Goal: Task Accomplishment & Management: Manage account settings

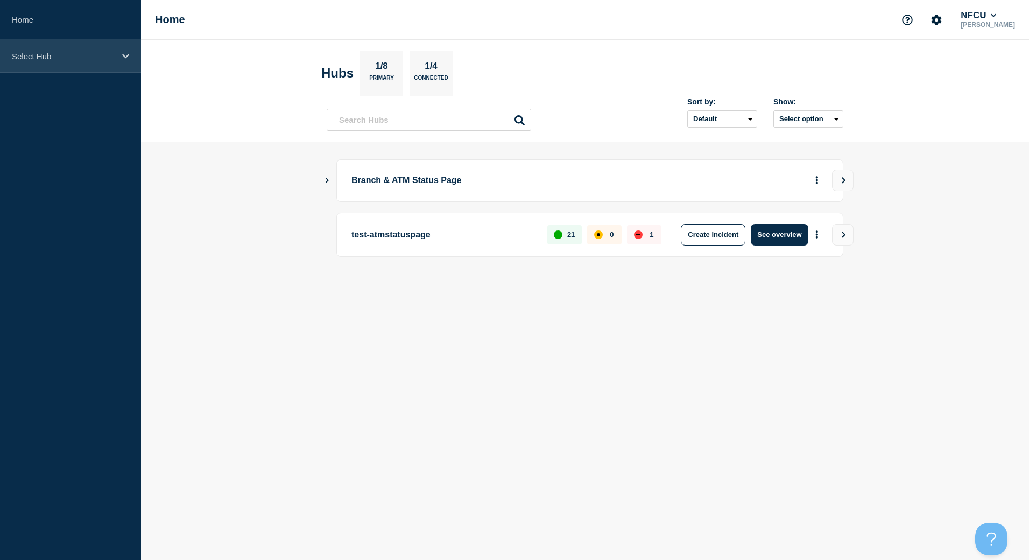
click at [51, 66] on div "Select Hub" at bounding box center [70, 56] width 141 height 33
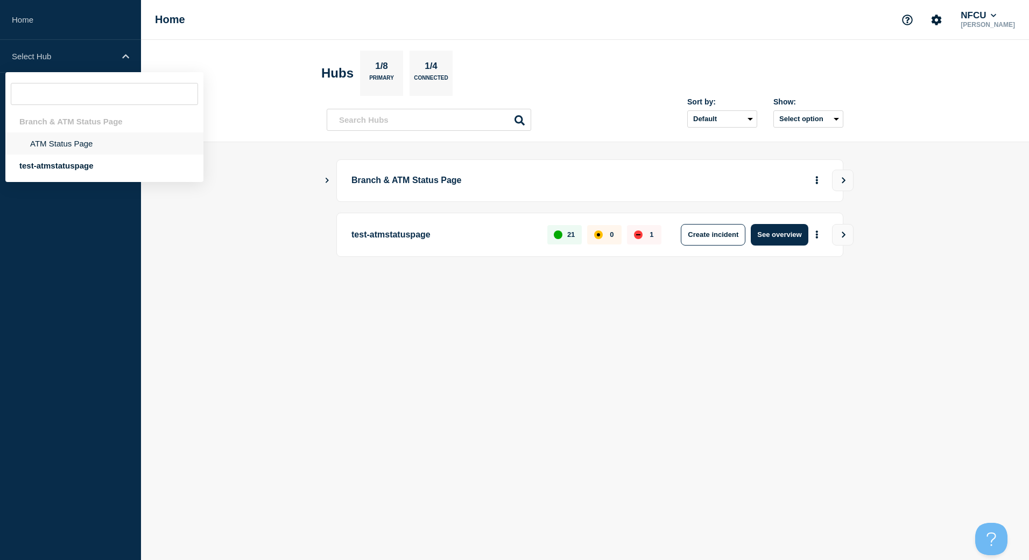
click at [59, 138] on li "ATM Status Page" at bounding box center [104, 143] width 198 height 22
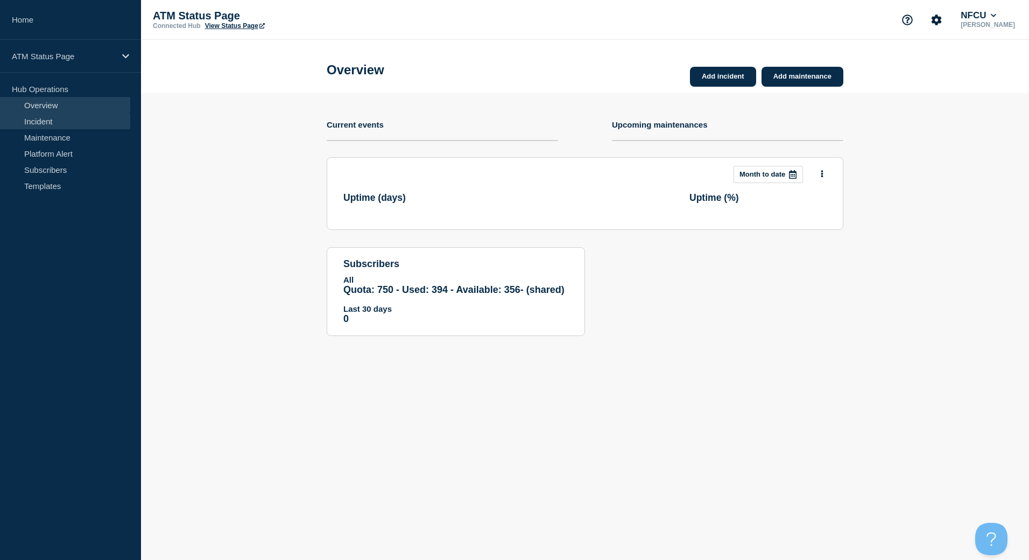
click at [48, 125] on link "Incident" at bounding box center [65, 121] width 130 height 16
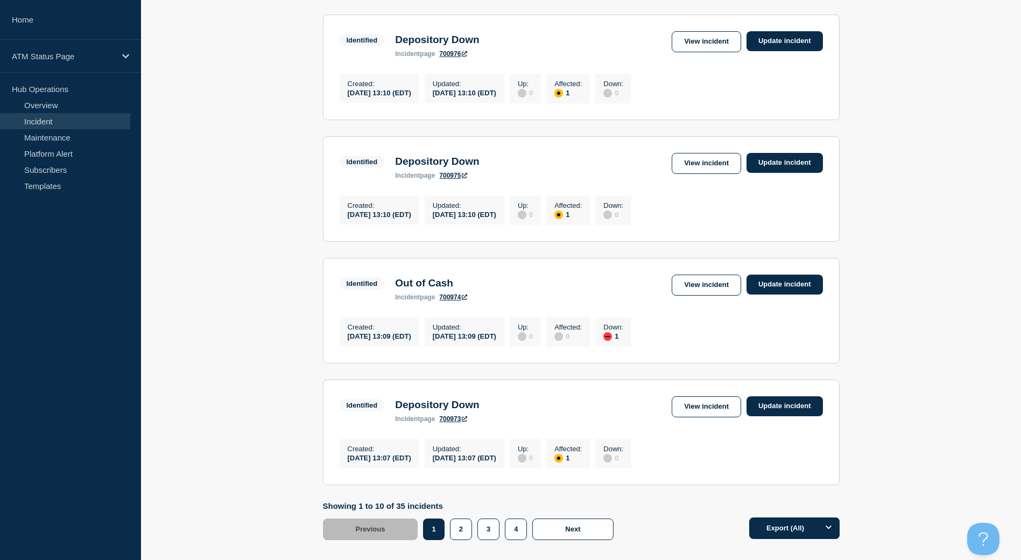
scroll to position [1053, 0]
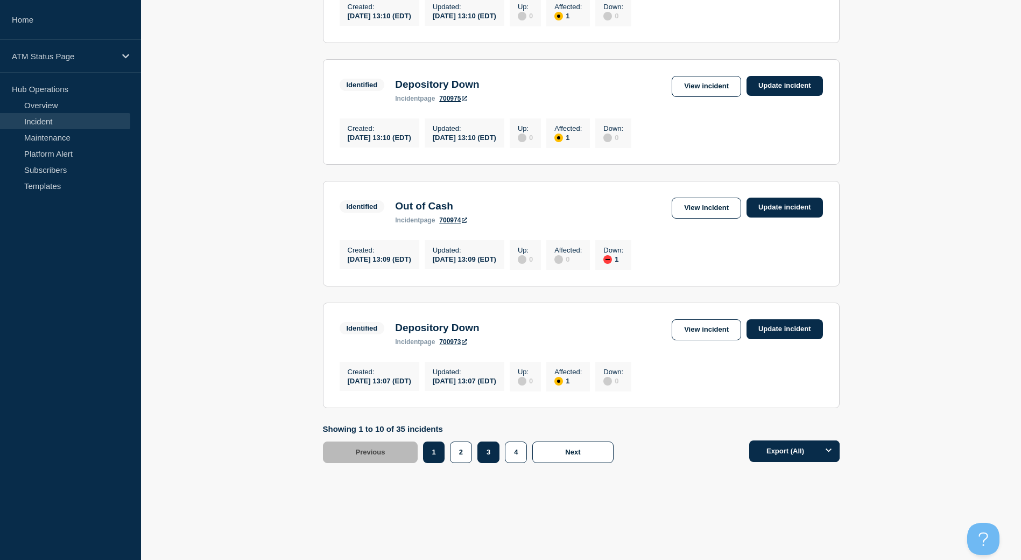
click at [497, 450] on button "3" at bounding box center [488, 452] width 22 height 22
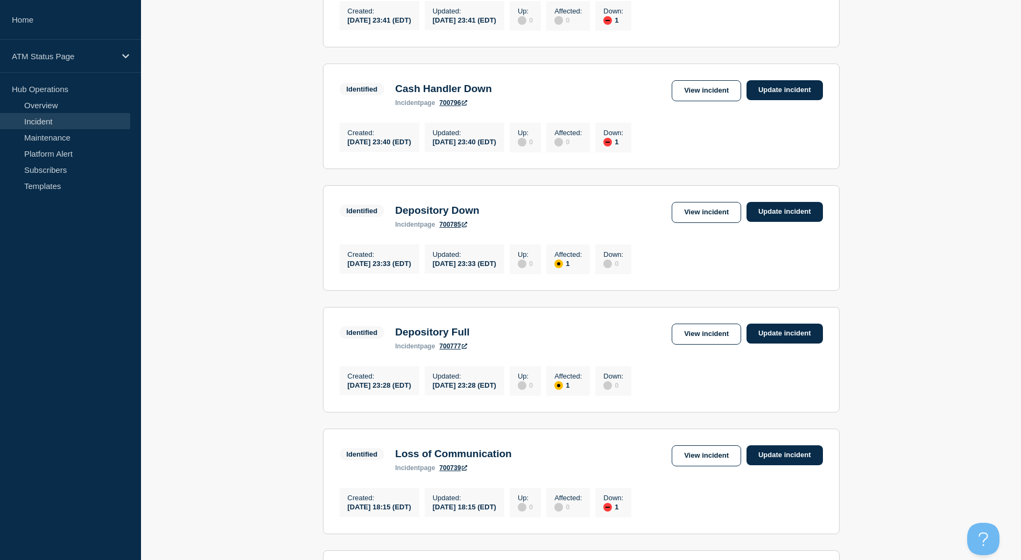
scroll to position [1053, 0]
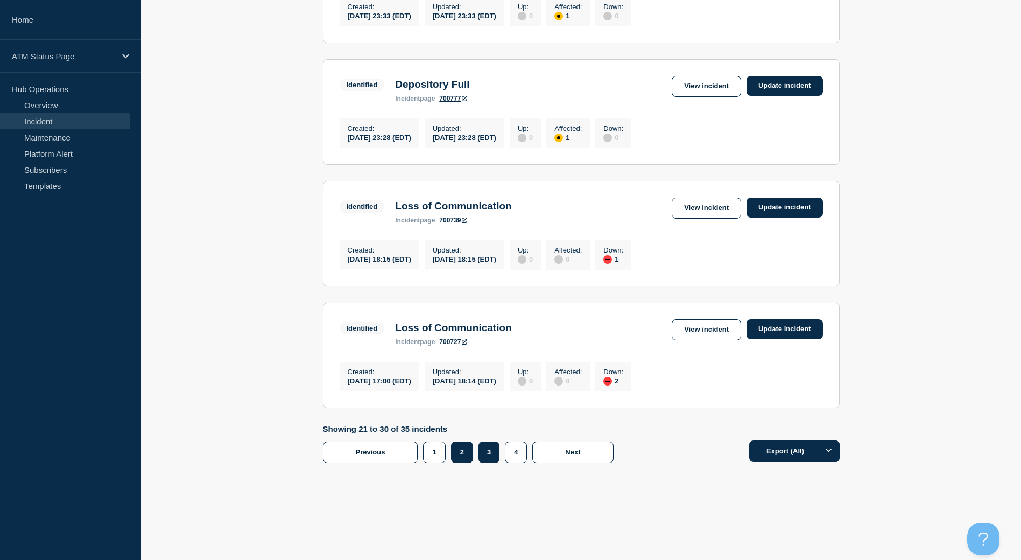
click at [461, 447] on button "2" at bounding box center [462, 452] width 22 height 22
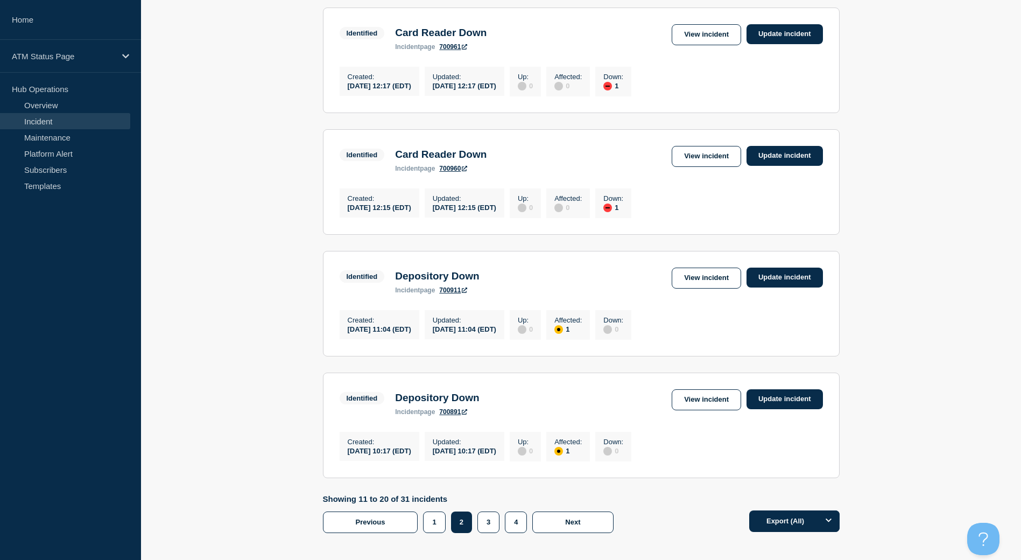
scroll to position [891, 0]
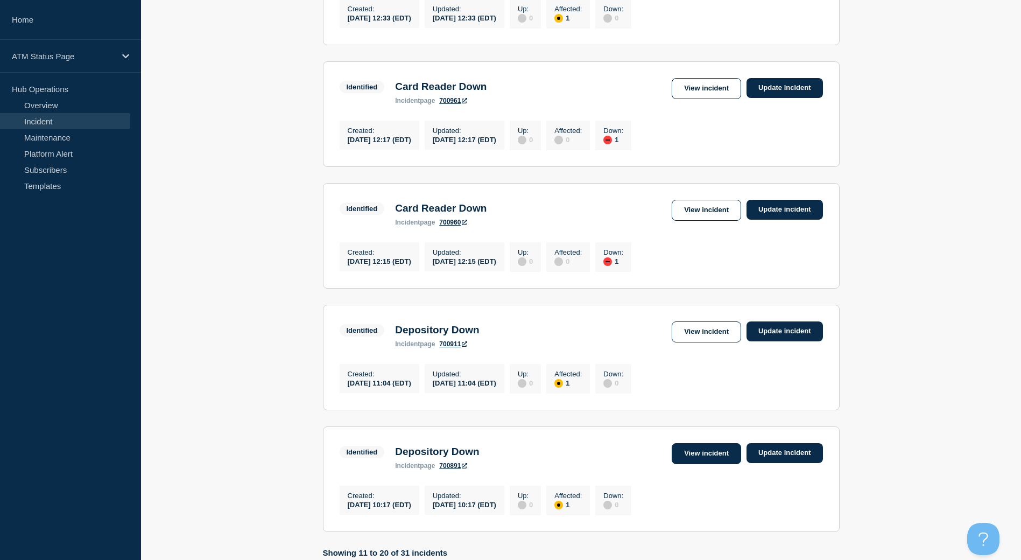
drag, startPoint x: 732, startPoint y: 500, endPoint x: 722, endPoint y: 487, distance: 16.5
drag, startPoint x: 694, startPoint y: 110, endPoint x: 702, endPoint y: 357, distance: 247.7
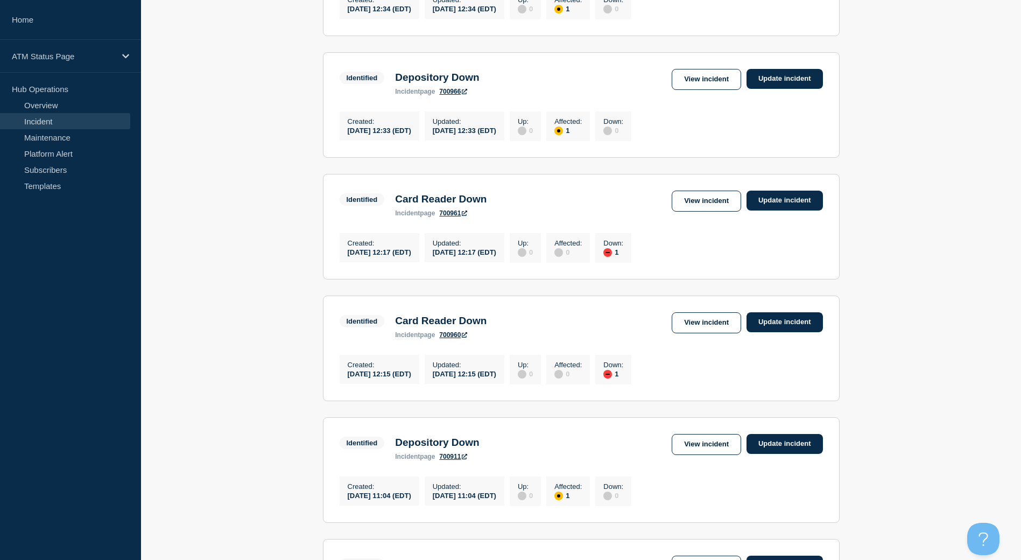
scroll to position [1053, 0]
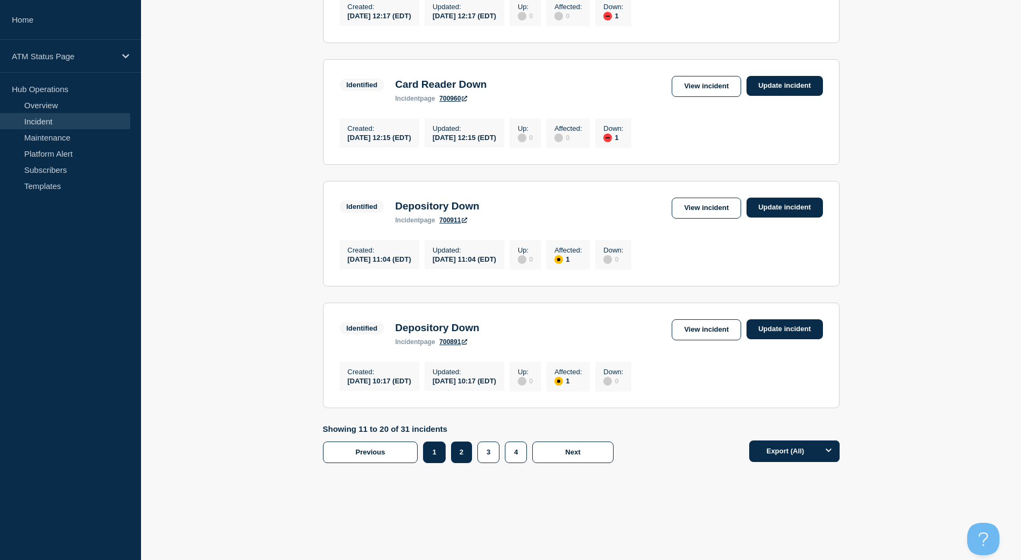
click at [439, 443] on button "1" at bounding box center [434, 452] width 22 height 22
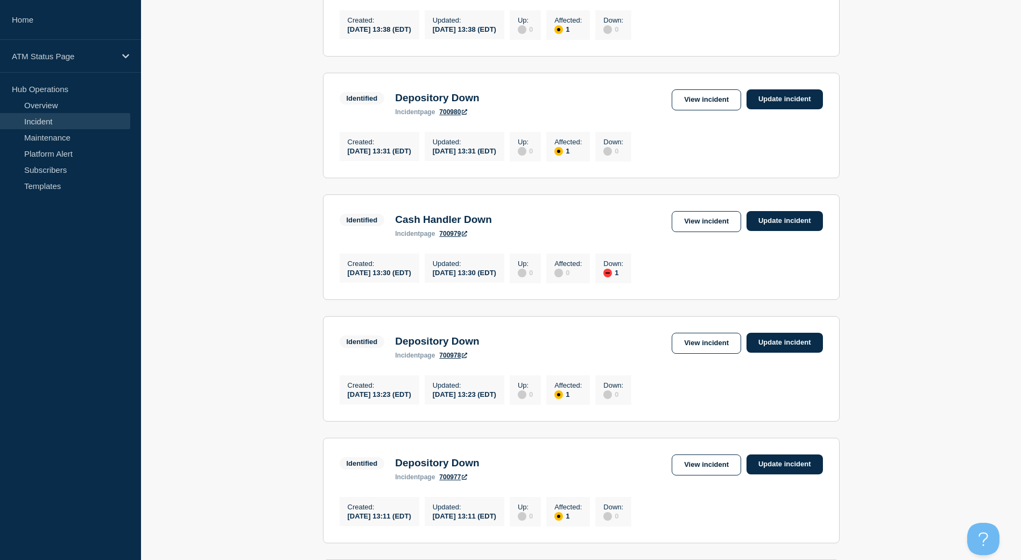
scroll to position [389, 0]
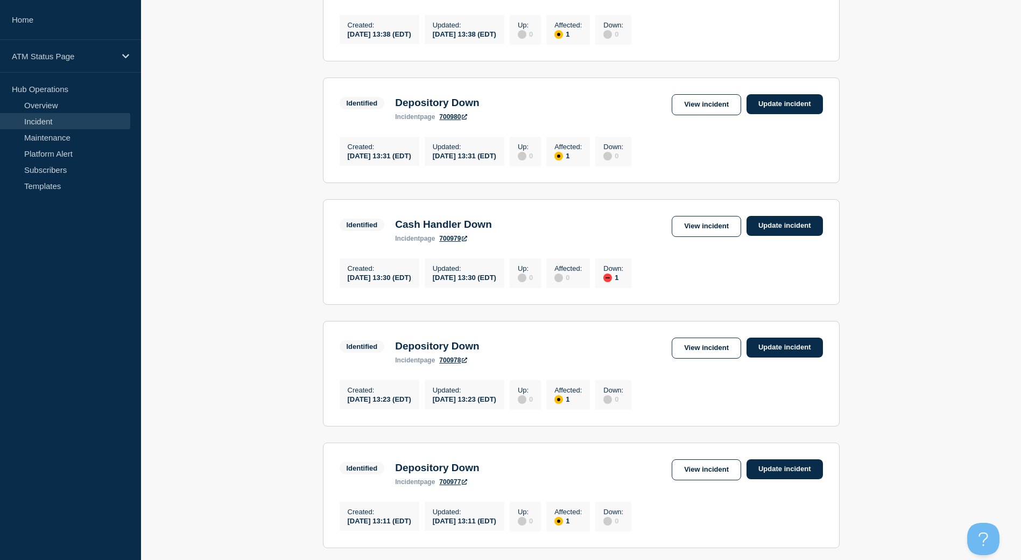
click at [1019, 271] on main "All dates Filter Identified 1 Affected Depository Down Created 2025-08-13 13:44…" at bounding box center [581, 414] width 880 height 1272
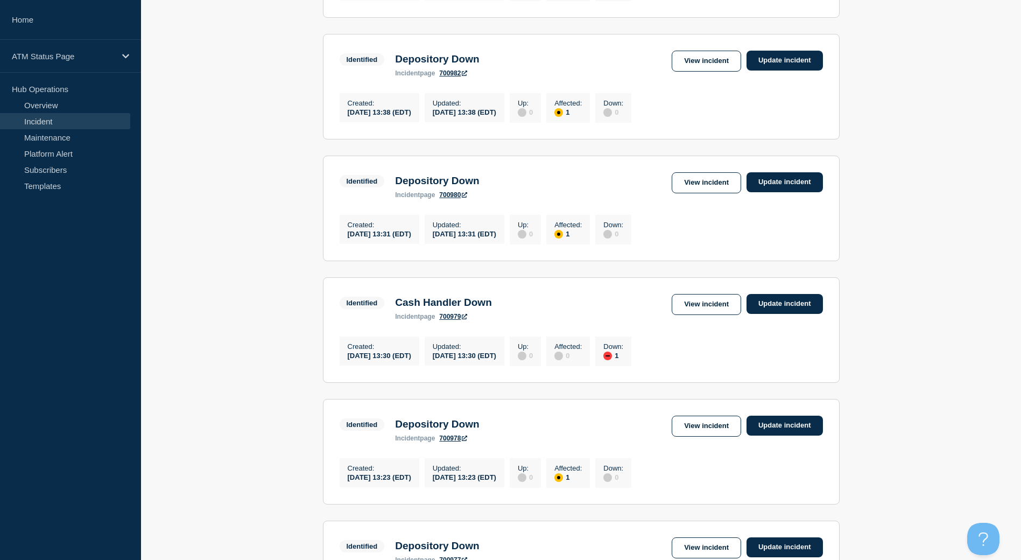
drag, startPoint x: 1019, startPoint y: 255, endPoint x: 1014, endPoint y: 227, distance: 28.9
click at [1014, 227] on main "All dates Filter Identified 1 Affected Depository Down Created 2025-08-13 13:44…" at bounding box center [581, 492] width 880 height 1272
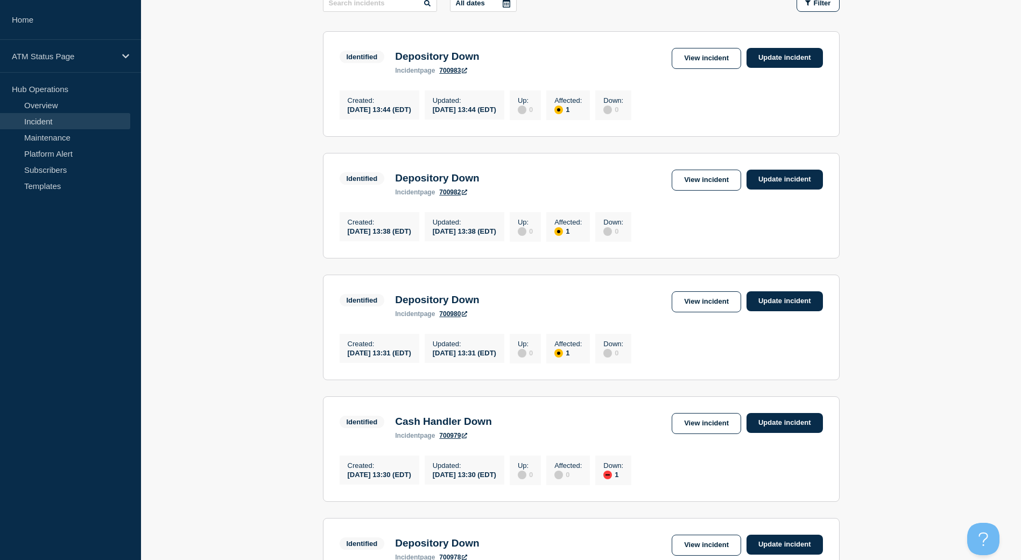
scroll to position [30, 0]
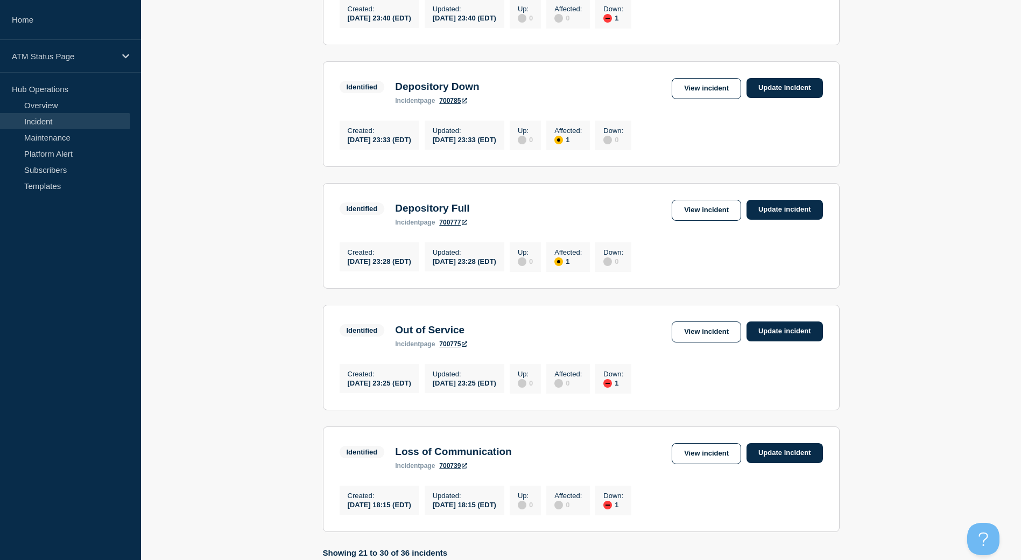
scroll to position [891, 0]
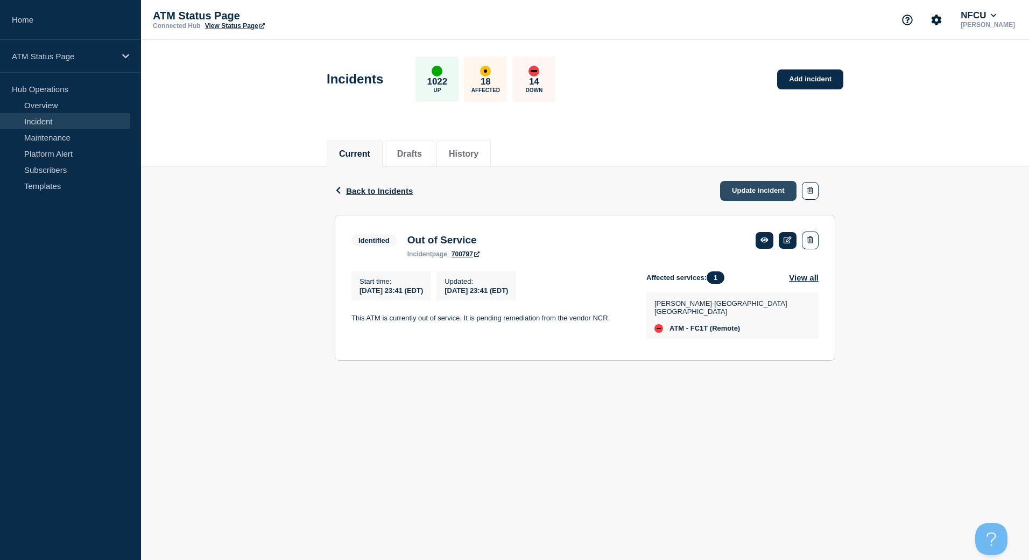
click at [767, 198] on link "Update incident" at bounding box center [758, 191] width 76 height 20
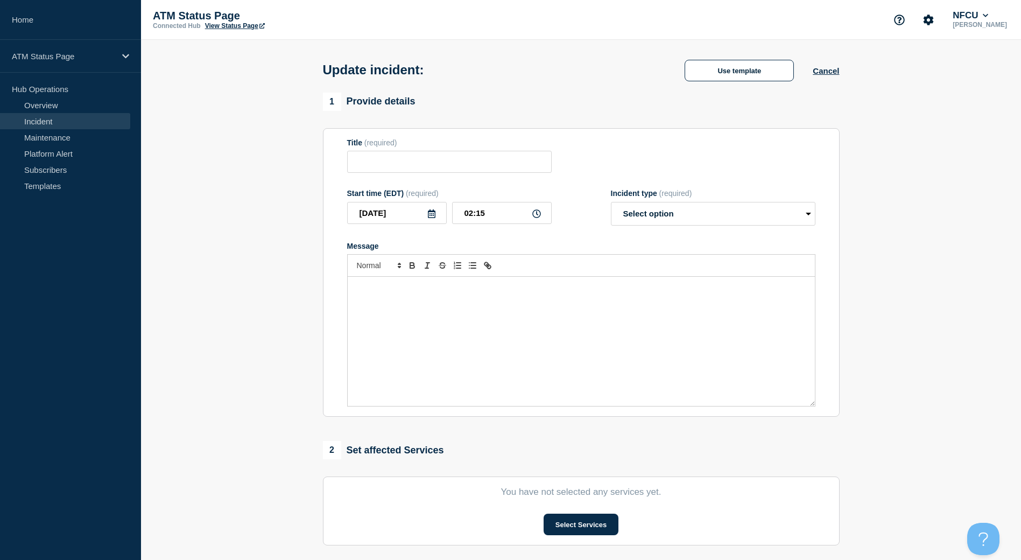
type input "Out of Service"
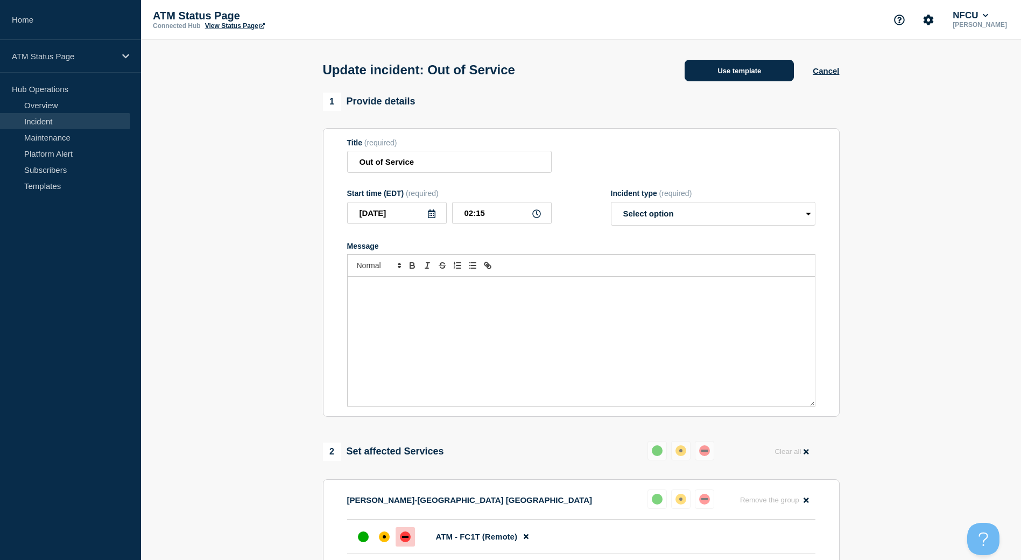
click at [724, 78] on button "Use template" at bounding box center [739, 71] width 109 height 22
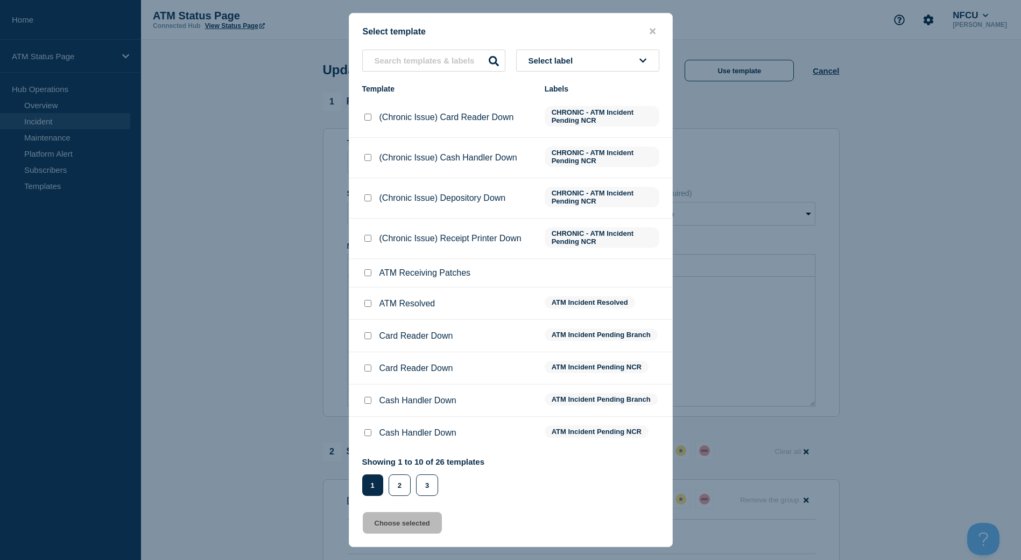
click at [609, 54] on button "Select label" at bounding box center [587, 61] width 143 height 22
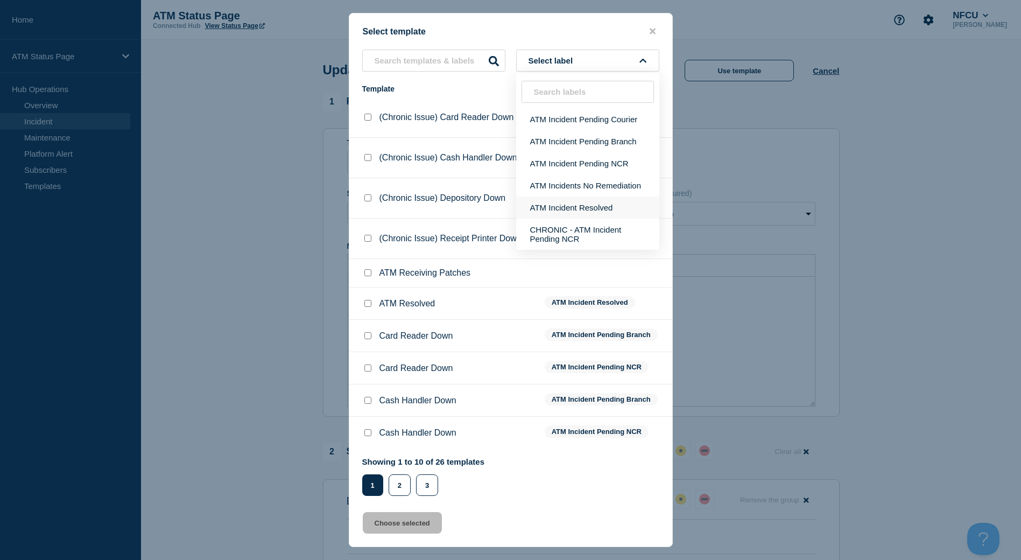
click at [601, 205] on button "ATM Incident Resolved" at bounding box center [587, 207] width 143 height 22
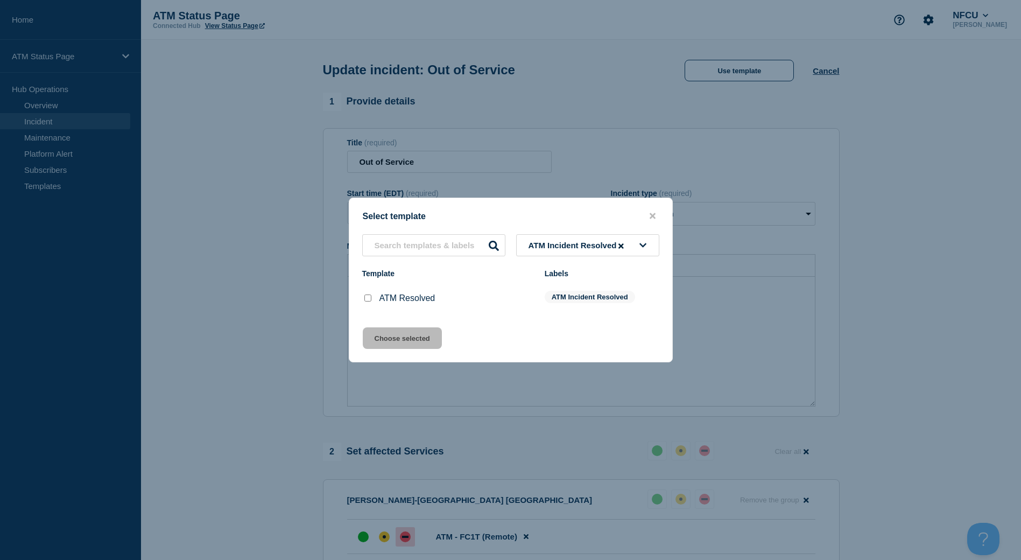
click at [366, 298] on input "ATM Resolved checkbox" at bounding box center [367, 297] width 7 height 7
checkbox input "true"
click at [383, 349] on button "Choose selected" at bounding box center [402, 338] width 79 height 22
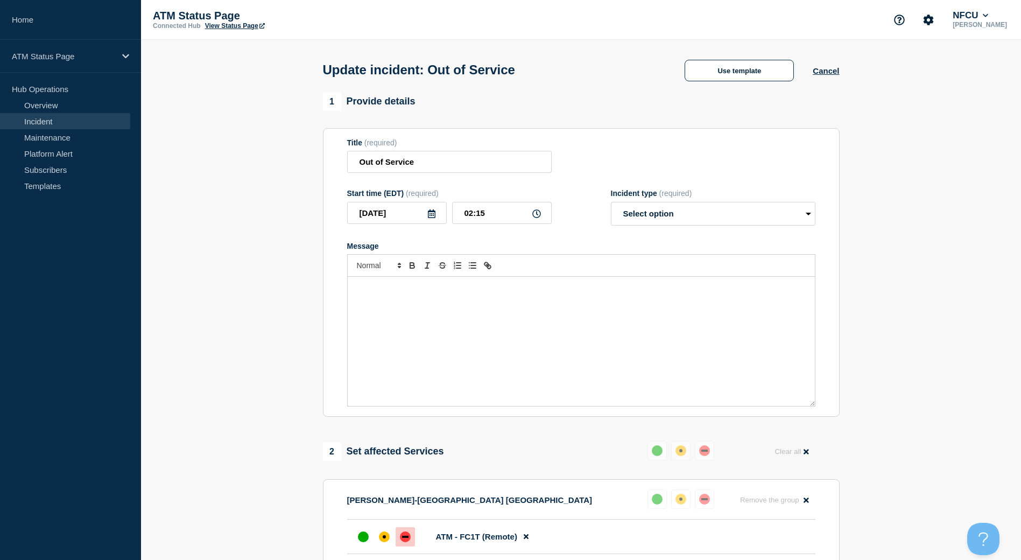
select select "resolved"
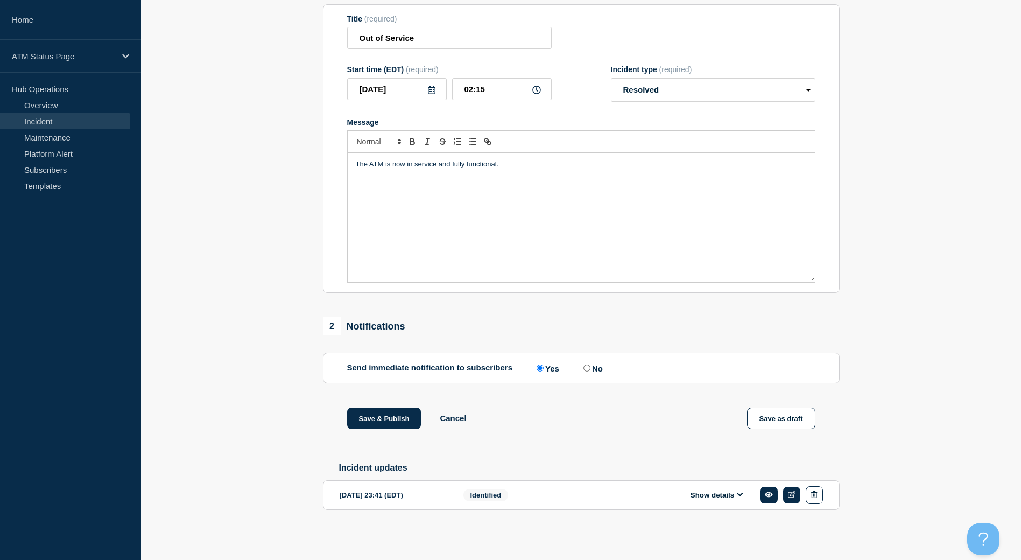
scroll to position [75, 0]
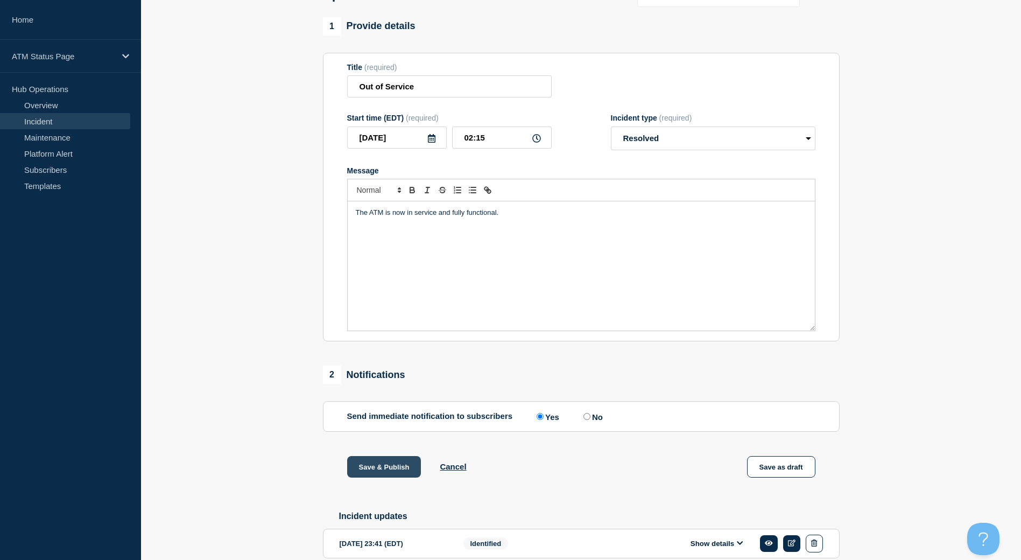
click at [362, 474] on button "Save & Publish" at bounding box center [384, 467] width 74 height 22
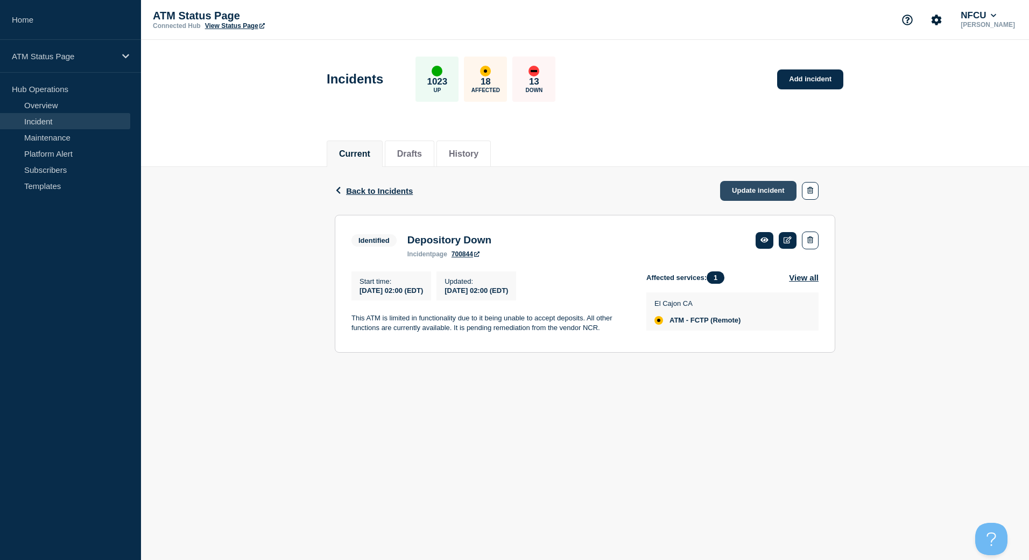
click at [724, 196] on link "Update incident" at bounding box center [758, 191] width 76 height 20
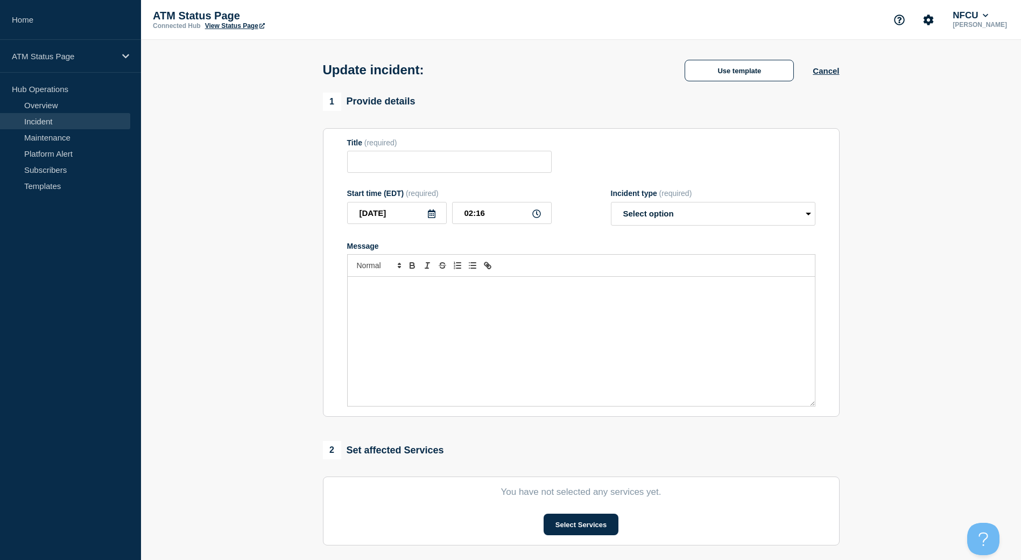
type input "Depository Down"
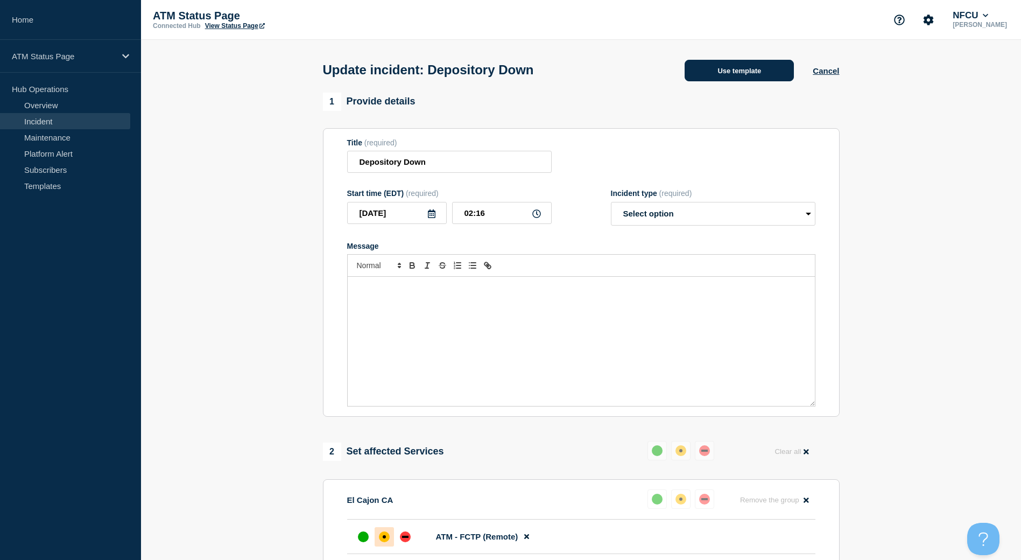
click at [692, 73] on button "Use template" at bounding box center [739, 71] width 109 height 22
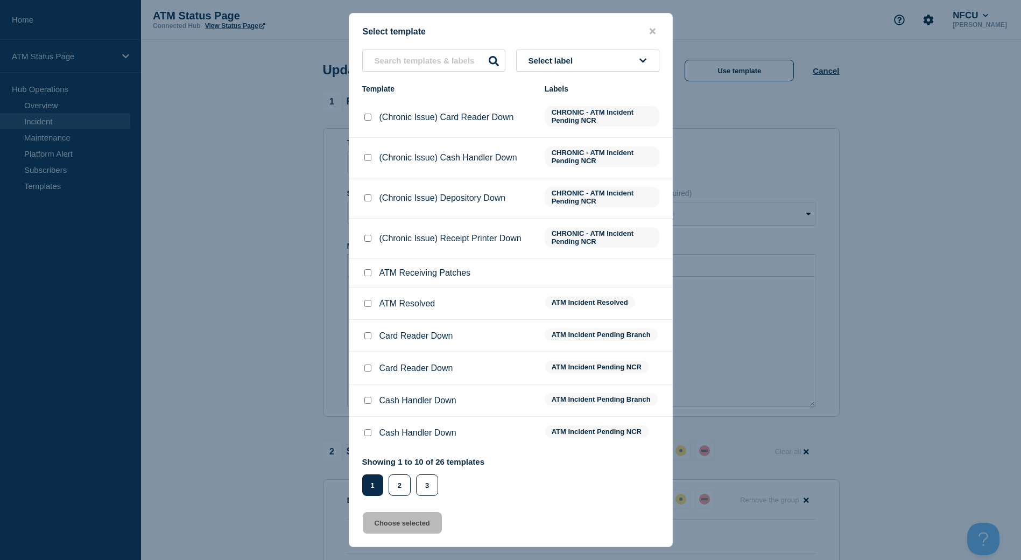
click at [623, 64] on button "Select label" at bounding box center [587, 61] width 143 height 22
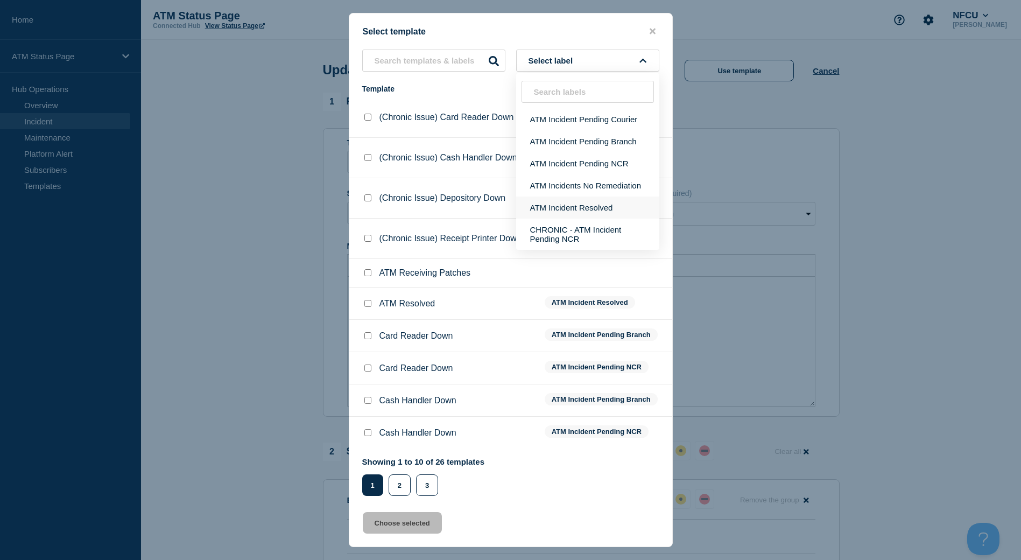
click at [583, 215] on button "ATM Incident Resolved" at bounding box center [587, 207] width 143 height 22
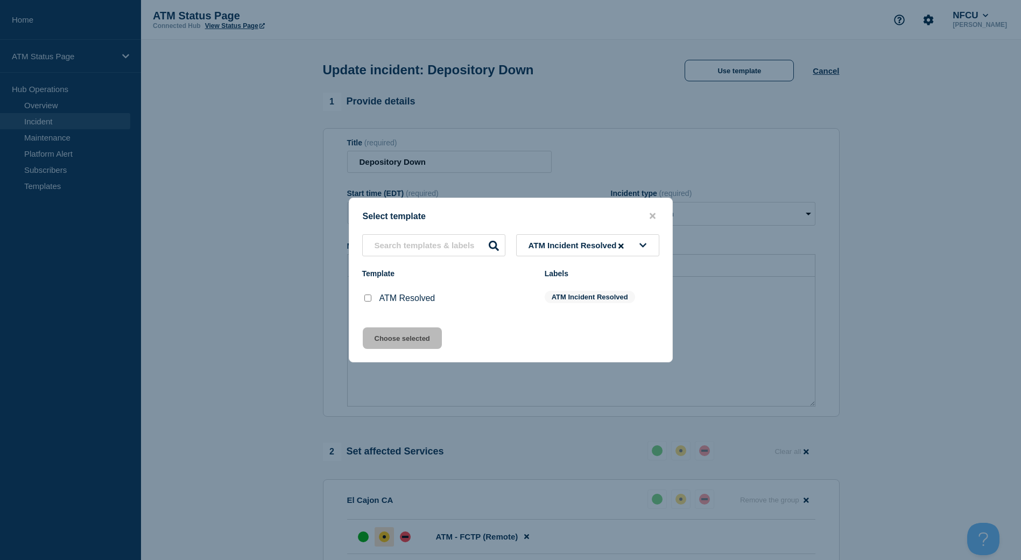
click at [365, 297] on input "ATM Resolved checkbox" at bounding box center [367, 297] width 7 height 7
checkbox input "true"
click at [371, 327] on div "Select template ATM Incident Resolved Template Labels ATM Resolved ATM Incident…" at bounding box center [511, 280] width 324 height 165
click at [380, 348] on button "Choose selected" at bounding box center [402, 338] width 79 height 22
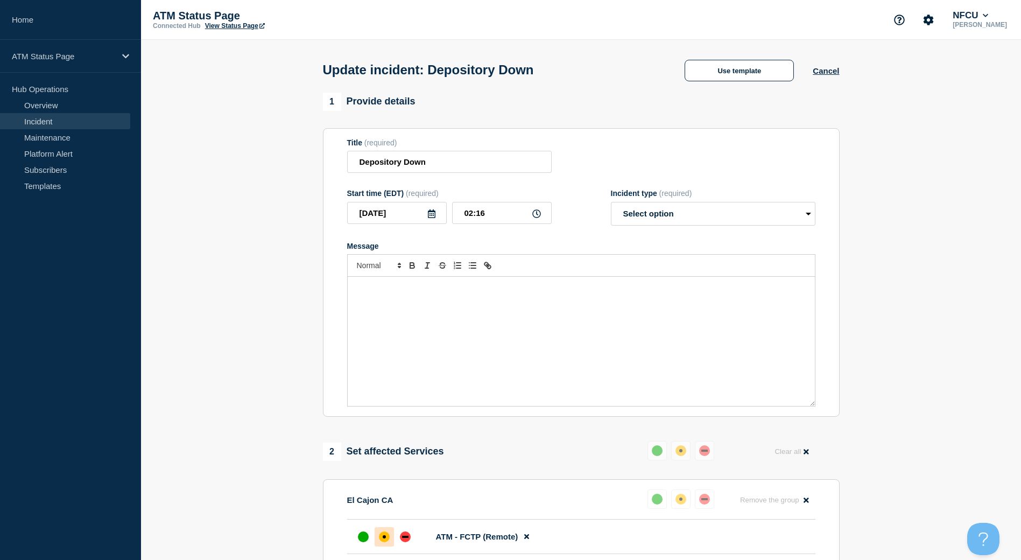
select select "resolved"
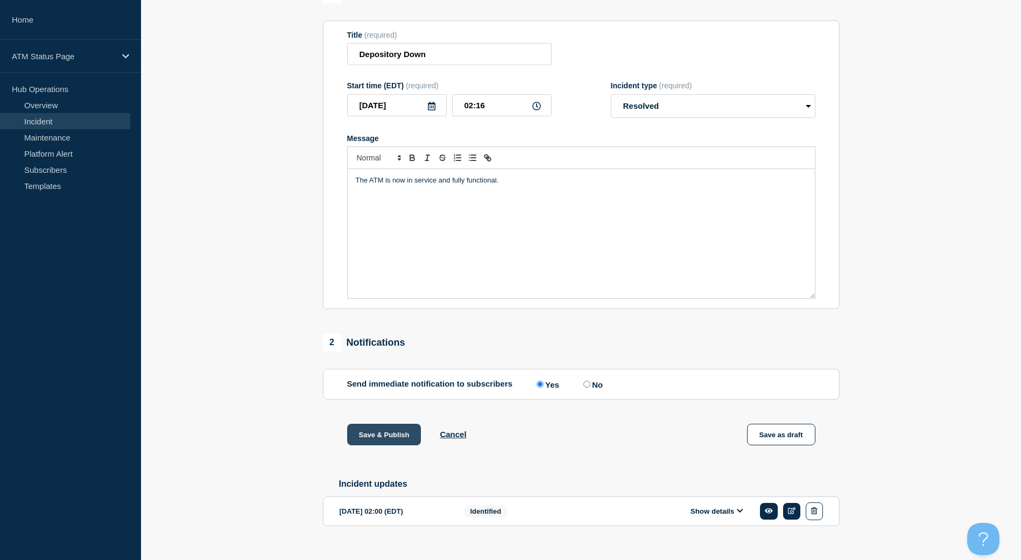
click at [384, 445] on button "Save & Publish" at bounding box center [384, 435] width 74 height 22
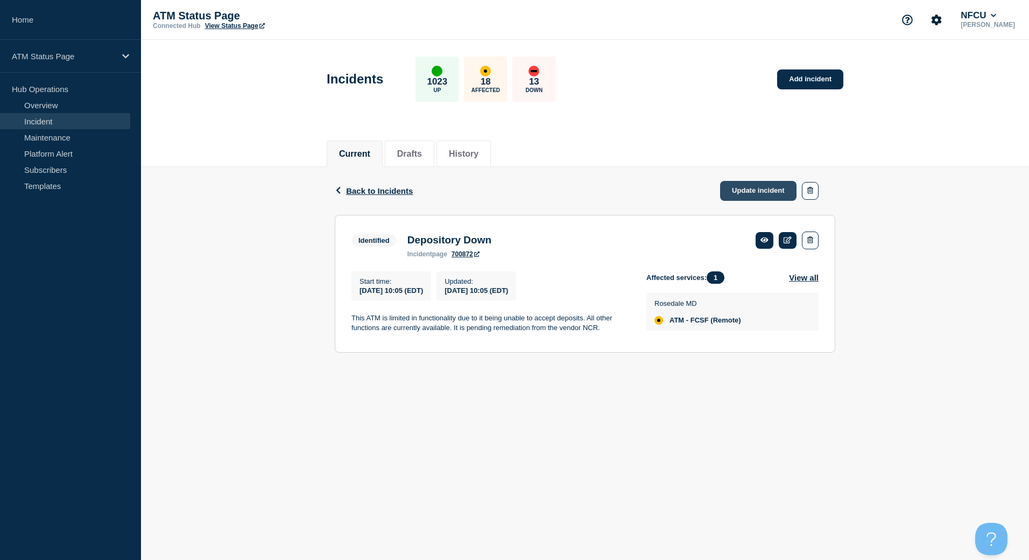
click at [763, 203] on div "Back Back to Incidents Update incident" at bounding box center [585, 191] width 500 height 48
click at [759, 199] on link "Update incident" at bounding box center [758, 191] width 76 height 20
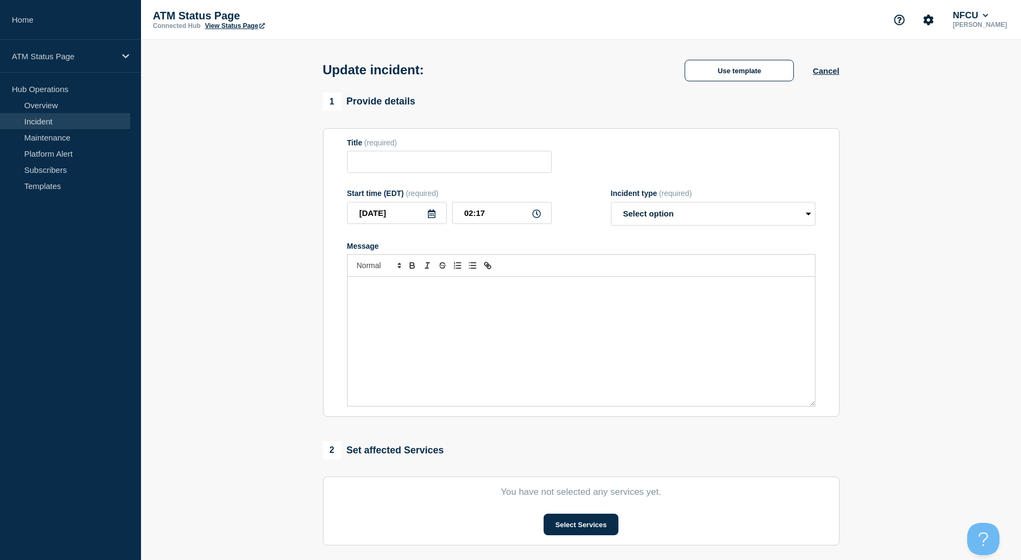
type input "Depository Down"
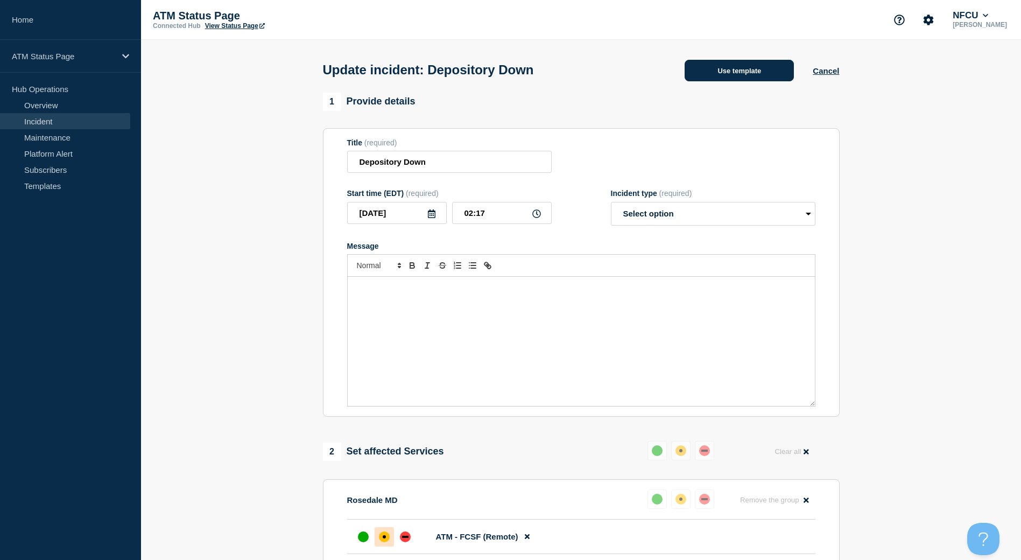
click at [710, 80] on button "Use template" at bounding box center [739, 71] width 109 height 22
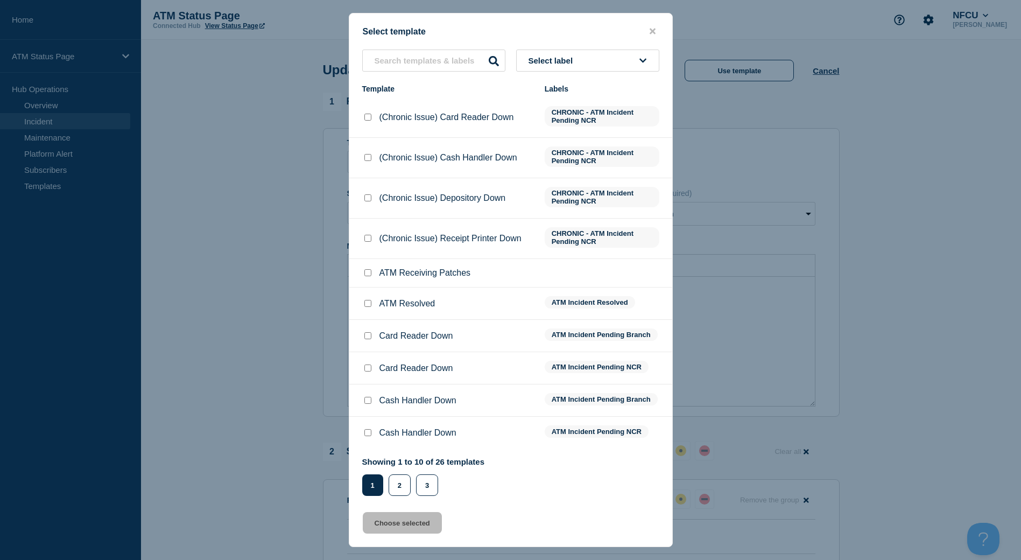
click at [633, 57] on button "Select label" at bounding box center [587, 61] width 143 height 22
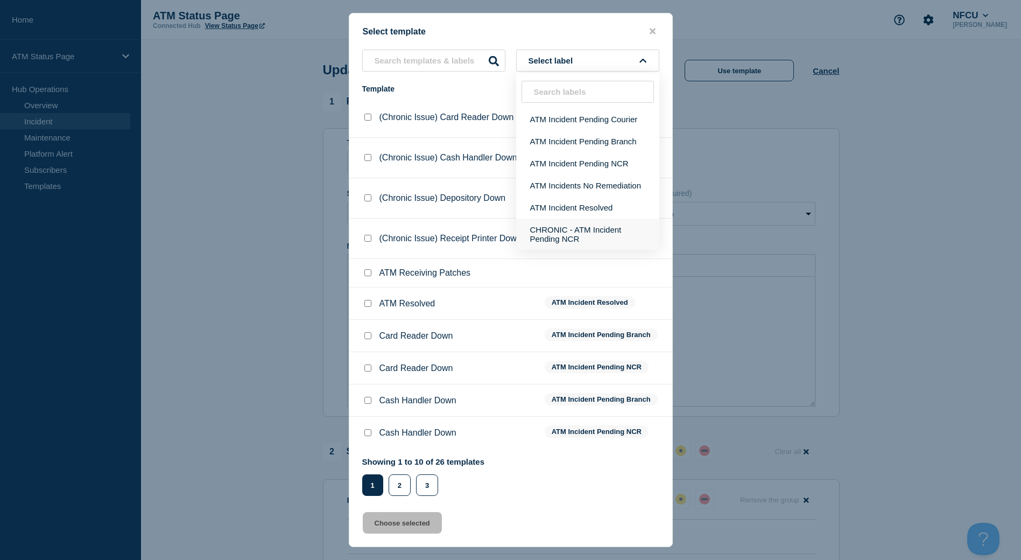
drag, startPoint x: 620, startPoint y: 200, endPoint x: 573, endPoint y: 215, distance: 49.7
click at [619, 201] on button "ATM Incident Resolved" at bounding box center [587, 207] width 143 height 22
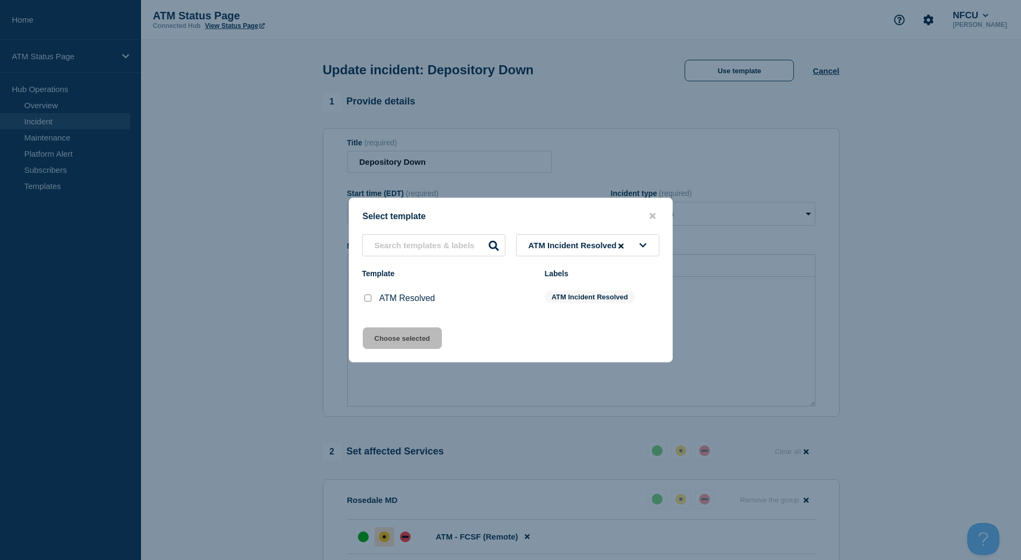
click at [364, 297] on input "ATM Resolved checkbox" at bounding box center [367, 297] width 7 height 7
checkbox input "true"
click at [378, 334] on button "Choose selected" at bounding box center [402, 338] width 79 height 22
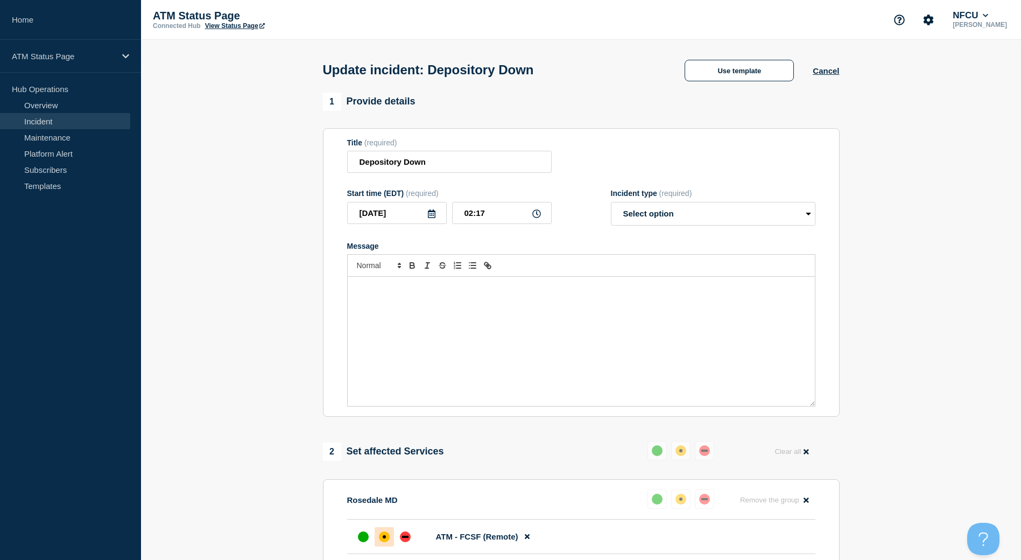
select select "resolved"
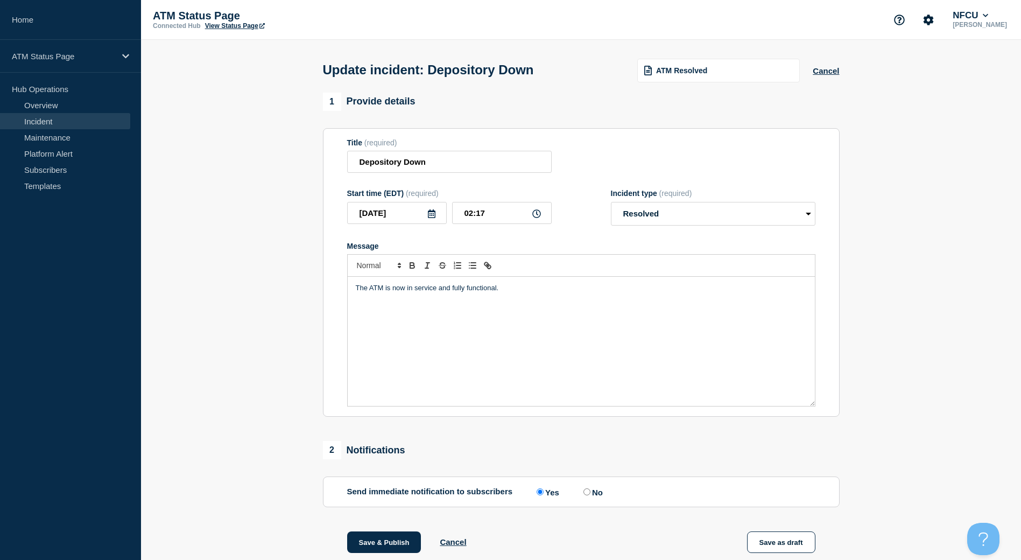
scroll to position [108, 0]
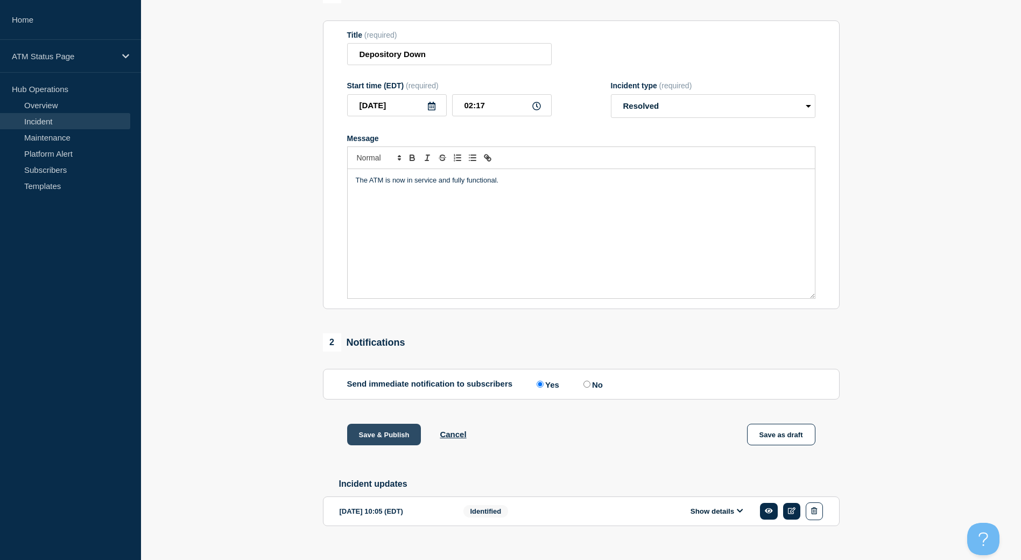
click at [405, 439] on button "Save & Publish" at bounding box center [384, 435] width 74 height 22
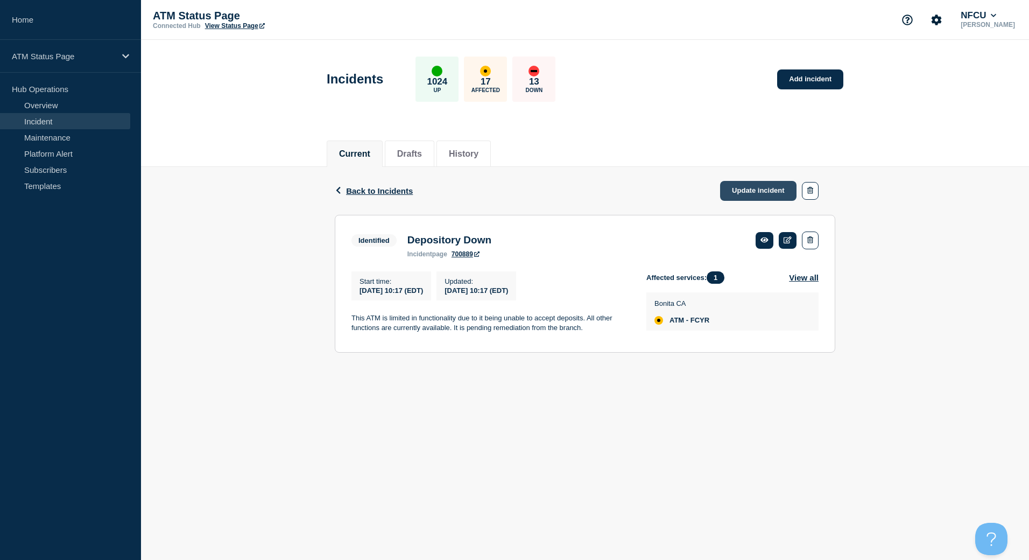
drag, startPoint x: 755, startPoint y: 195, endPoint x: 749, endPoint y: 187, distance: 9.9
click at [755, 195] on link "Update incident" at bounding box center [758, 191] width 76 height 20
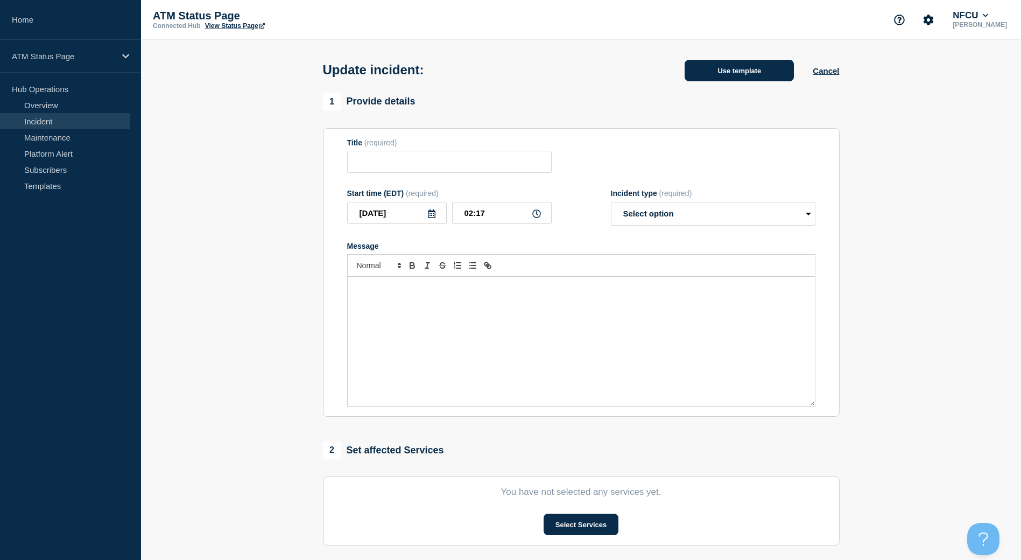
type input "Depository Down"
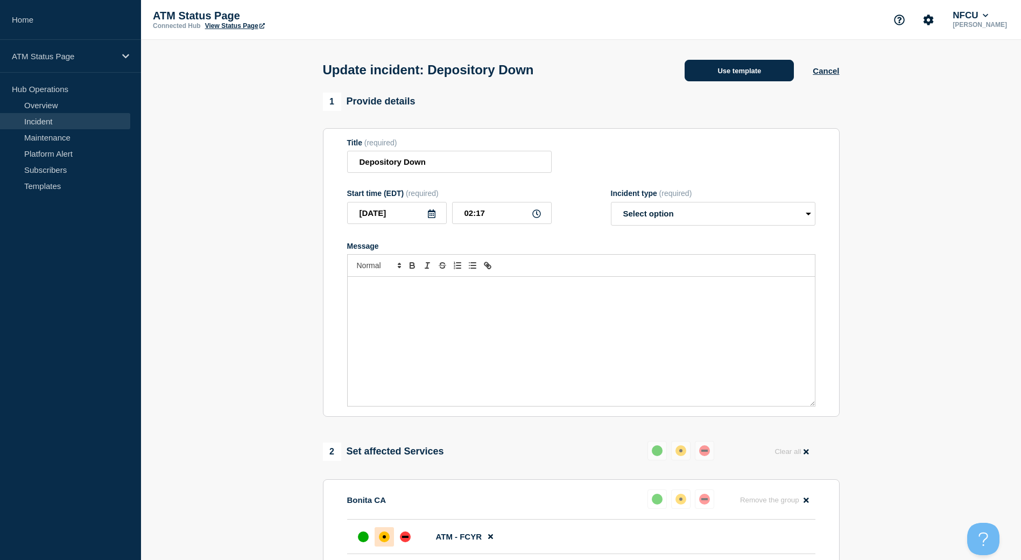
click at [727, 78] on button "Use template" at bounding box center [739, 71] width 109 height 22
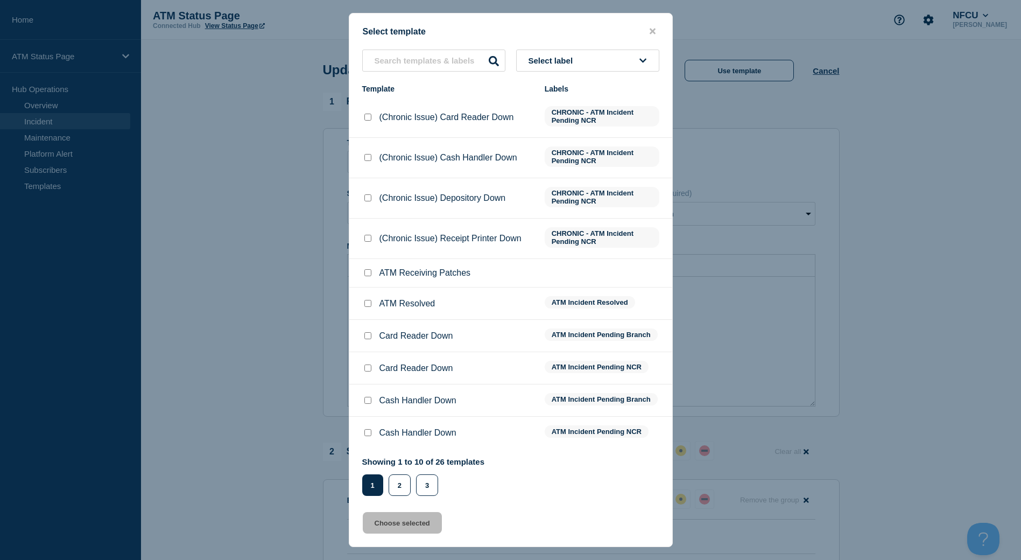
click at [641, 68] on button "Select label" at bounding box center [587, 61] width 143 height 22
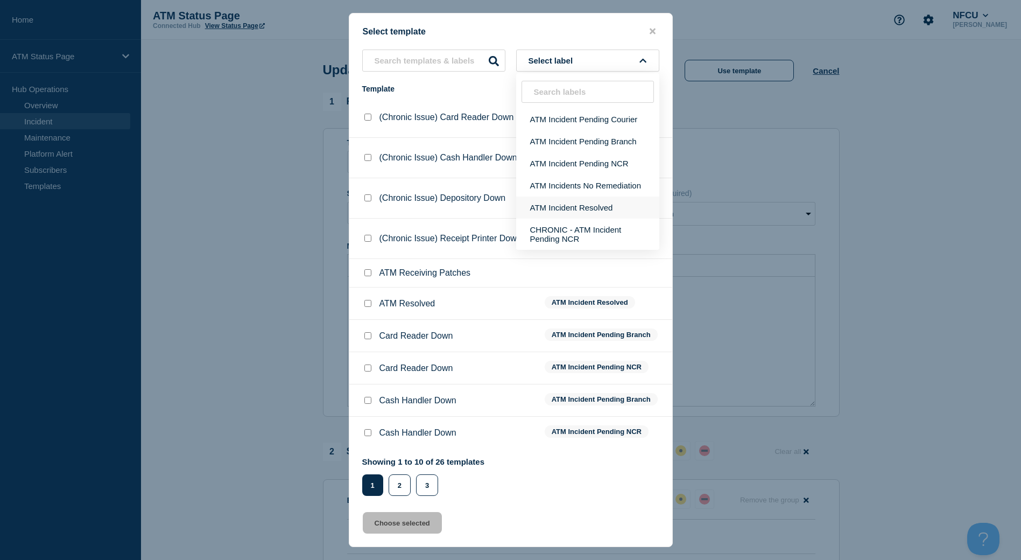
click at [605, 212] on button "ATM Incident Resolved" at bounding box center [587, 207] width 143 height 22
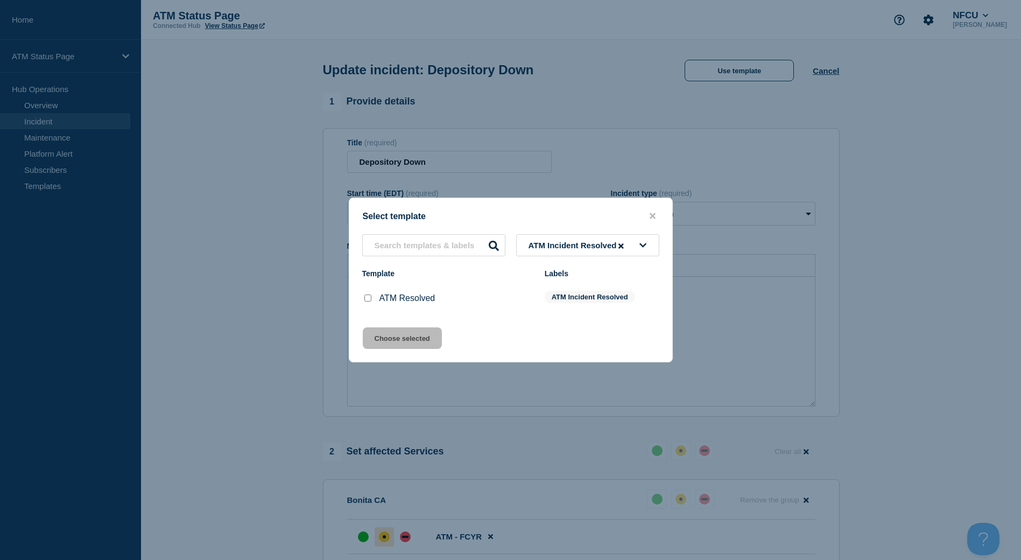
click at [364, 299] on input "ATM Resolved checkbox" at bounding box center [367, 297] width 7 height 7
checkbox input "true"
click at [405, 339] on button "Choose selected" at bounding box center [402, 338] width 79 height 22
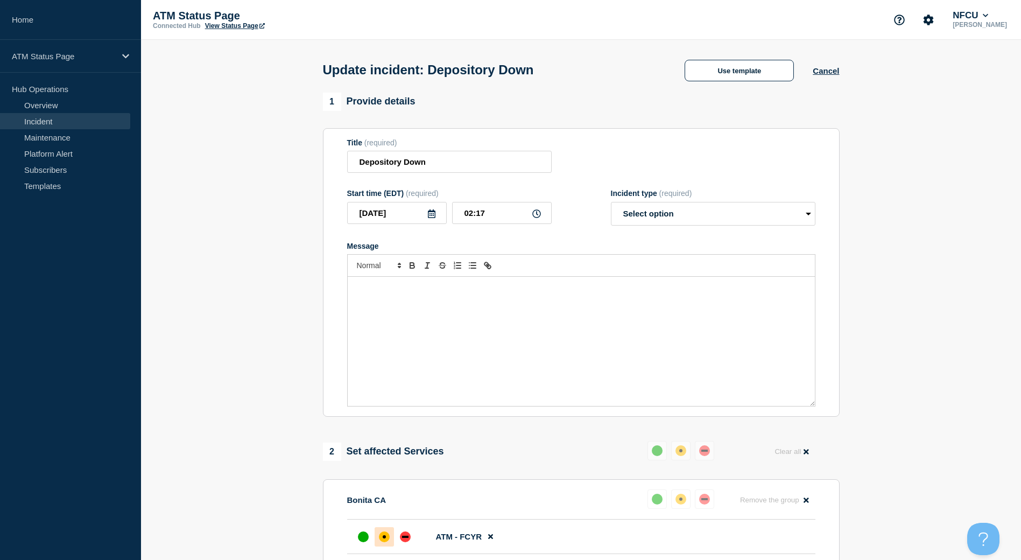
select select "resolved"
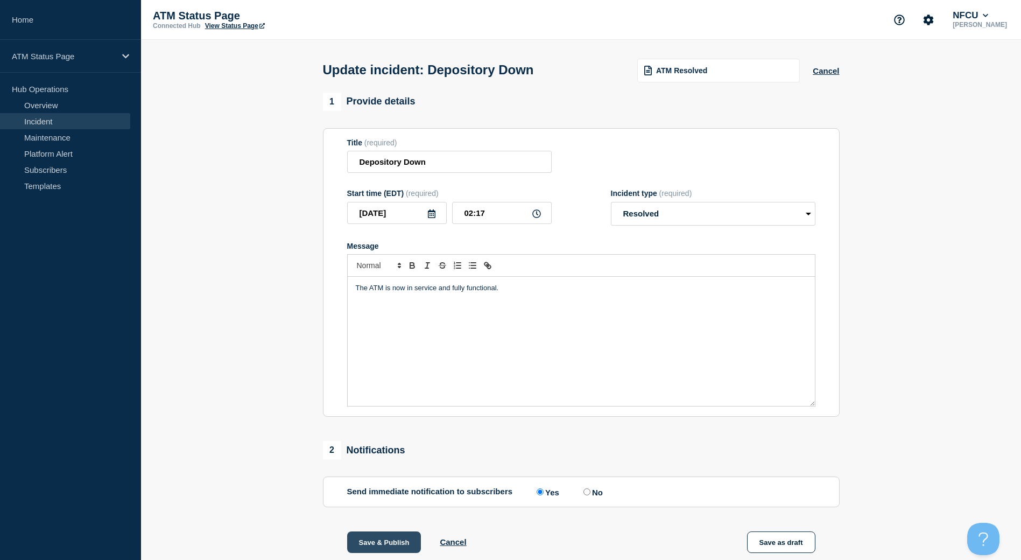
click at [410, 540] on button "Save & Publish" at bounding box center [384, 542] width 74 height 22
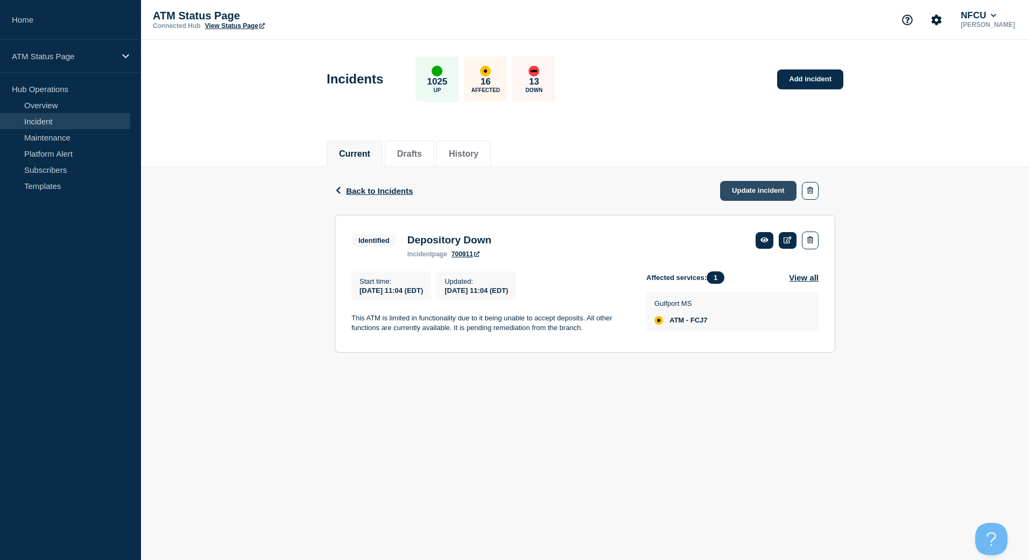
click at [779, 196] on link "Update incident" at bounding box center [758, 191] width 76 height 20
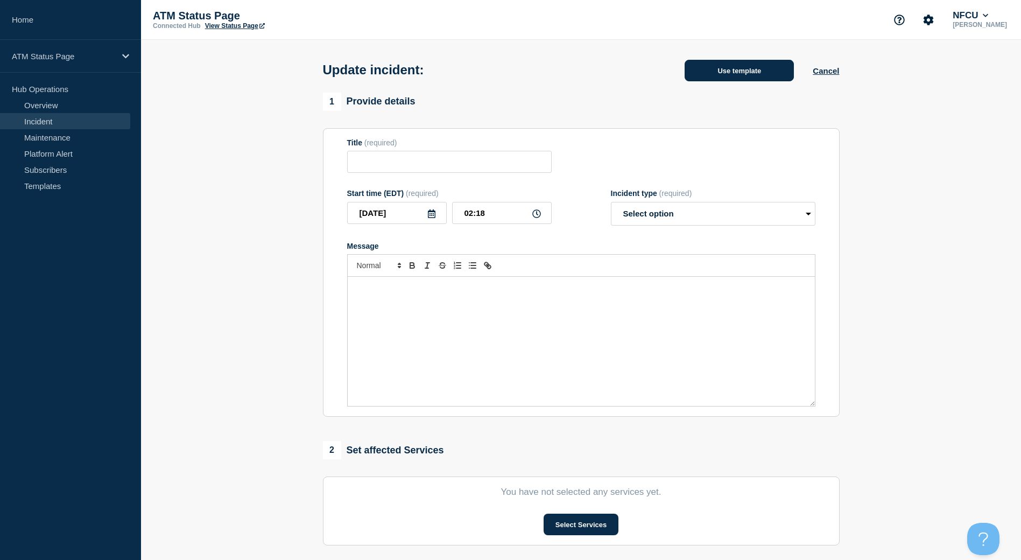
type input "Depository Down"
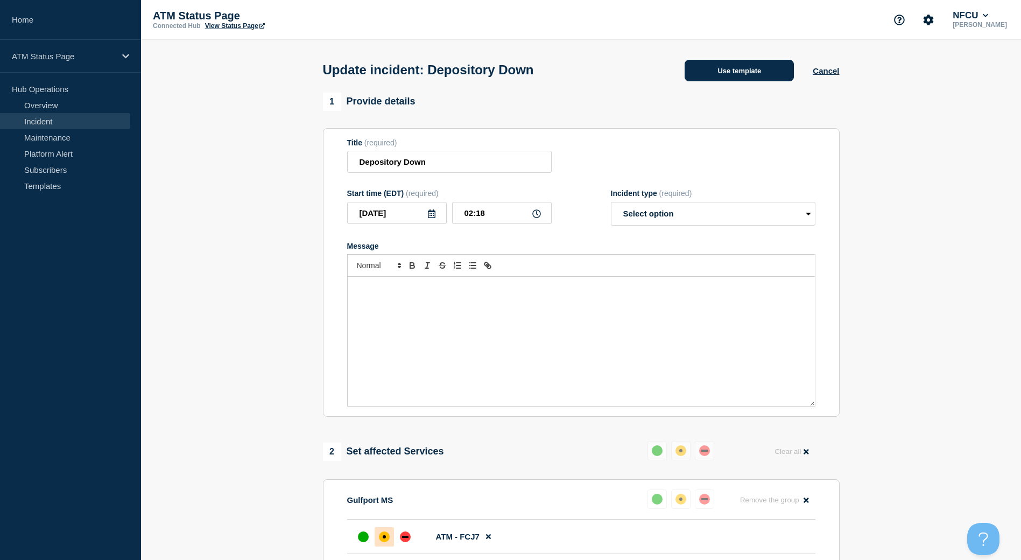
click at [698, 64] on button "Use template" at bounding box center [739, 71] width 109 height 22
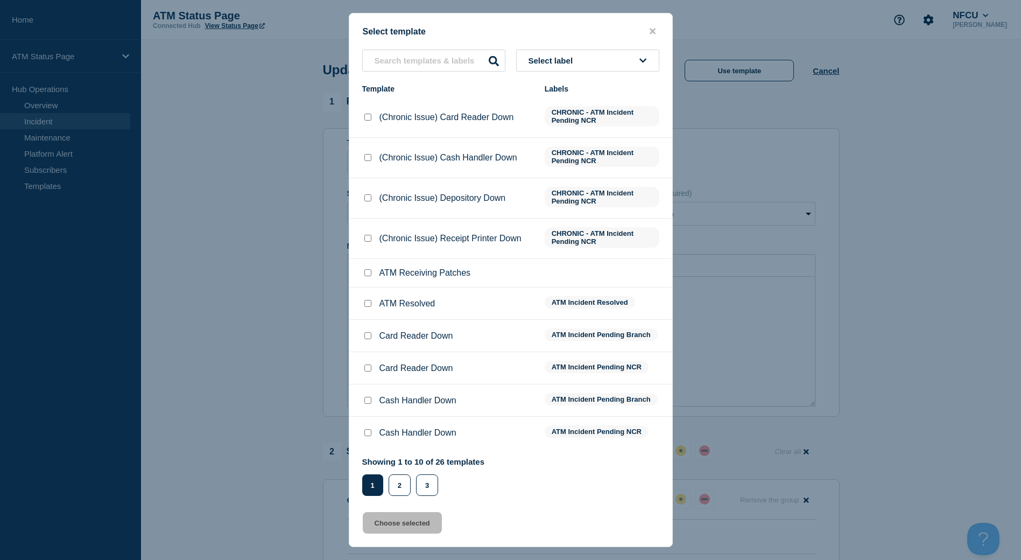
click at [651, 51] on button "Select label" at bounding box center [587, 61] width 143 height 22
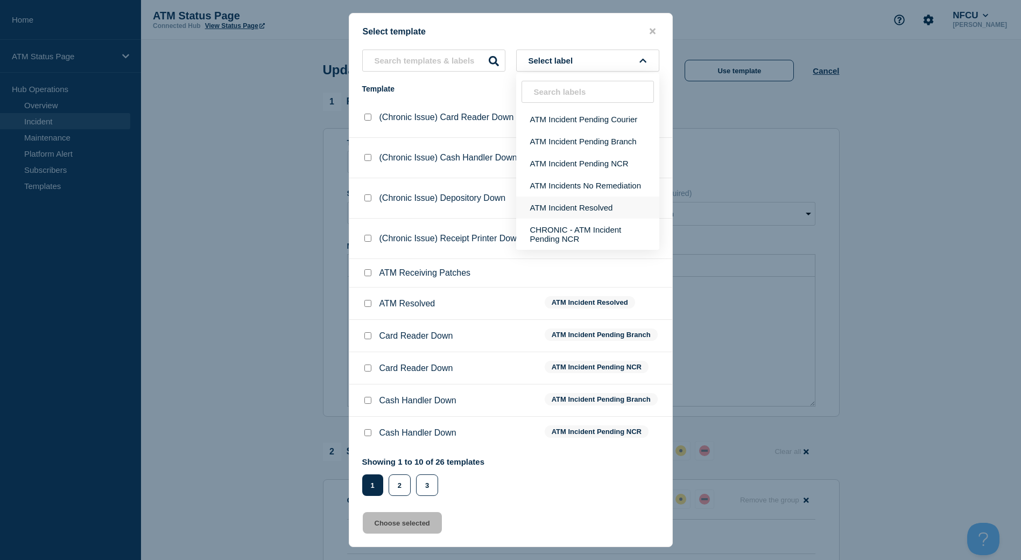
click at [603, 208] on button "ATM Incident Resolved" at bounding box center [587, 207] width 143 height 22
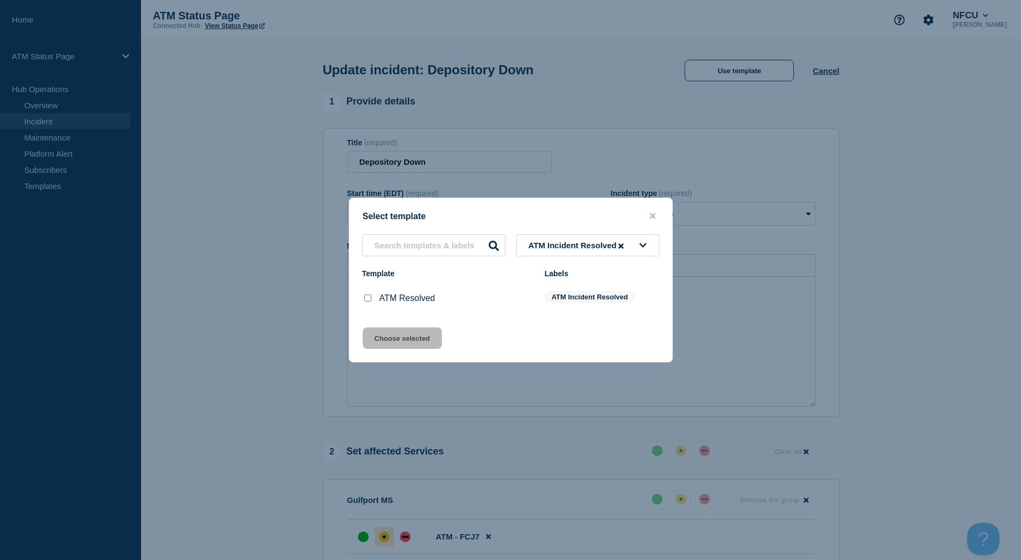
click at [371, 300] on input "ATM Resolved checkbox" at bounding box center [367, 297] width 7 height 7
checkbox input "true"
click at [377, 332] on button "Choose selected" at bounding box center [402, 338] width 79 height 22
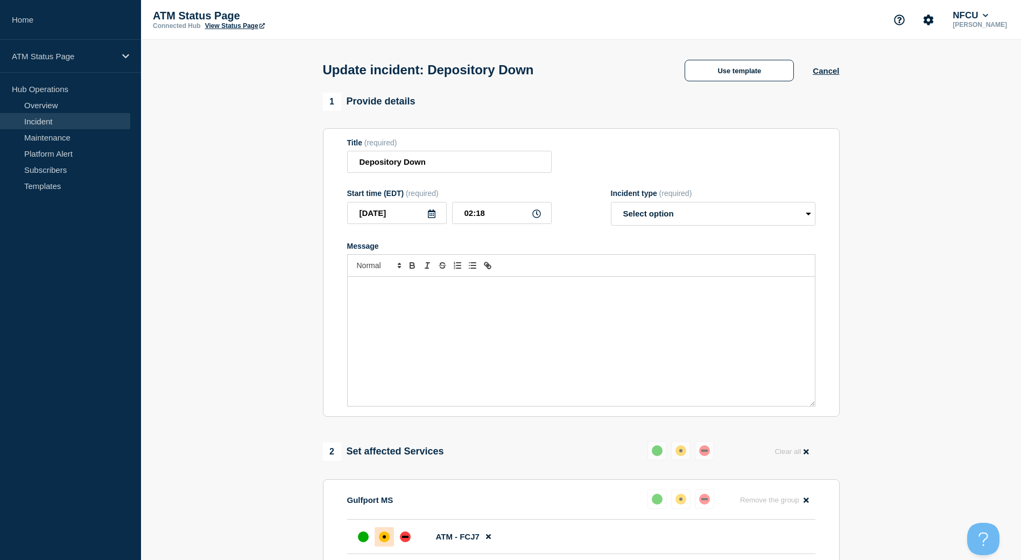
select select "resolved"
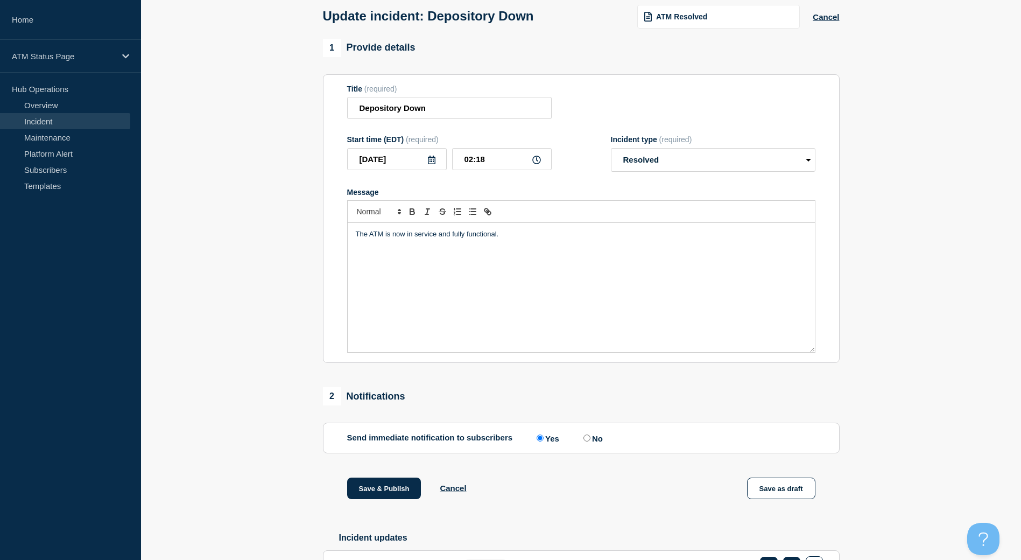
scroll to position [129, 0]
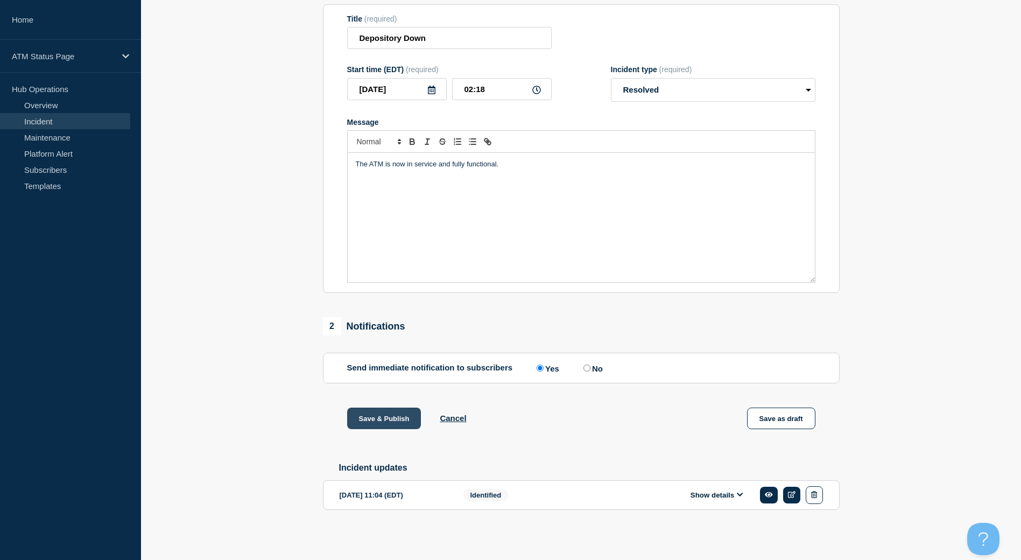
click at [369, 416] on button "Save & Publish" at bounding box center [384, 418] width 74 height 22
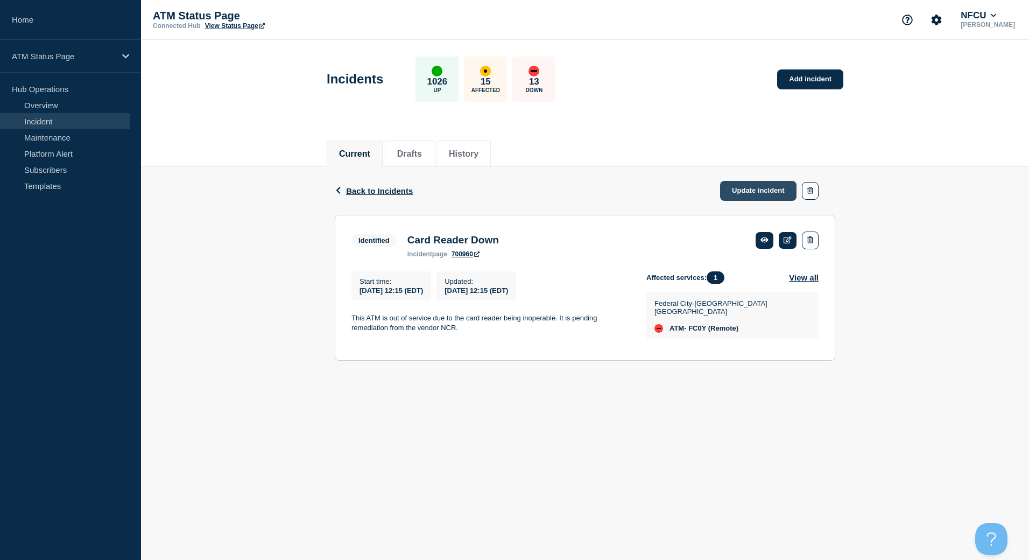
click at [771, 195] on link "Update incident" at bounding box center [758, 191] width 76 height 20
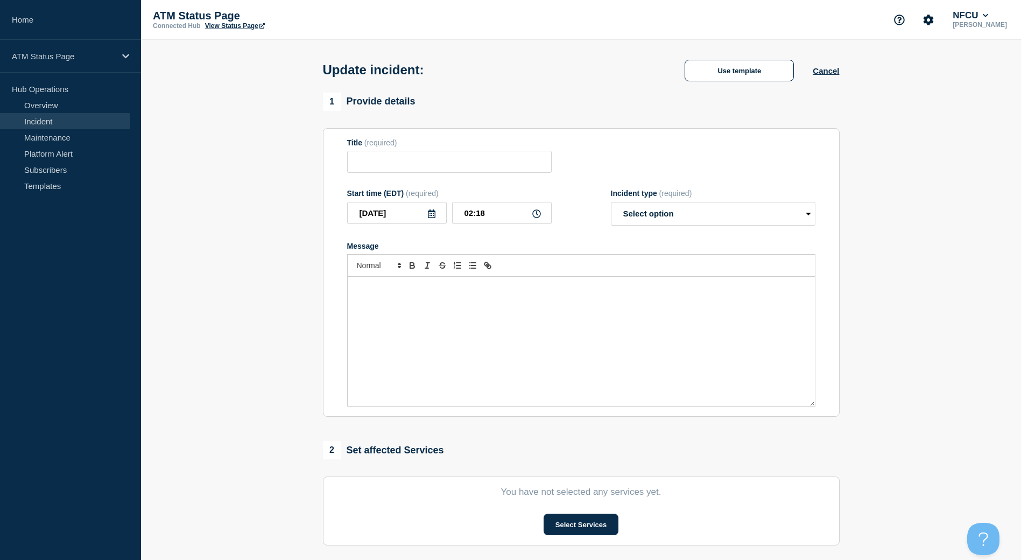
type input "Card Reader Down"
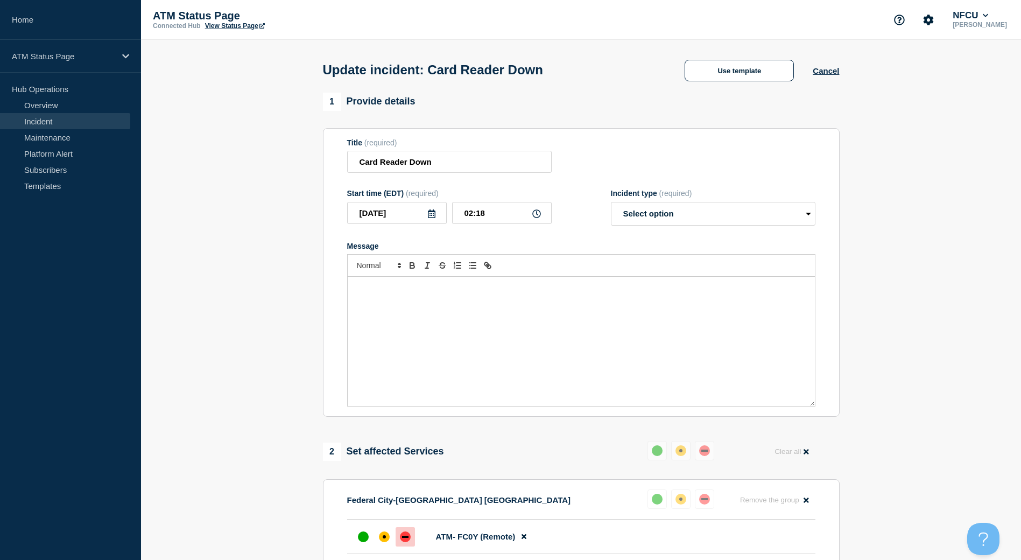
click at [732, 57] on div "Update incident: Card Reader Down Use template Cancel" at bounding box center [581, 66] width 541 height 53
click at [722, 68] on button "Use template" at bounding box center [739, 71] width 109 height 22
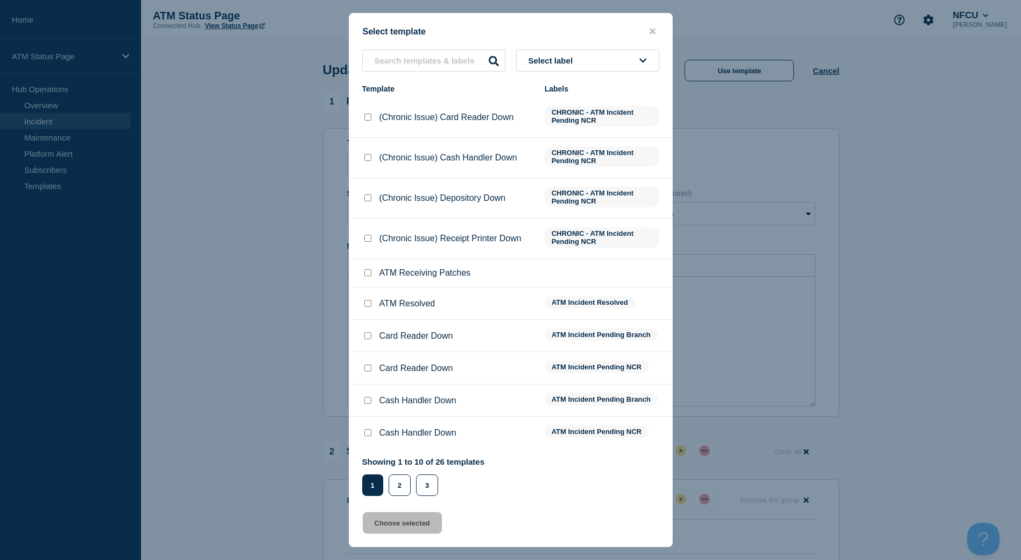
click at [574, 54] on button "Select label" at bounding box center [587, 61] width 143 height 22
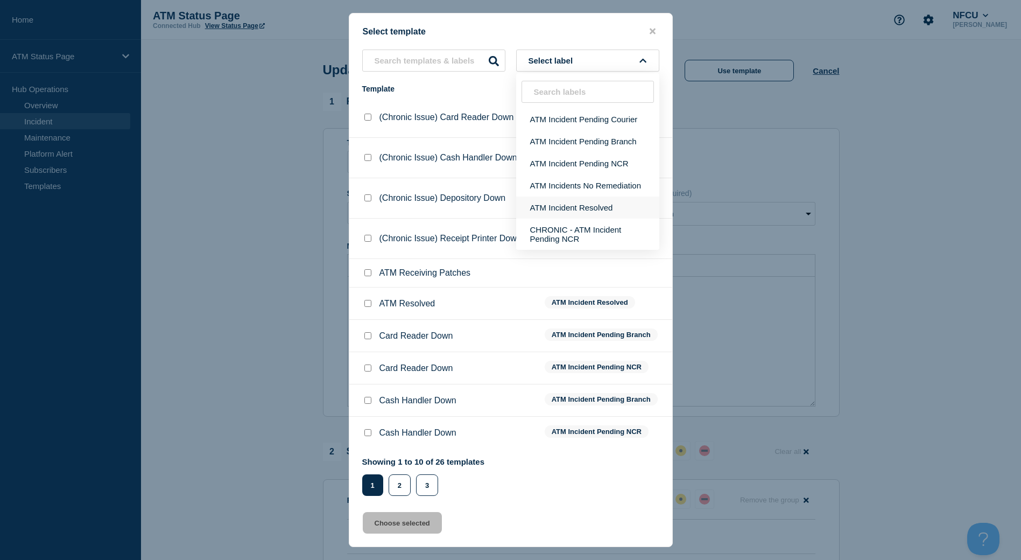
click at [576, 207] on button "ATM Incident Resolved" at bounding box center [587, 207] width 143 height 22
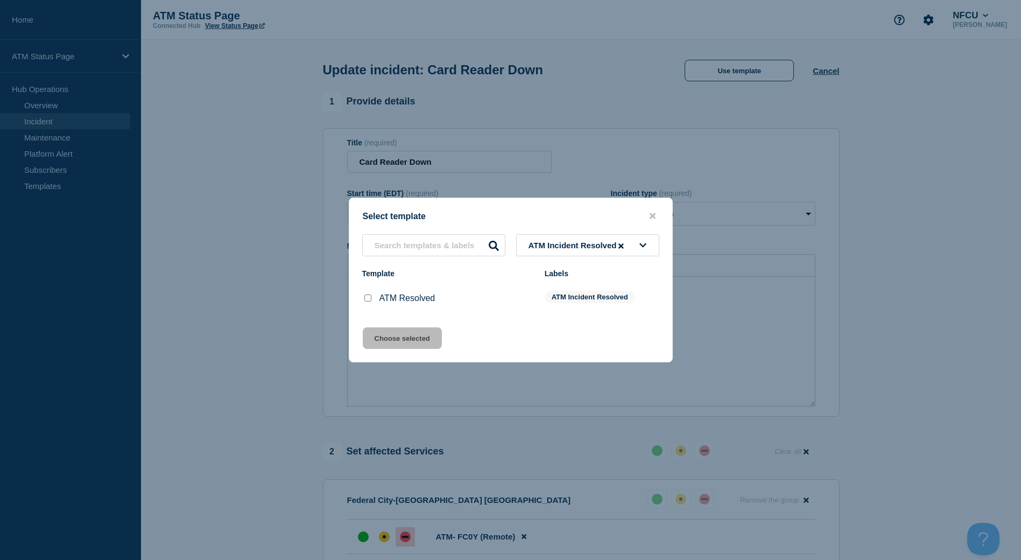
click at [365, 298] on input "ATM Resolved checkbox" at bounding box center [367, 297] width 7 height 7
checkbox input "true"
click at [382, 342] on button "Choose selected" at bounding box center [402, 338] width 79 height 22
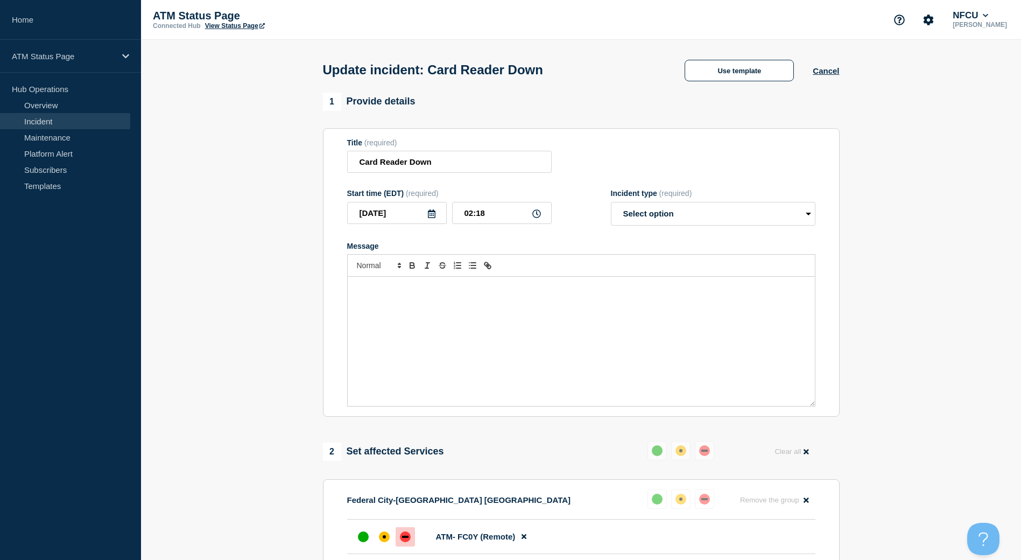
scroll to position [54, 0]
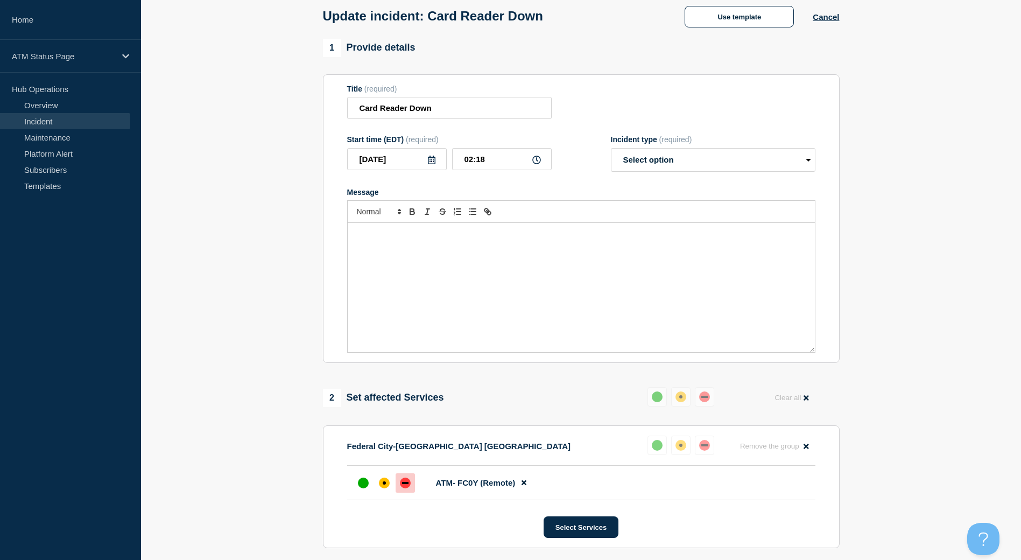
select select "resolved"
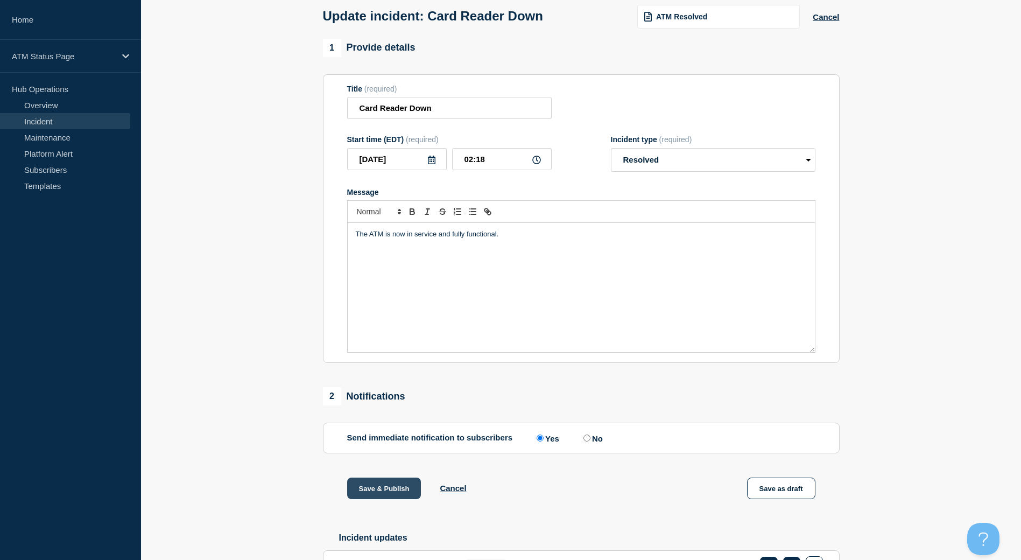
click at [383, 491] on button "Save & Publish" at bounding box center [384, 488] width 74 height 22
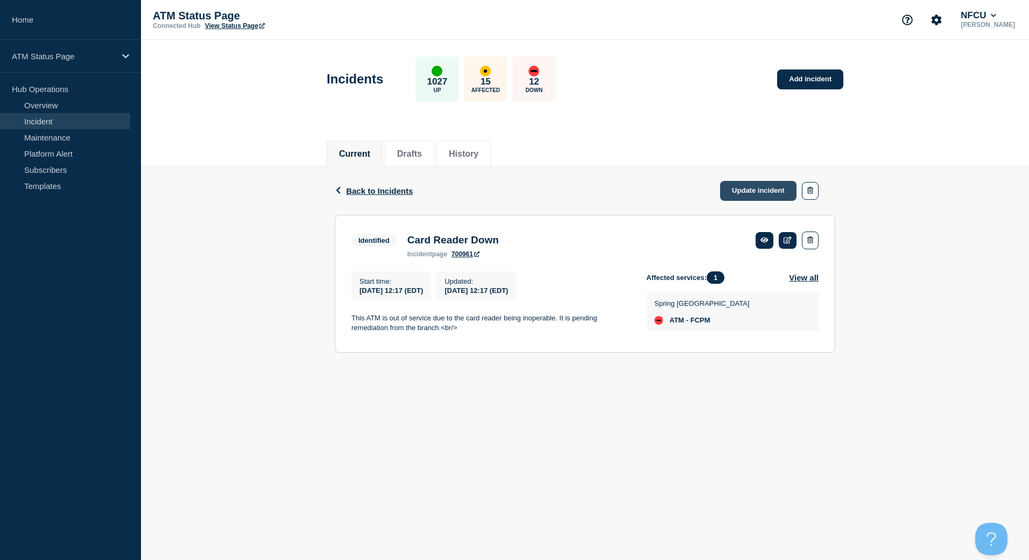
click at [743, 195] on link "Update incident" at bounding box center [758, 191] width 76 height 20
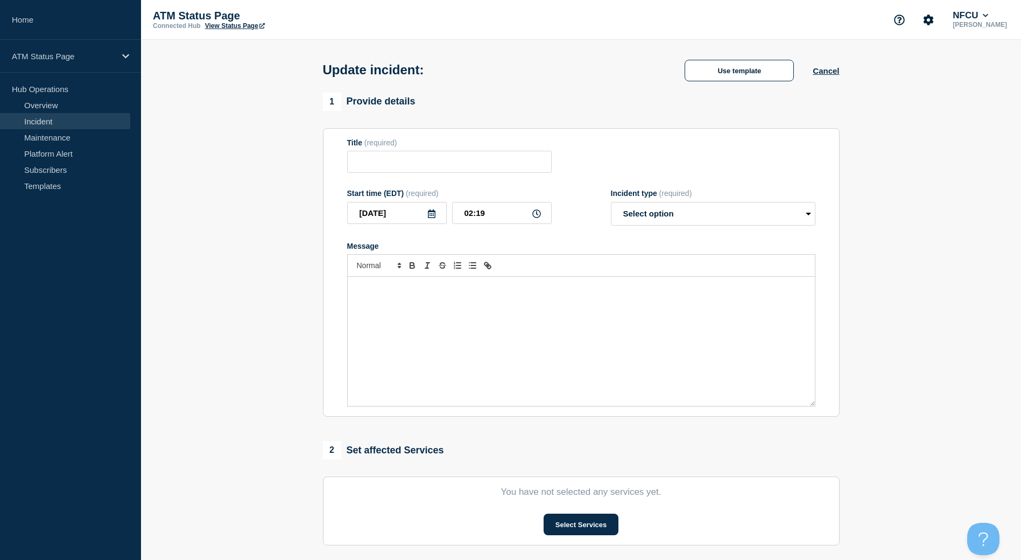
type input "Card Reader Down"
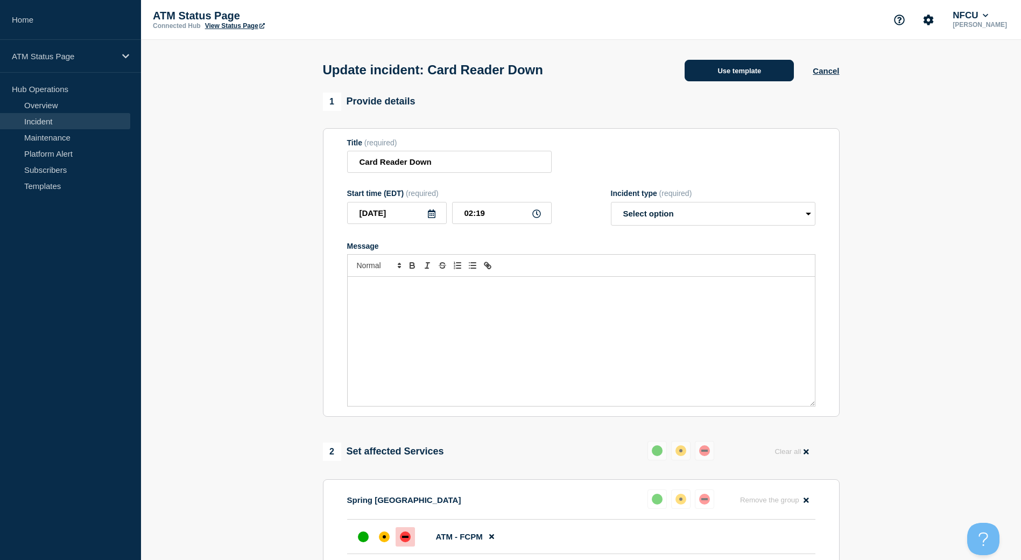
click at [724, 61] on button "Use template" at bounding box center [739, 71] width 109 height 22
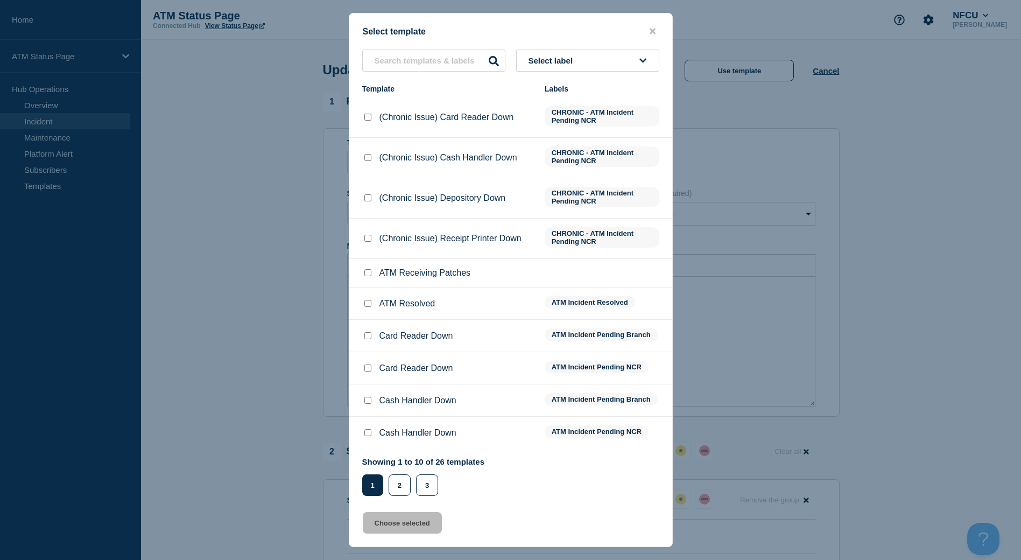
click at [640, 54] on button "Select label" at bounding box center [587, 61] width 143 height 22
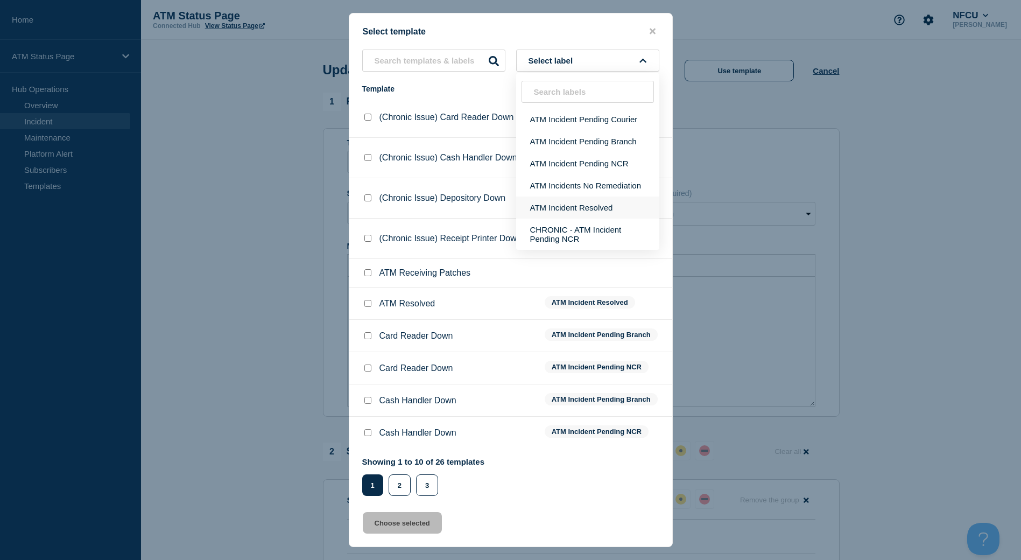
click at [621, 199] on button "ATM Incident Resolved" at bounding box center [587, 207] width 143 height 22
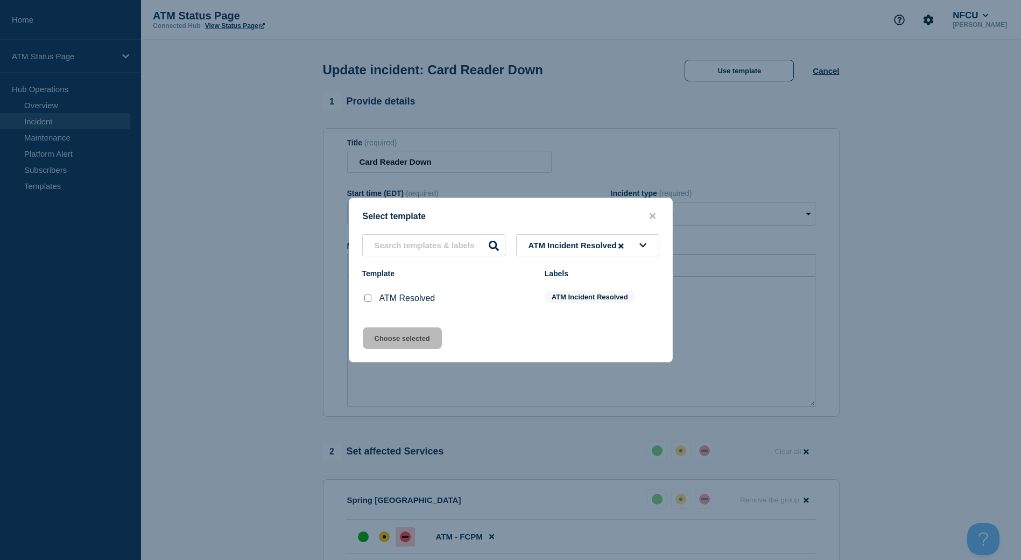
click at [366, 300] on input "ATM Resolved checkbox" at bounding box center [367, 297] width 7 height 7
checkbox input "true"
click at [390, 339] on button "Choose selected" at bounding box center [402, 338] width 79 height 22
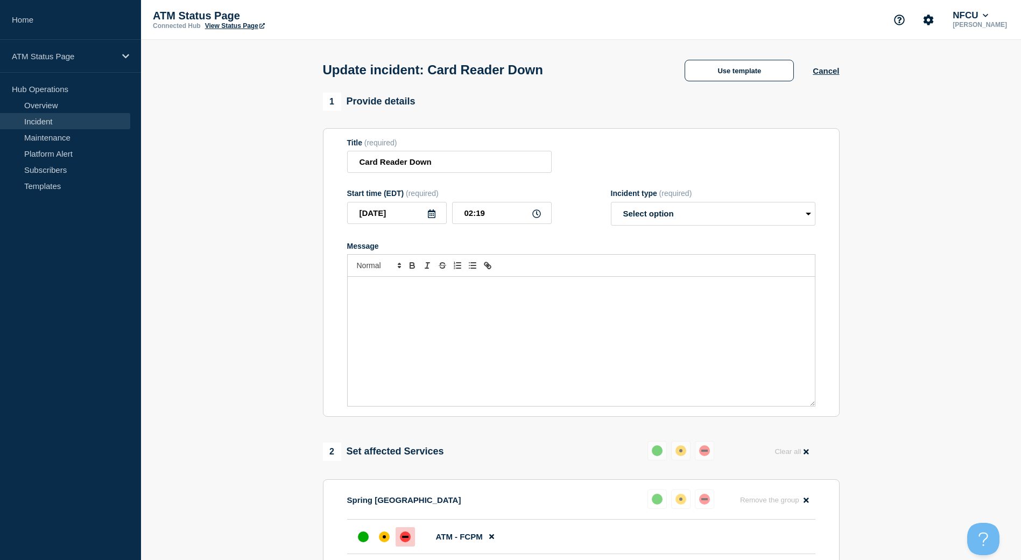
select select "resolved"
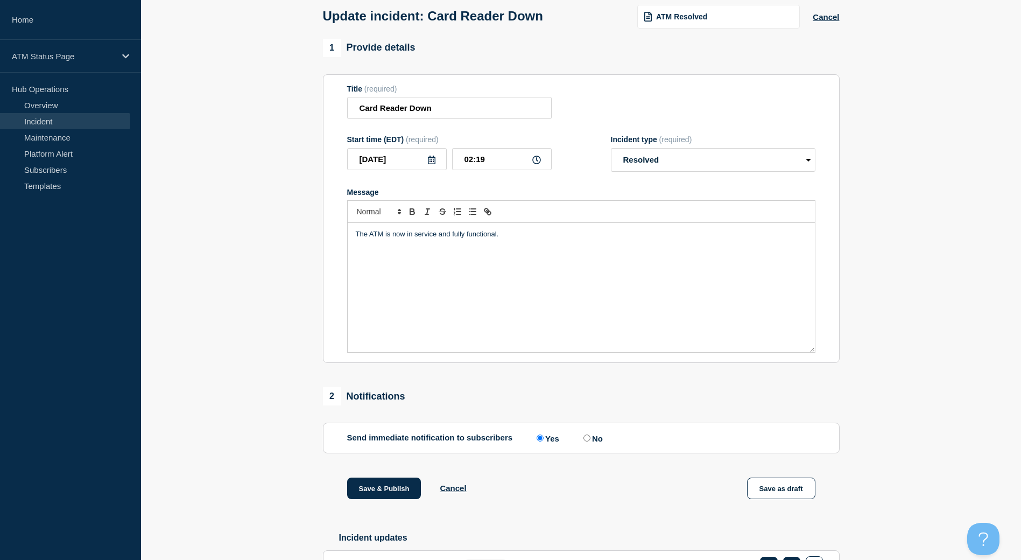
scroll to position [129, 0]
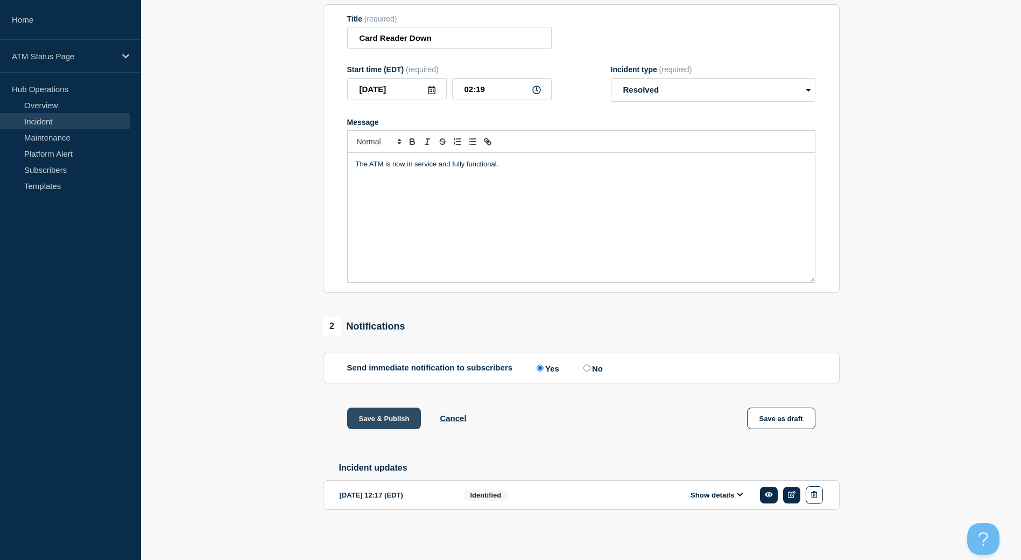
click at [378, 421] on button "Save & Publish" at bounding box center [384, 418] width 74 height 22
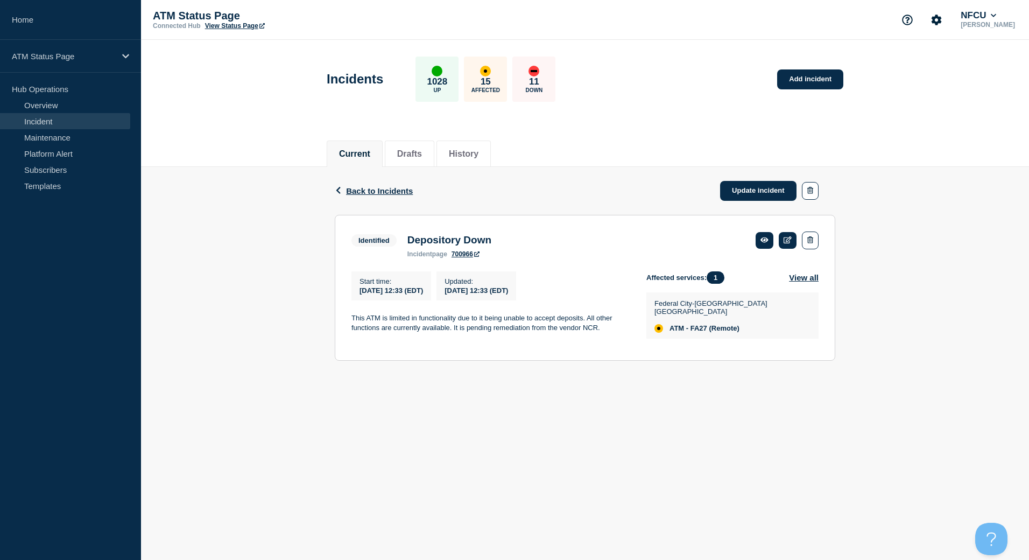
click at [700, 317] on div "Federal City-[GEOGRAPHIC_DATA] [GEOGRAPHIC_DATA] ATM - FA27 (Remote)" at bounding box center [730, 315] width 153 height 33
copy span "FA27"
drag, startPoint x: 764, startPoint y: 196, endPoint x: 762, endPoint y: 182, distance: 14.1
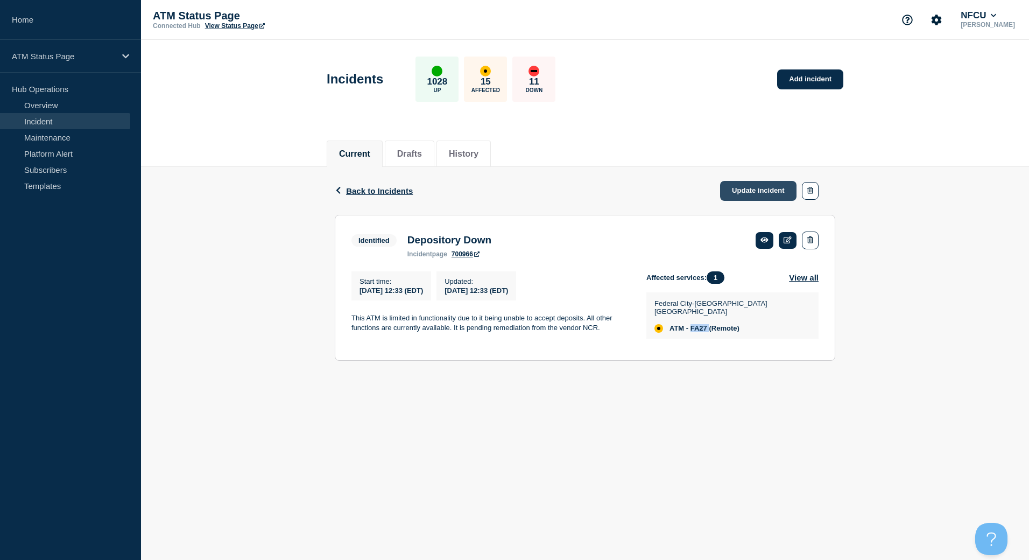
click at [764, 196] on link "Update incident" at bounding box center [758, 191] width 76 height 20
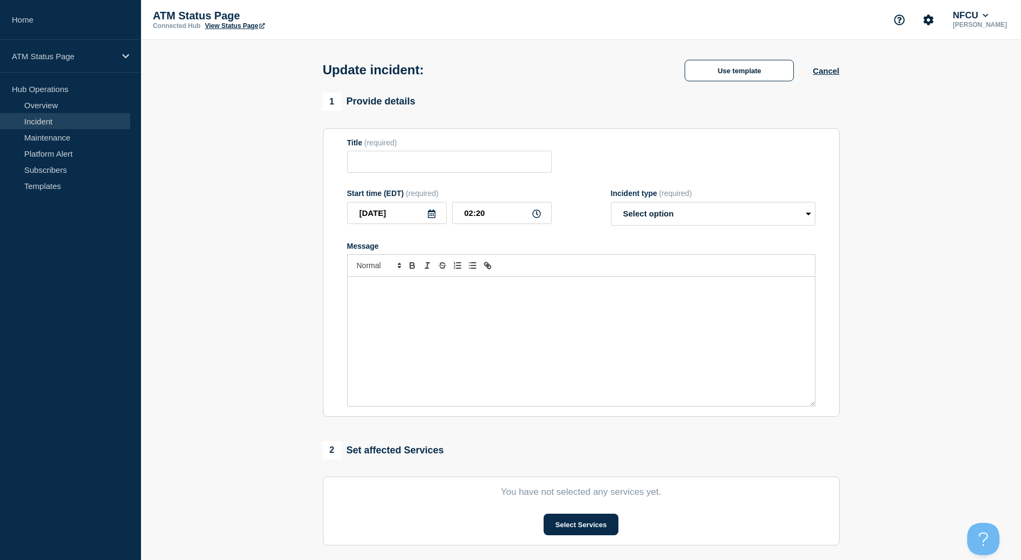
type input "Depository Down"
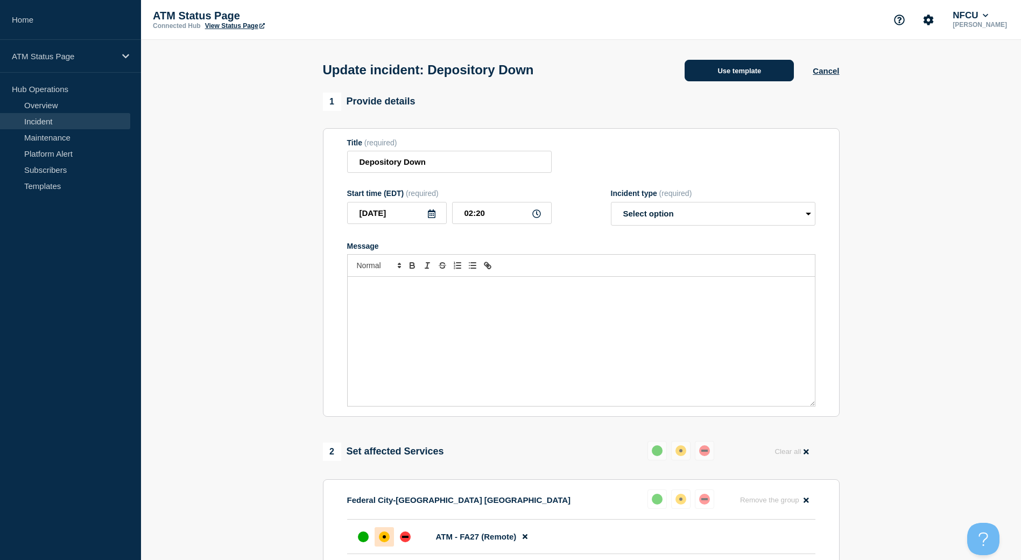
click at [730, 68] on button "Use template" at bounding box center [739, 71] width 109 height 22
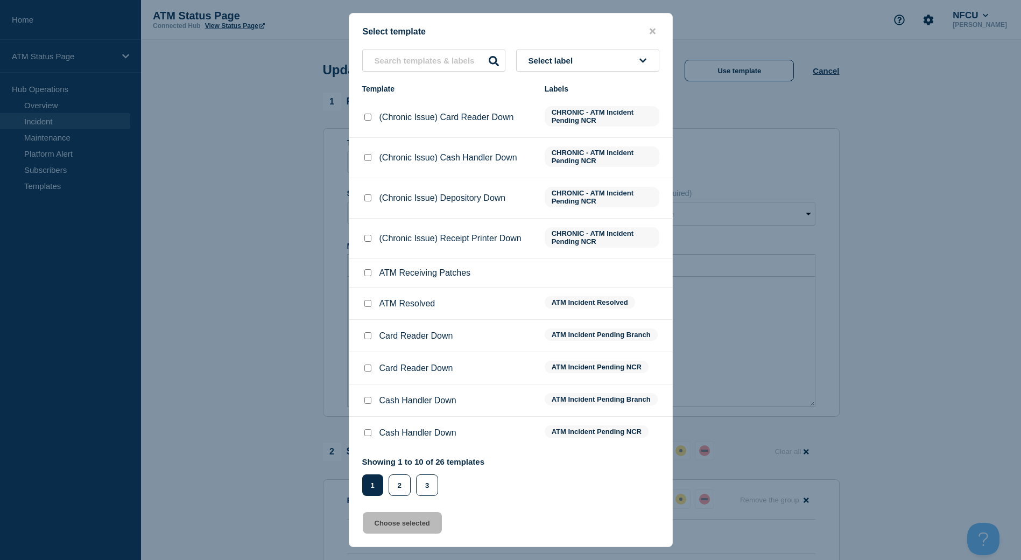
click at [599, 62] on button "Select label" at bounding box center [587, 61] width 143 height 22
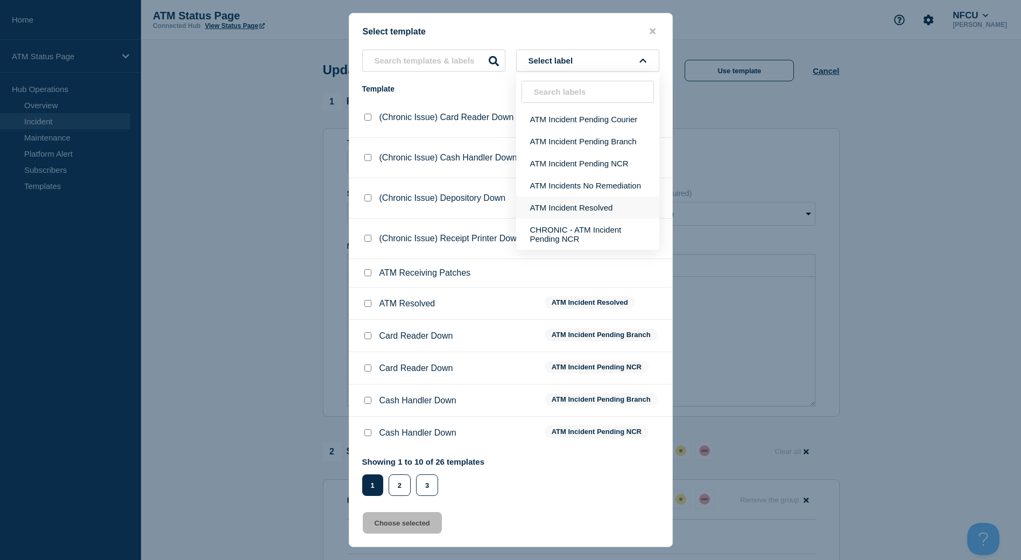
click at [596, 214] on button "ATM Incident Resolved" at bounding box center [587, 207] width 143 height 22
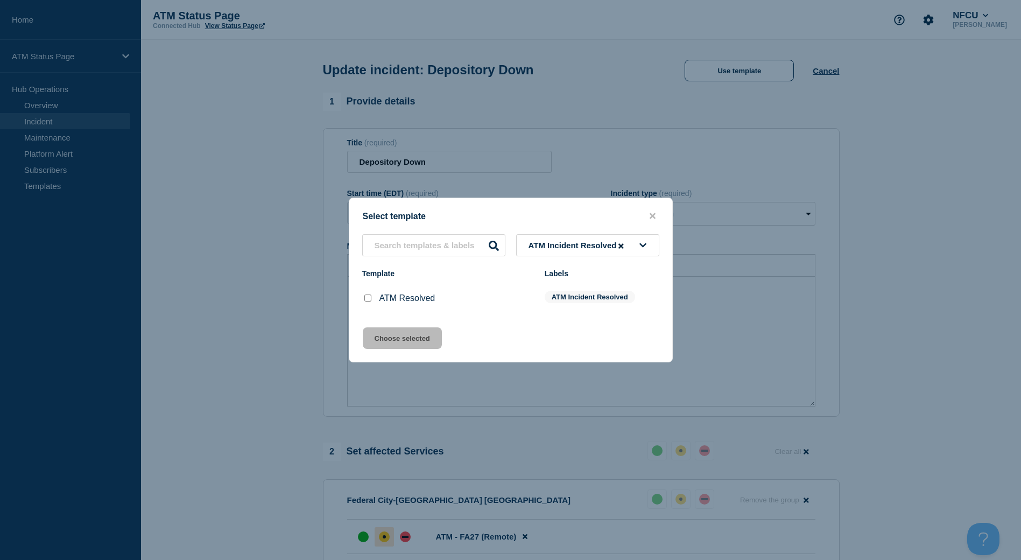
click at [369, 300] on input "ATM Resolved checkbox" at bounding box center [367, 297] width 7 height 7
checkbox input "true"
click at [380, 332] on button "Choose selected" at bounding box center [402, 338] width 79 height 22
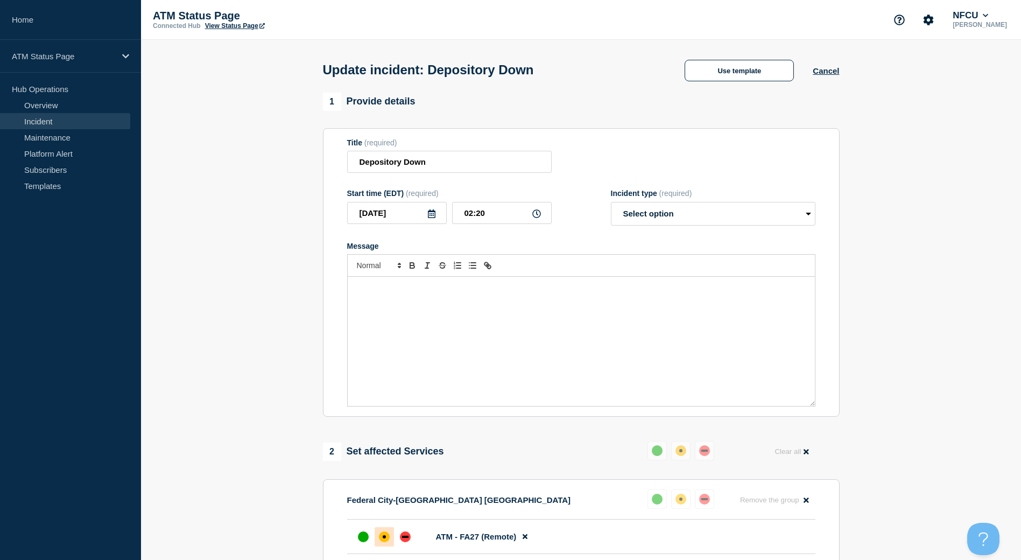
select select "resolved"
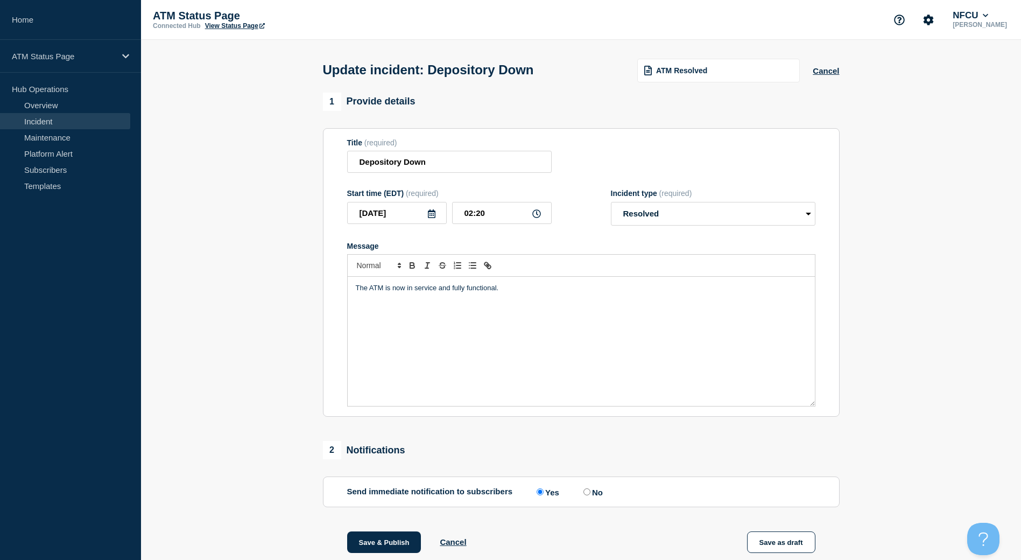
scroll to position [129, 0]
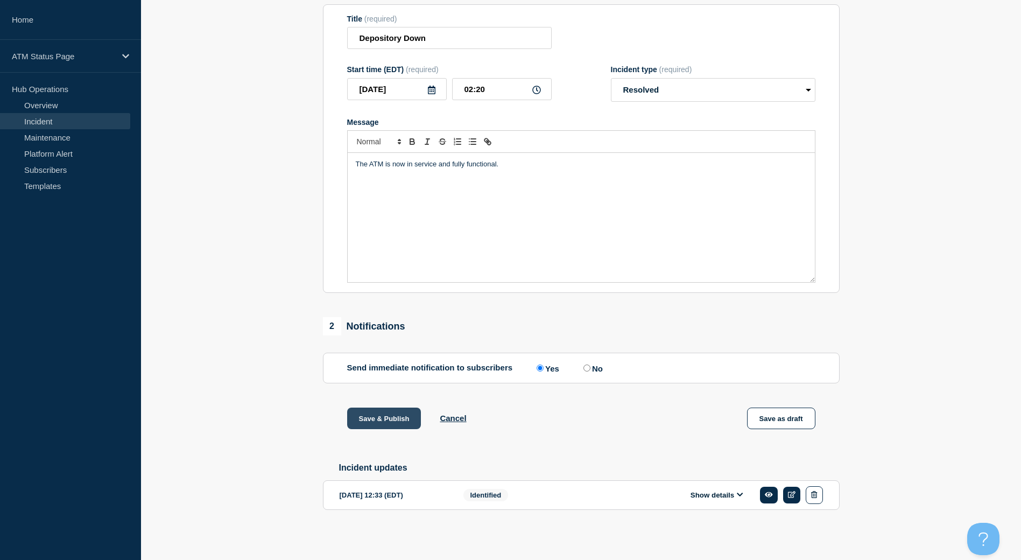
click at [394, 418] on button "Save & Publish" at bounding box center [384, 418] width 74 height 22
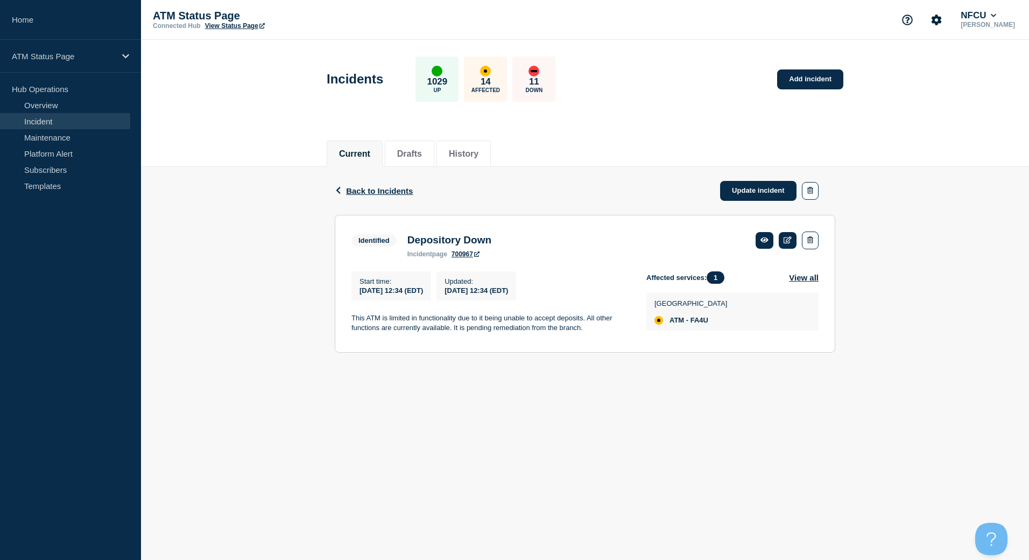
click at [702, 325] on span "ATM - FA4U" at bounding box center [688, 320] width 39 height 9
copy span "FA4U"
click at [734, 187] on link "Update incident" at bounding box center [758, 191] width 76 height 20
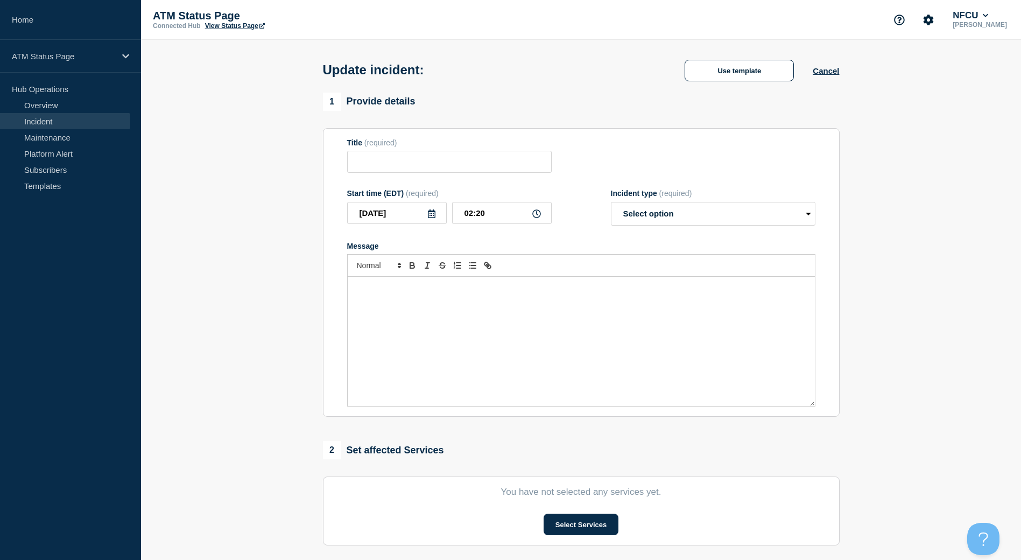
type input "Depository Down"
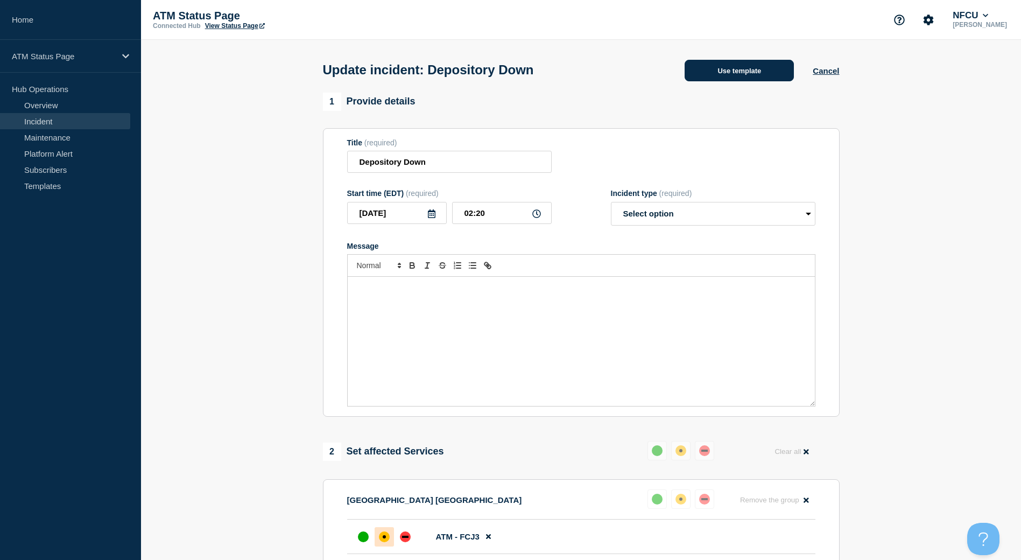
click at [709, 78] on button "Use template" at bounding box center [739, 71] width 109 height 22
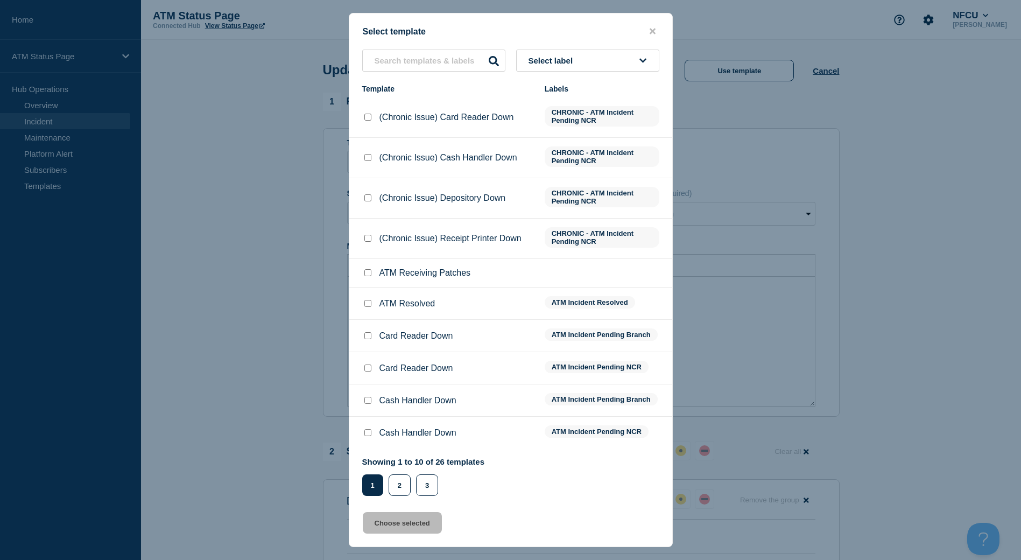
click at [629, 60] on button "Select label" at bounding box center [587, 61] width 143 height 22
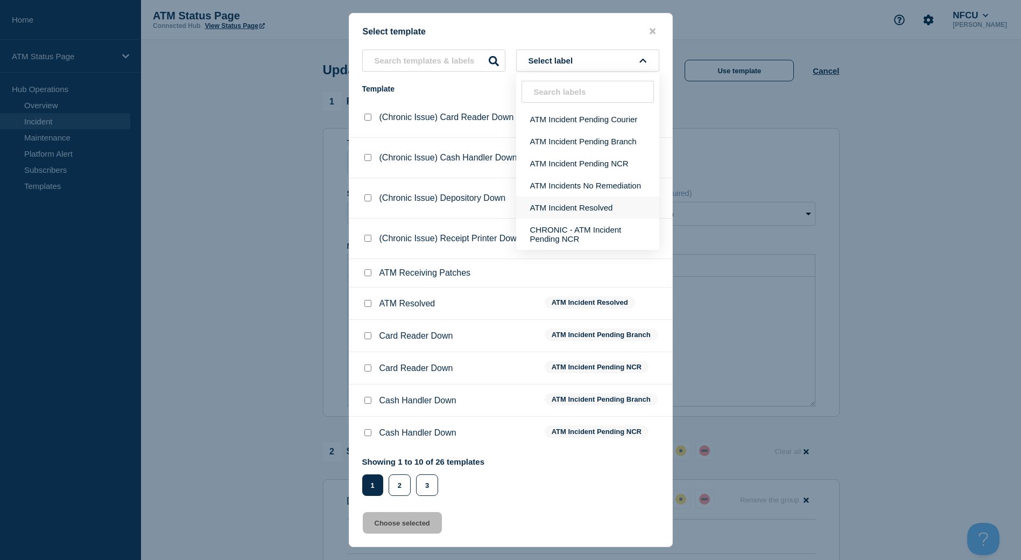
click at [593, 205] on button "ATM Incident Resolved" at bounding box center [587, 207] width 143 height 22
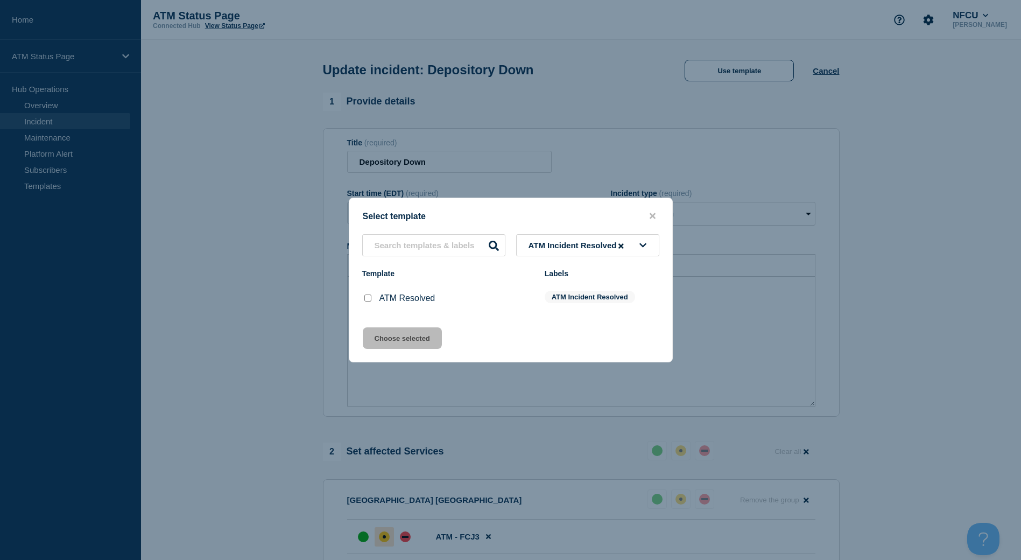
click at [369, 299] on input "ATM Resolved checkbox" at bounding box center [367, 297] width 7 height 7
checkbox input "true"
click at [380, 339] on button "Choose selected" at bounding box center [402, 338] width 79 height 22
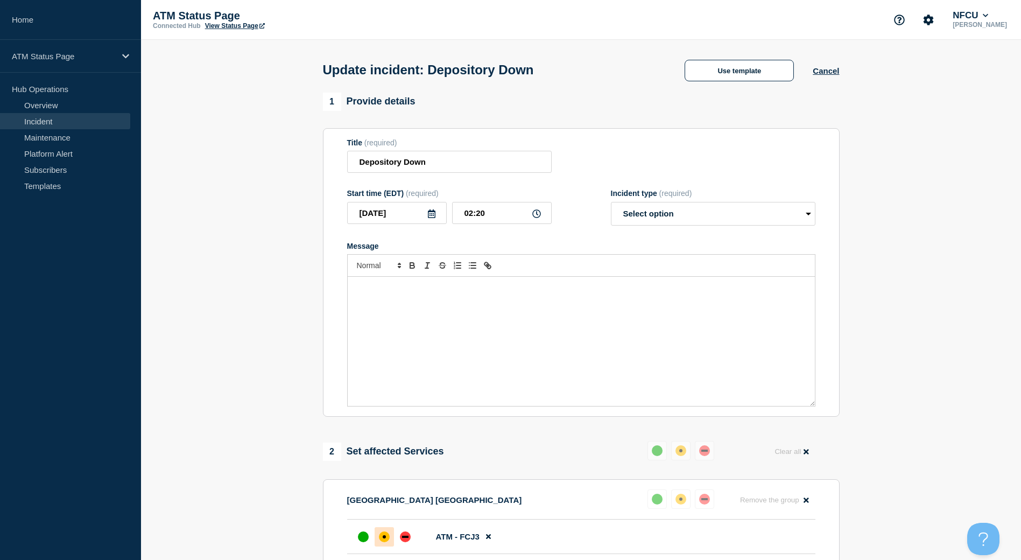
select select "resolved"
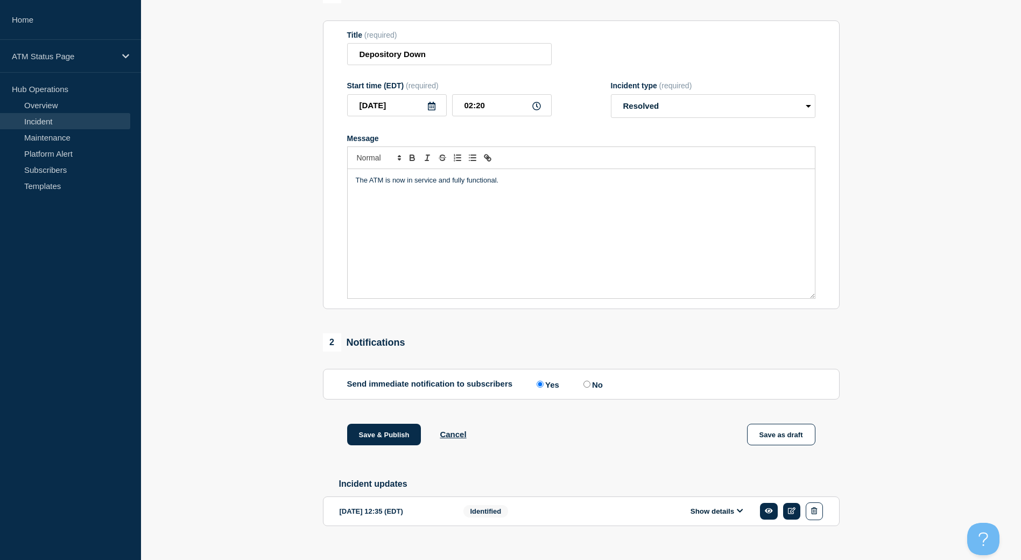
scroll to position [129, 0]
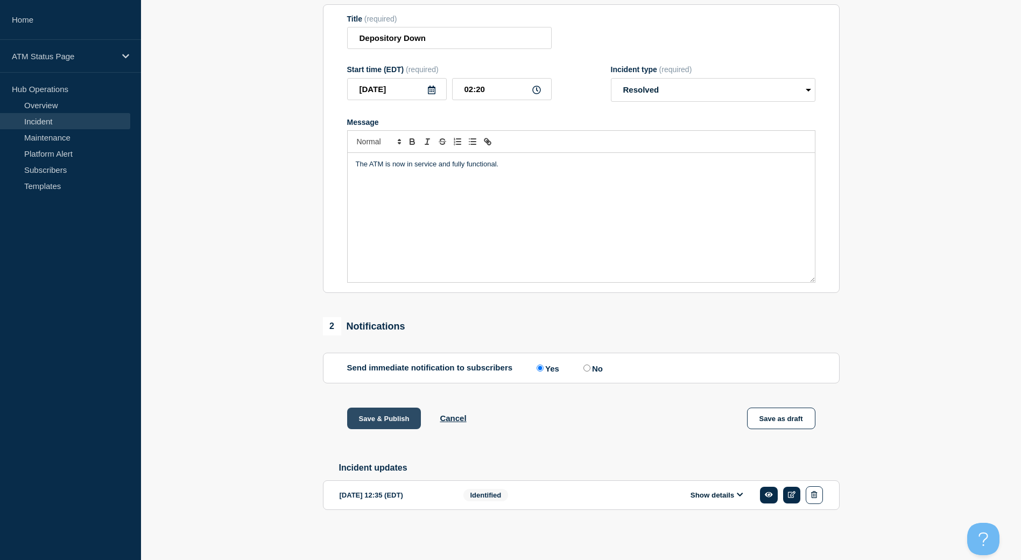
click at [407, 423] on button "Save & Publish" at bounding box center [384, 418] width 74 height 22
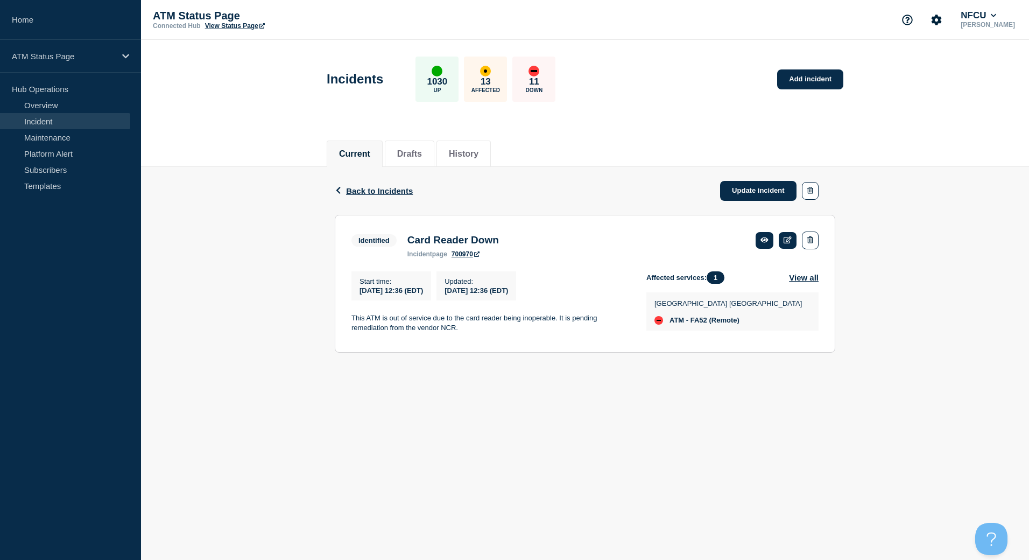
click at [698, 325] on span "ATM - FA52 (Remote)" at bounding box center [704, 320] width 70 height 9
copy span "FA52"
click at [765, 185] on link "Update incident" at bounding box center [758, 191] width 76 height 20
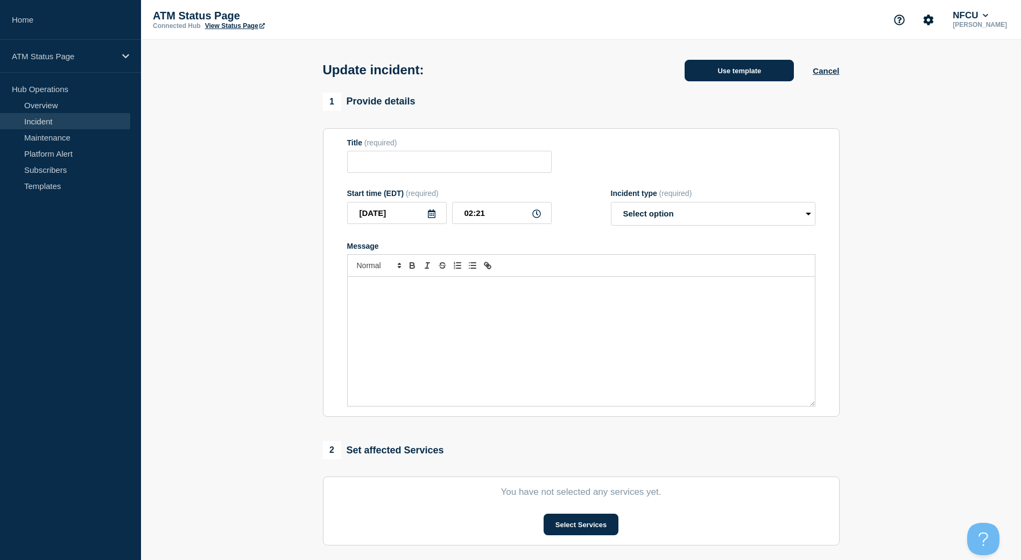
type input "Card Reader Down"
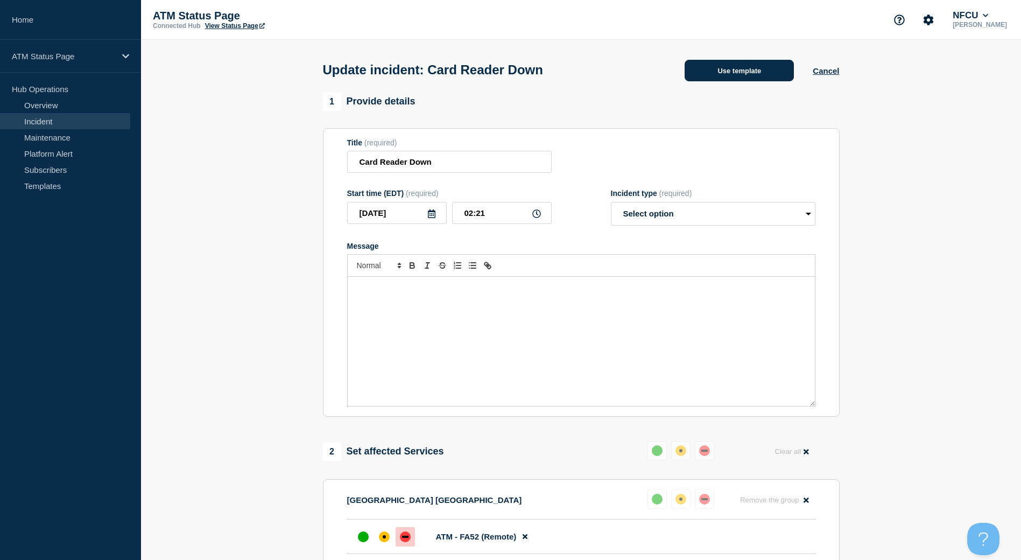
click at [695, 74] on button "Use template" at bounding box center [739, 71] width 109 height 22
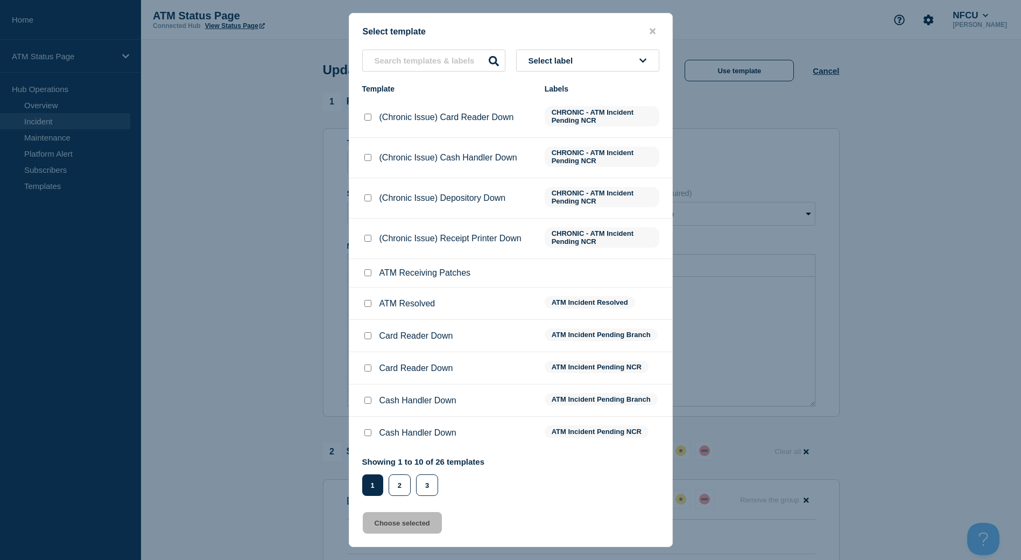
click at [569, 68] on button "Select label" at bounding box center [587, 61] width 143 height 22
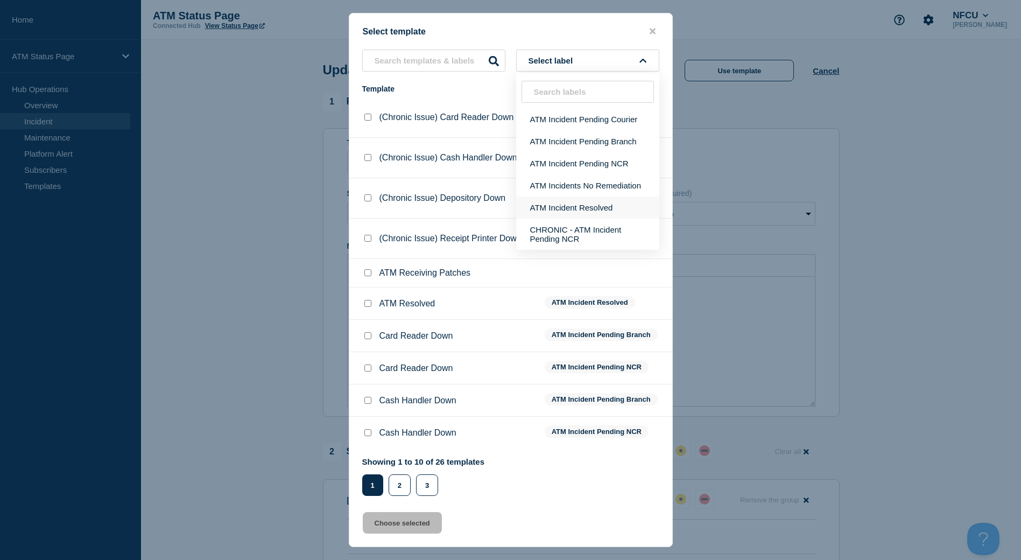
click at [564, 201] on button "ATM Incident Resolved" at bounding box center [587, 207] width 143 height 22
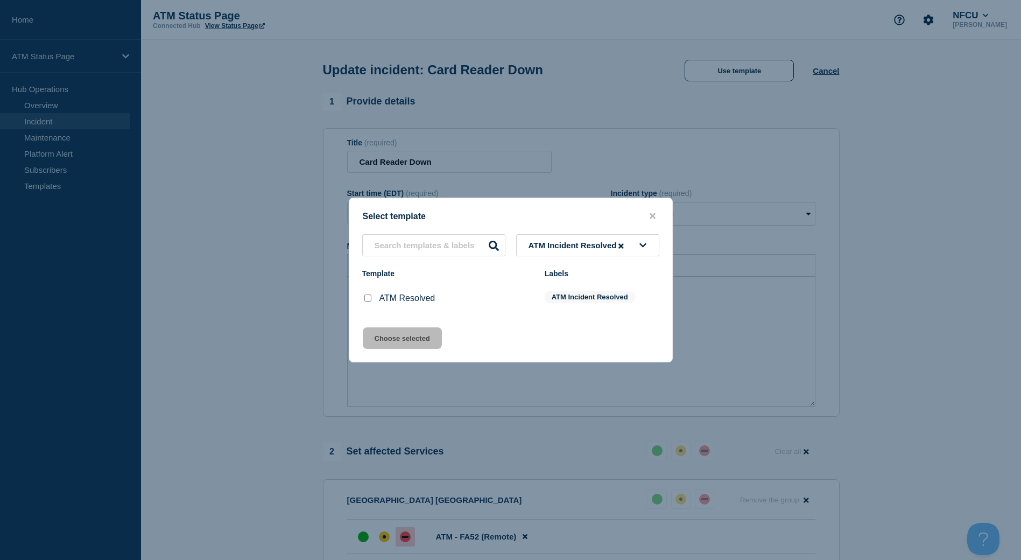
click at [368, 298] on input "ATM Resolved checkbox" at bounding box center [367, 297] width 7 height 7
checkbox input "true"
click at [382, 344] on button "Choose selected" at bounding box center [402, 338] width 79 height 22
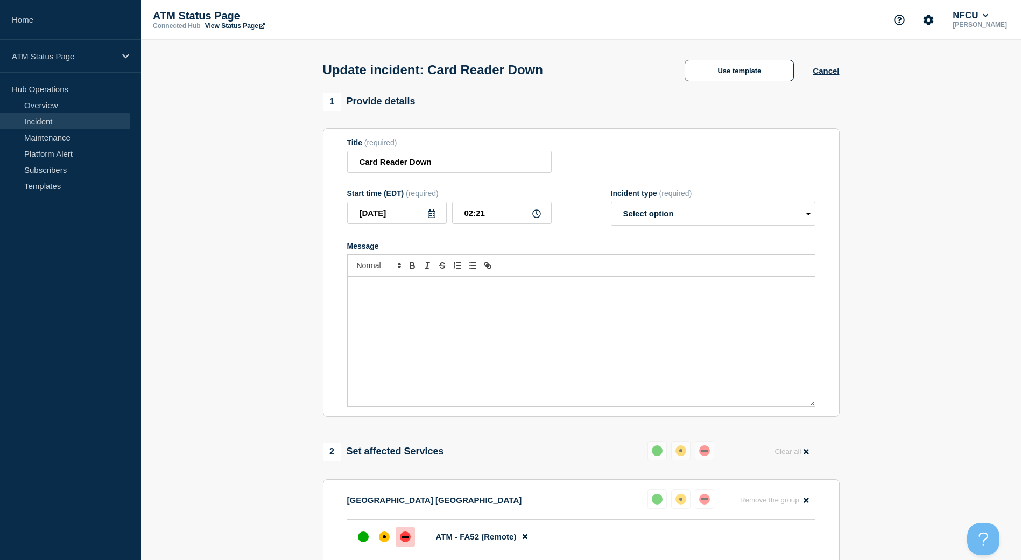
select select "resolved"
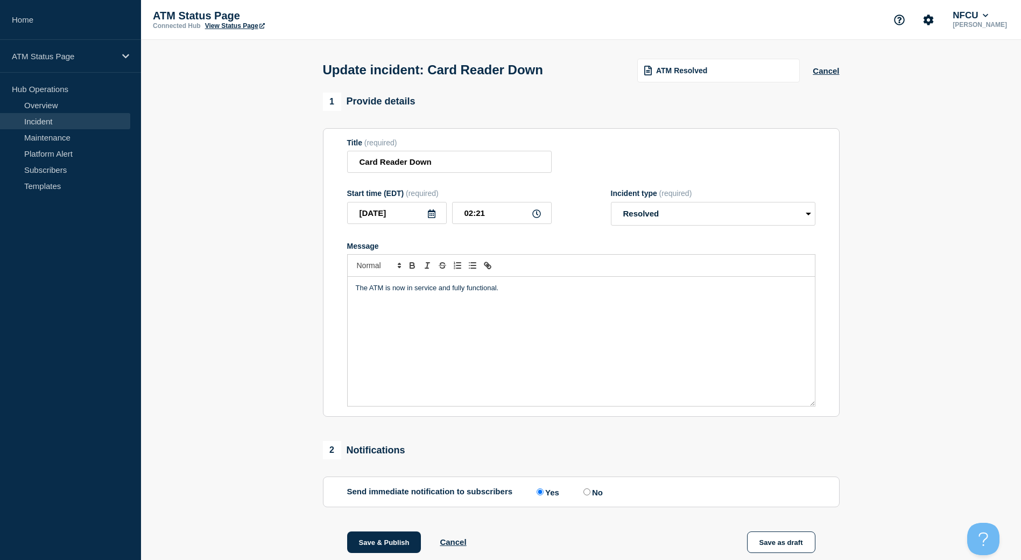
scroll to position [129, 0]
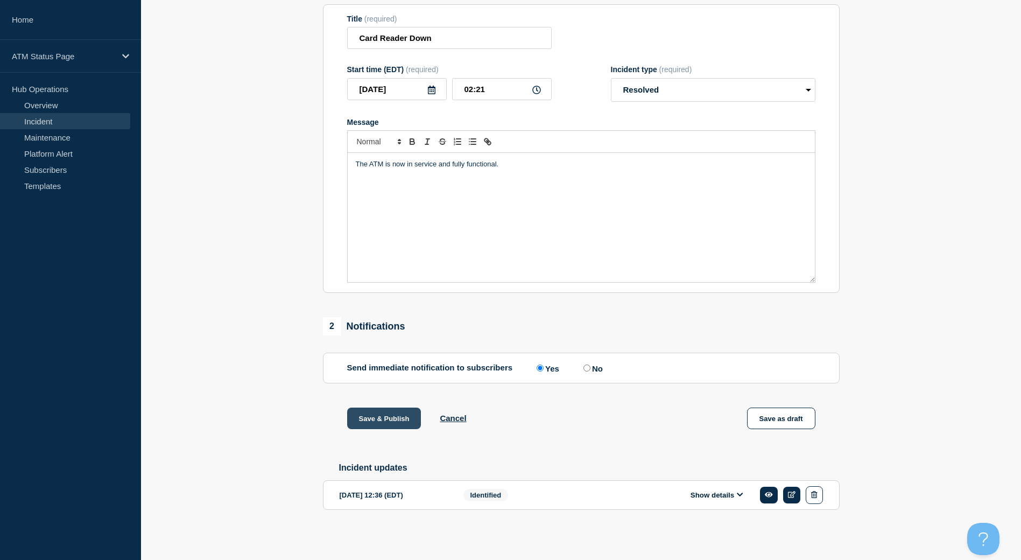
click at [382, 412] on button "Save & Publish" at bounding box center [384, 418] width 74 height 22
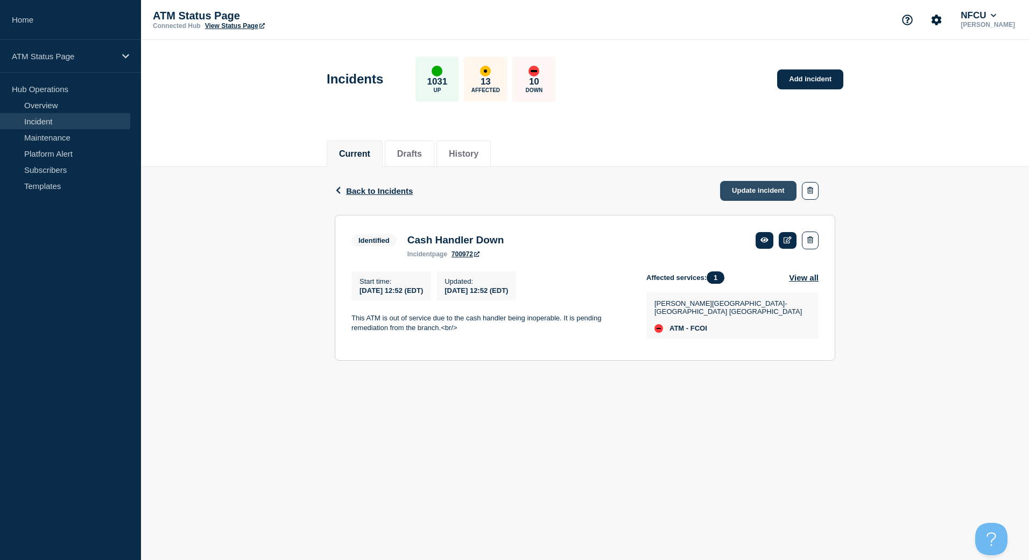
click at [776, 193] on link "Update incident" at bounding box center [758, 191] width 76 height 20
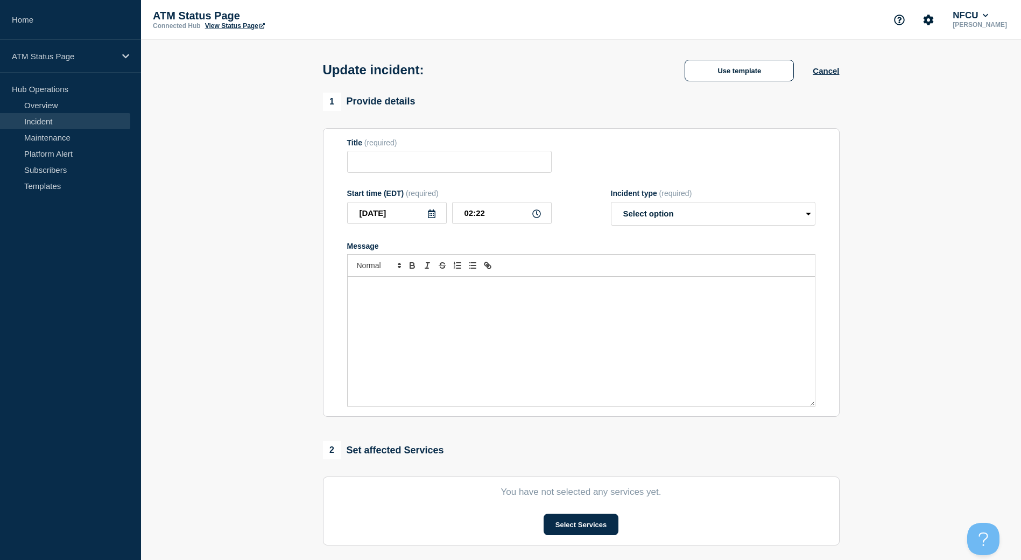
type input "Cash Handler Down"
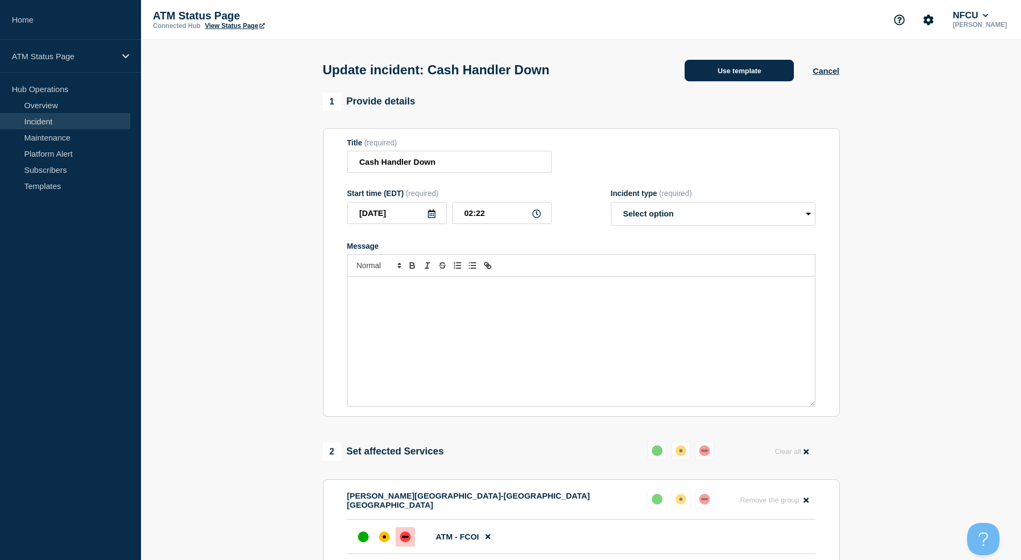
click at [688, 68] on button "Use template" at bounding box center [739, 71] width 109 height 22
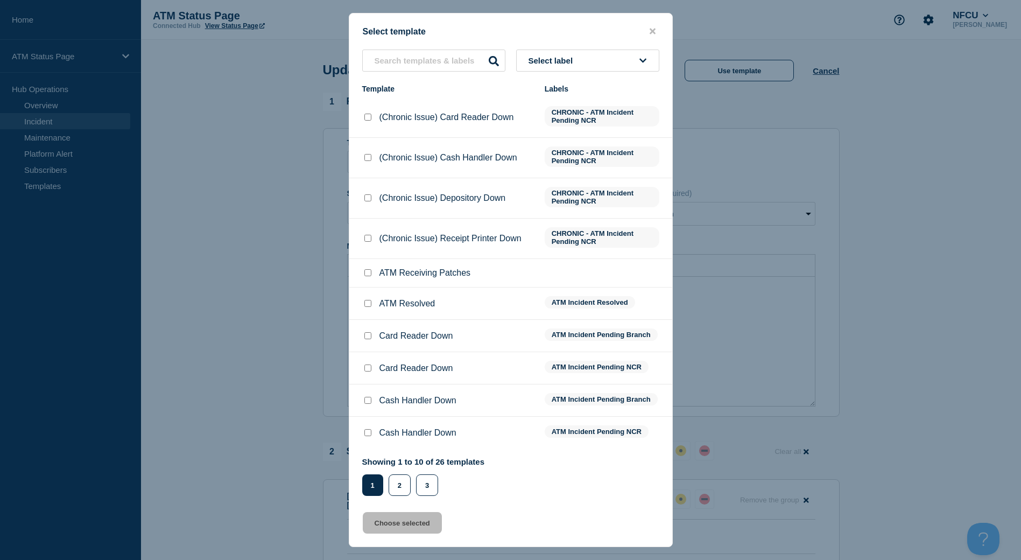
click at [647, 50] on button "Select label" at bounding box center [587, 61] width 143 height 22
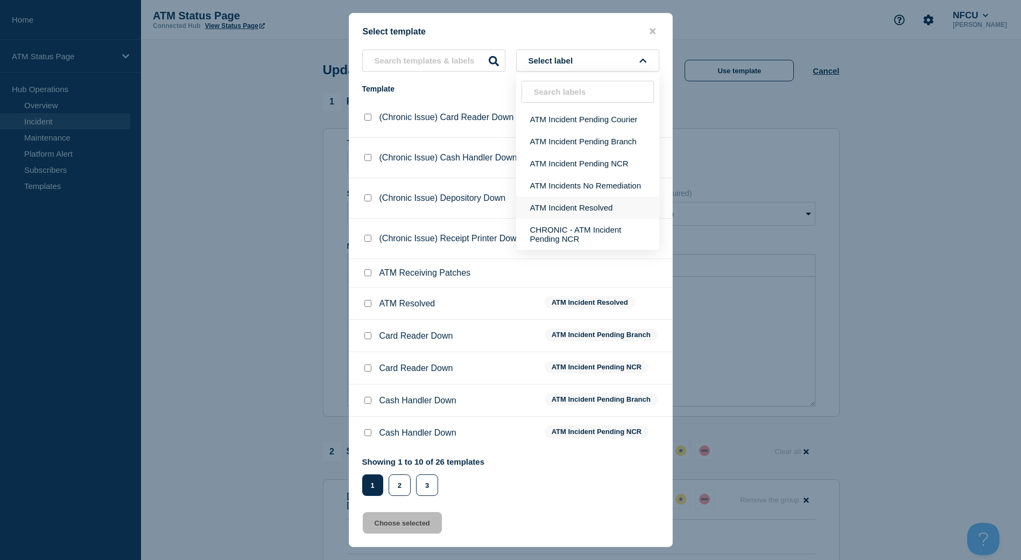
click at [608, 211] on button "ATM Incident Resolved" at bounding box center [587, 207] width 143 height 22
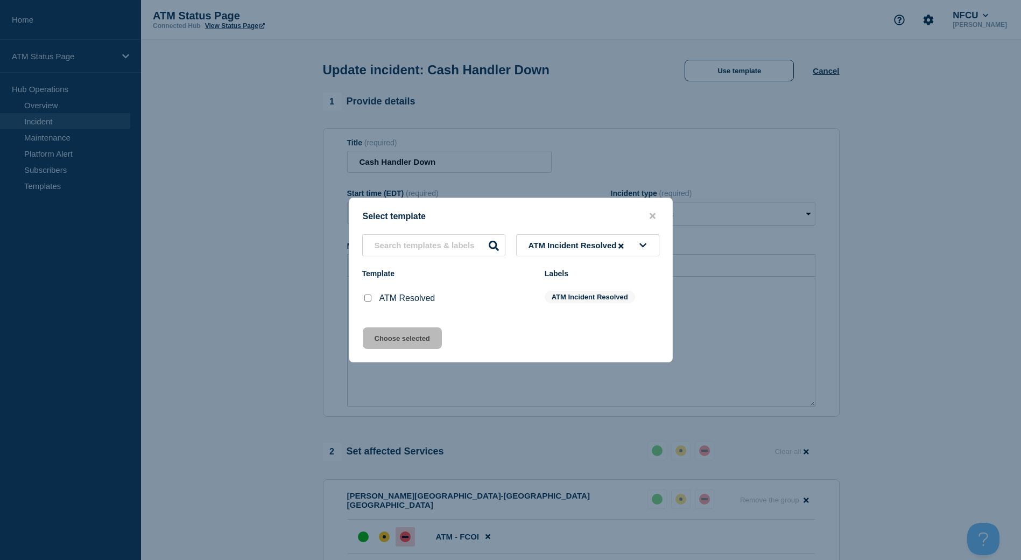
click at [368, 306] on li "ATM Resolved ATM Incident Resolved" at bounding box center [510, 298] width 323 height 32
click at [368, 301] on input "ATM Resolved checkbox" at bounding box center [367, 297] width 7 height 7
checkbox input "true"
click at [379, 336] on button "Choose selected" at bounding box center [402, 338] width 79 height 22
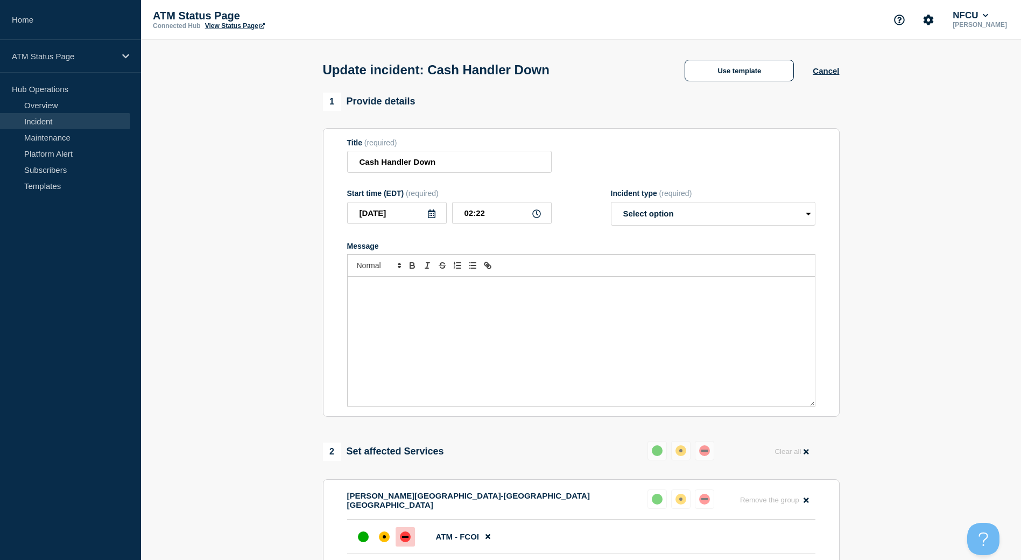
select select "resolved"
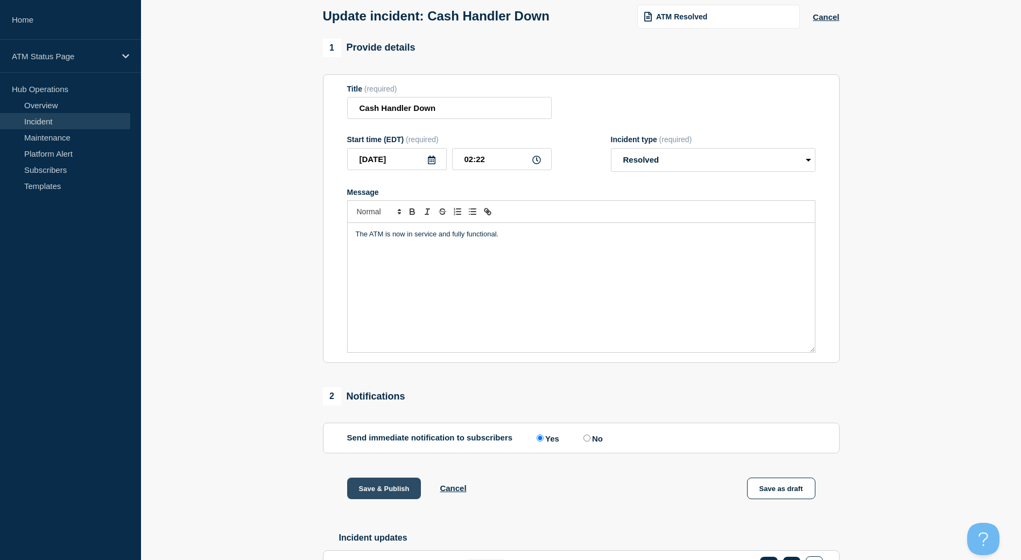
scroll to position [108, 0]
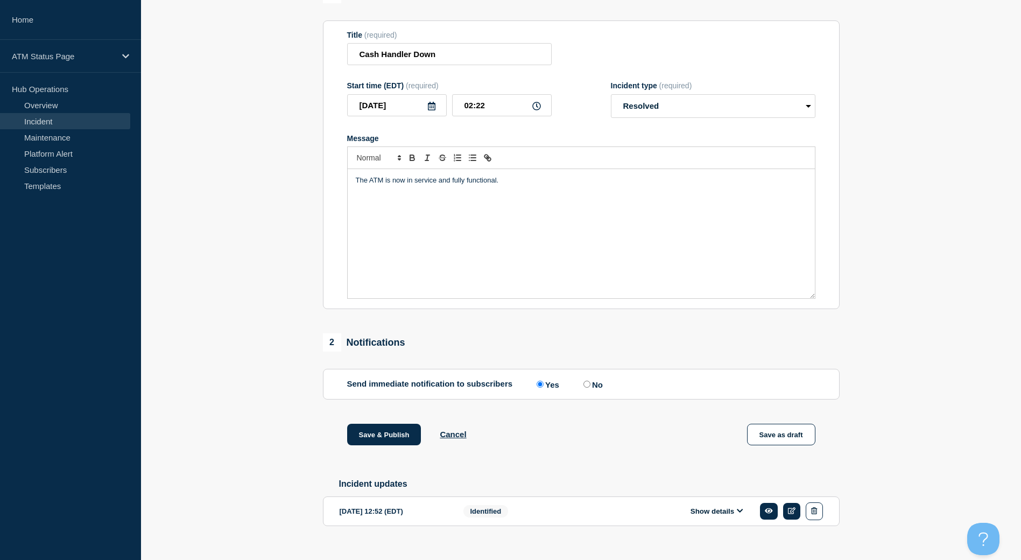
click at [370, 454] on div "Save & Publish Cancel Save as draft" at bounding box center [581, 448] width 517 height 48
click at [371, 445] on button "Save & Publish" at bounding box center [384, 435] width 74 height 22
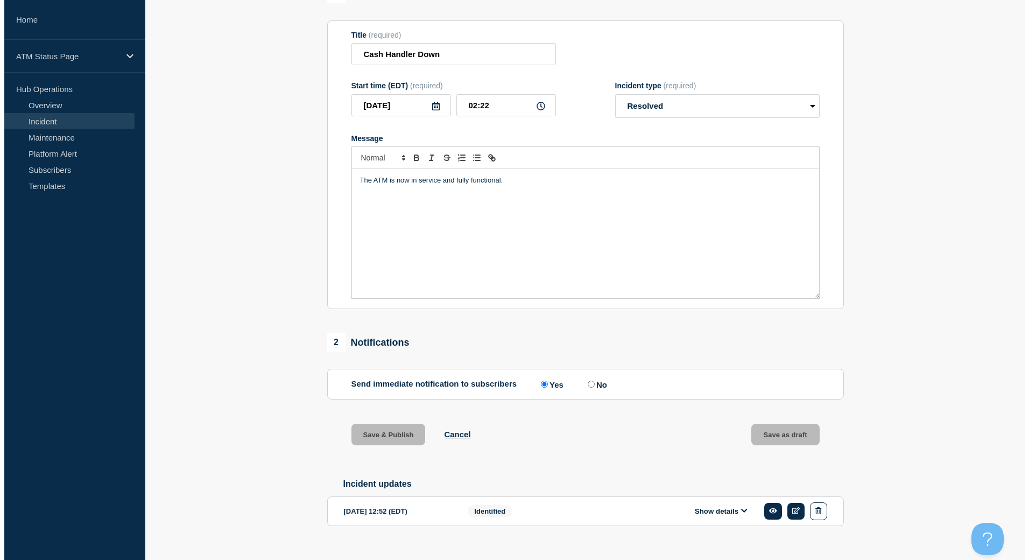
scroll to position [0, 0]
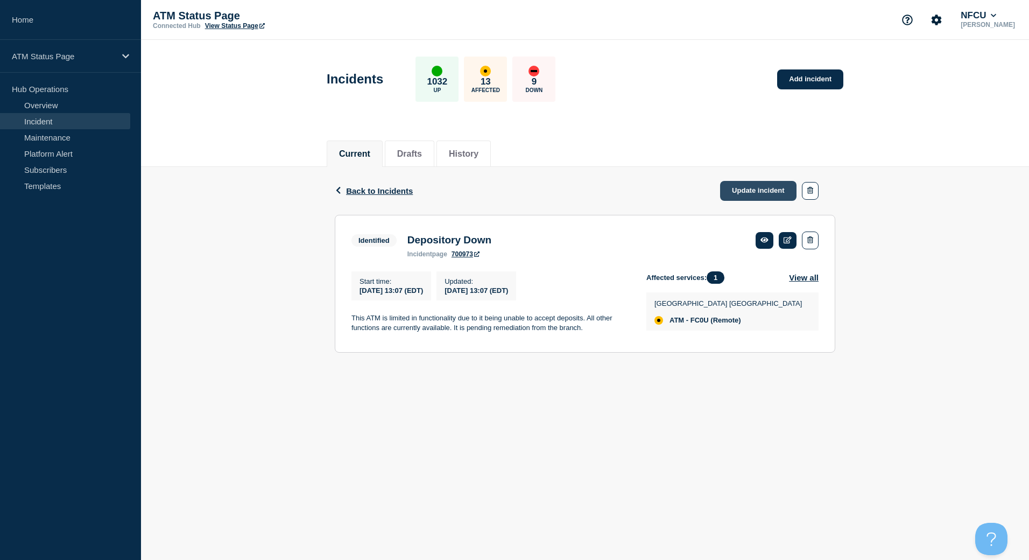
click at [740, 190] on link "Update incident" at bounding box center [758, 191] width 76 height 20
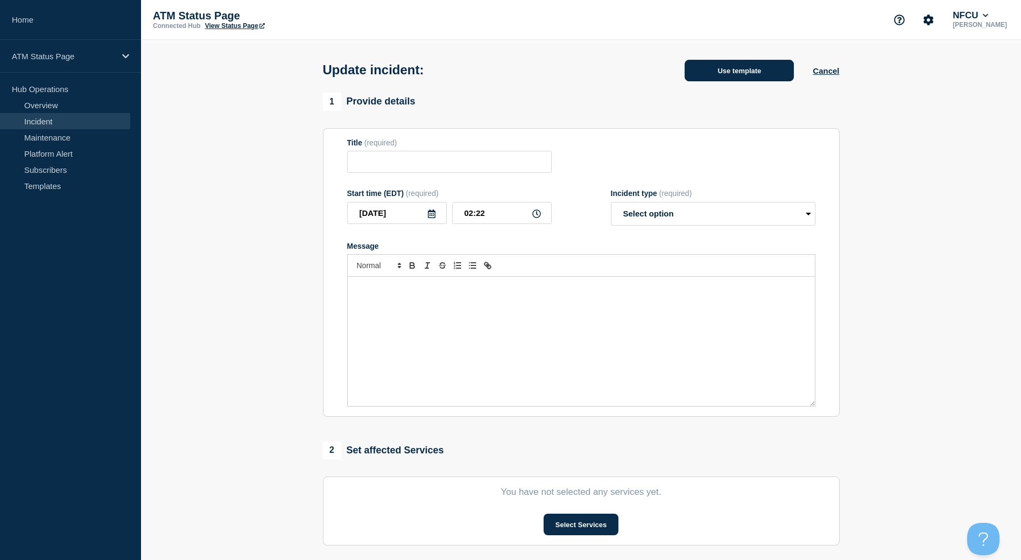
type input "Depository Down"
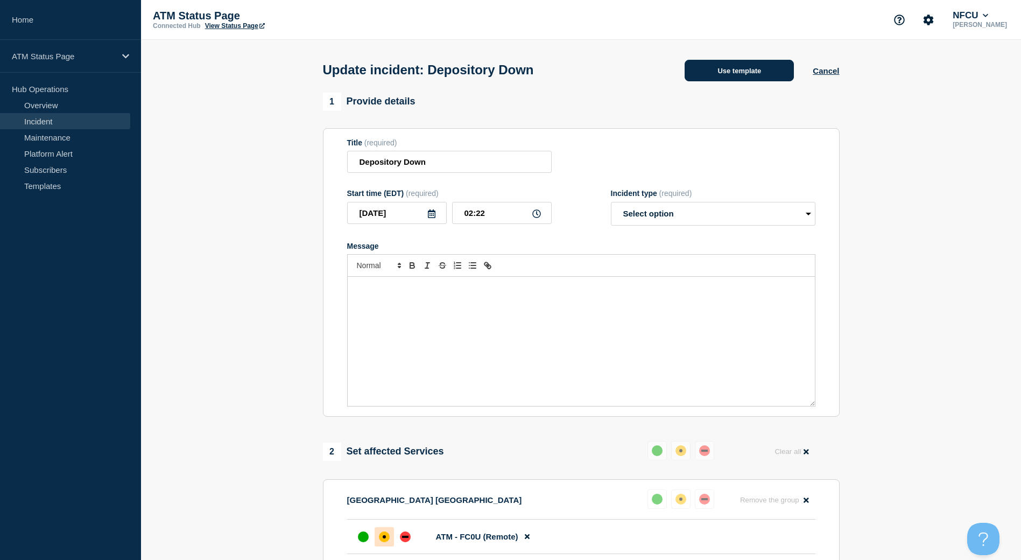
click at [709, 69] on button "Use template" at bounding box center [739, 71] width 109 height 22
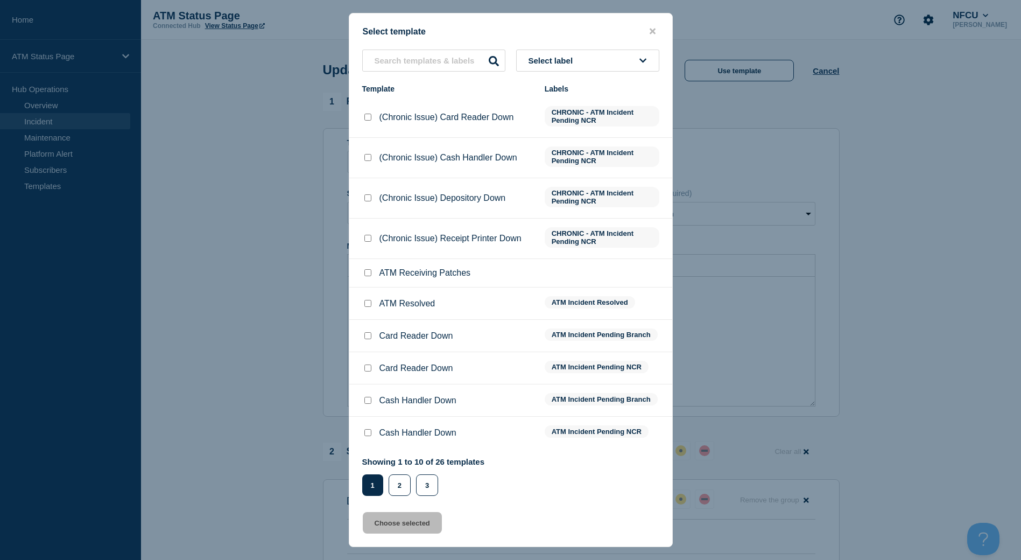
click at [590, 49] on div "Select template Select label Template Labels (Chronic Issue) Card Reader Down C…" at bounding box center [511, 280] width 324 height 534
click at [589, 59] on button "Select label" at bounding box center [587, 61] width 143 height 22
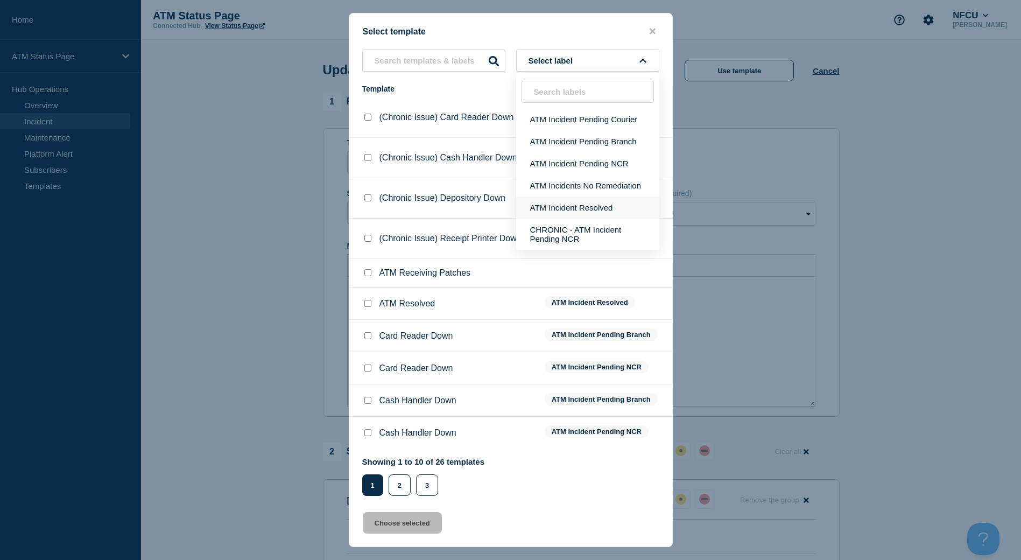
click at [572, 203] on button "ATM Incident Resolved" at bounding box center [587, 207] width 143 height 22
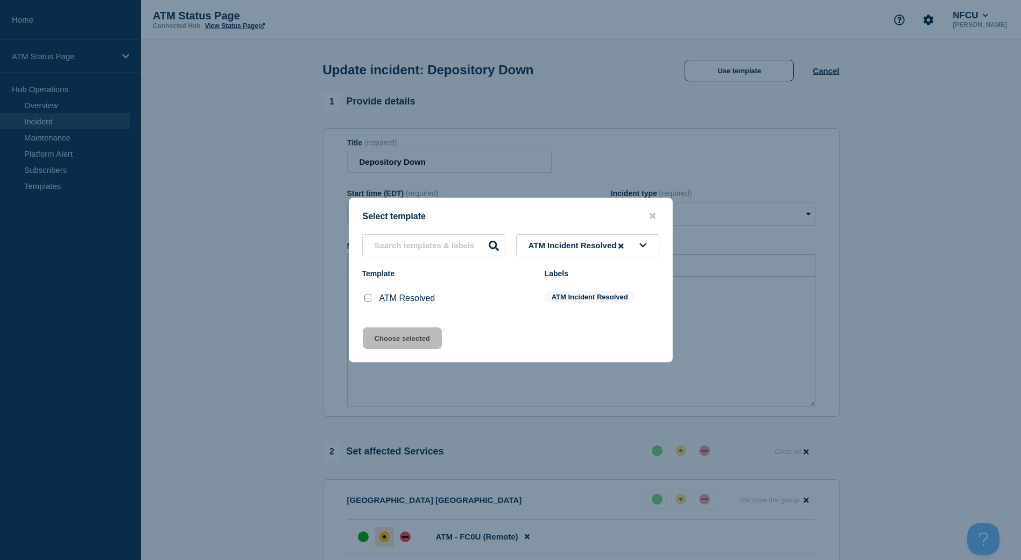
click at [371, 298] on div at bounding box center [367, 298] width 11 height 11
click at [368, 300] on input "ATM Resolved checkbox" at bounding box center [367, 297] width 7 height 7
checkbox input "true"
click at [377, 330] on button "Choose selected" at bounding box center [402, 338] width 79 height 22
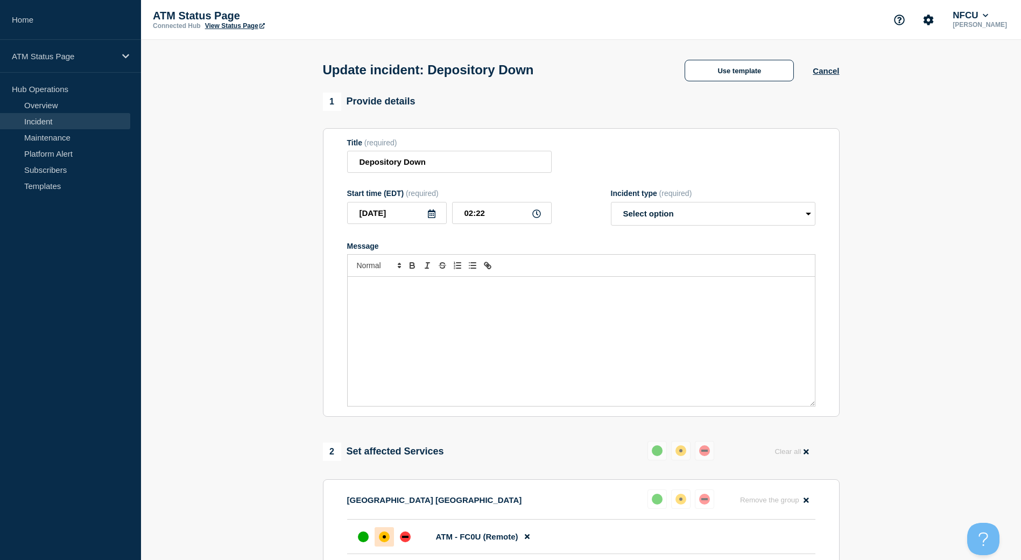
select select "resolved"
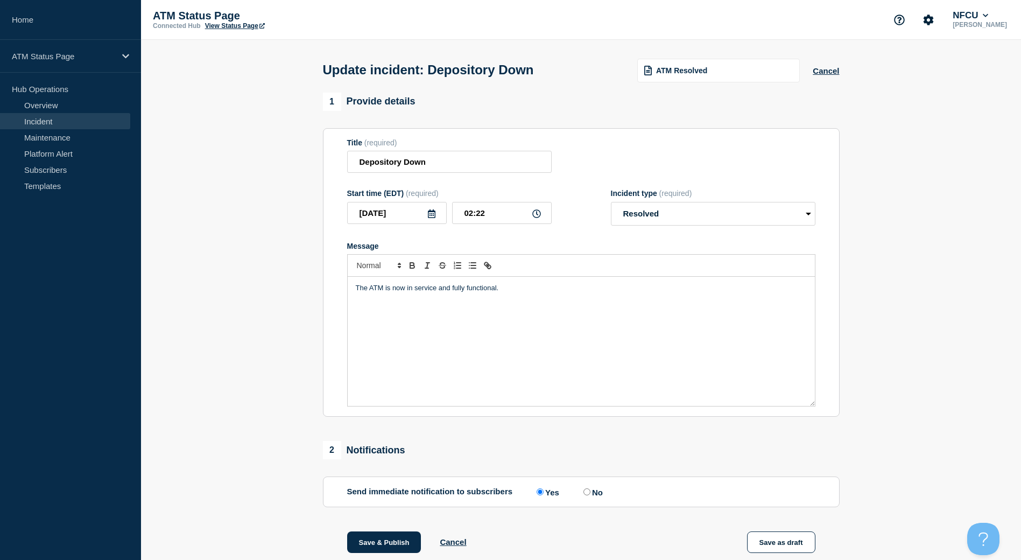
scroll to position [129, 0]
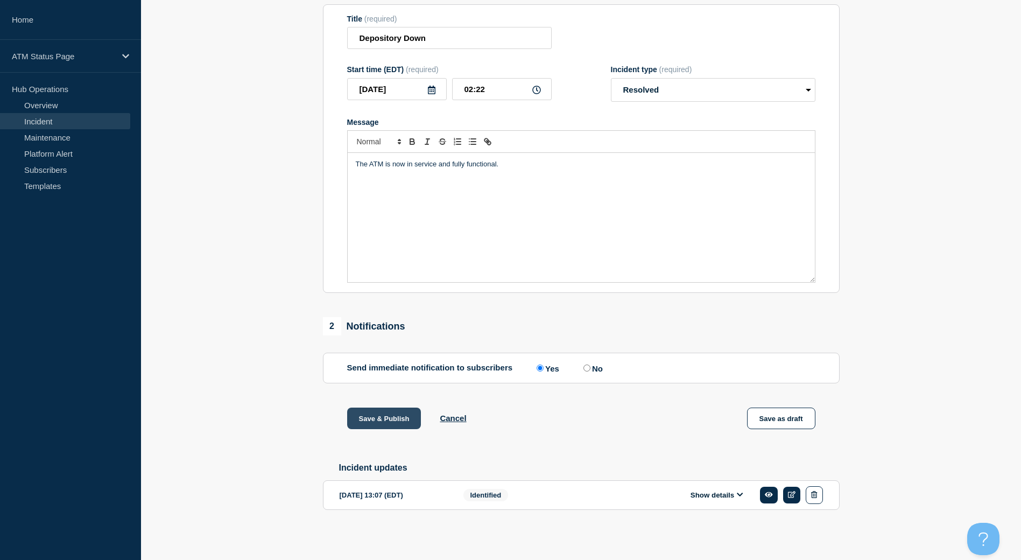
click at [376, 411] on button "Save & Publish" at bounding box center [384, 418] width 74 height 22
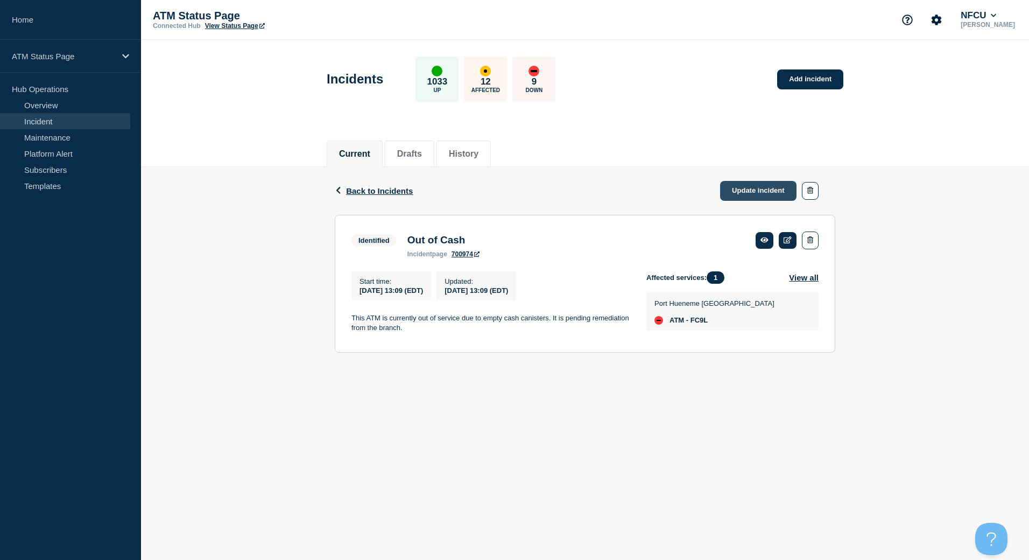
drag, startPoint x: 746, startPoint y: 196, endPoint x: 742, endPoint y: 184, distance: 12.9
click at [746, 196] on link "Update incident" at bounding box center [758, 191] width 76 height 20
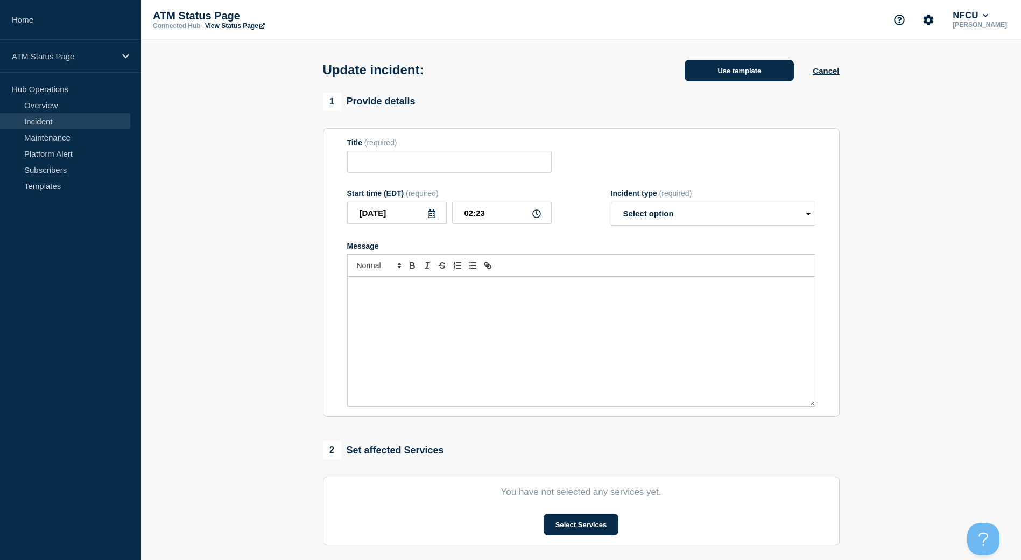
type input "Out of Cash"
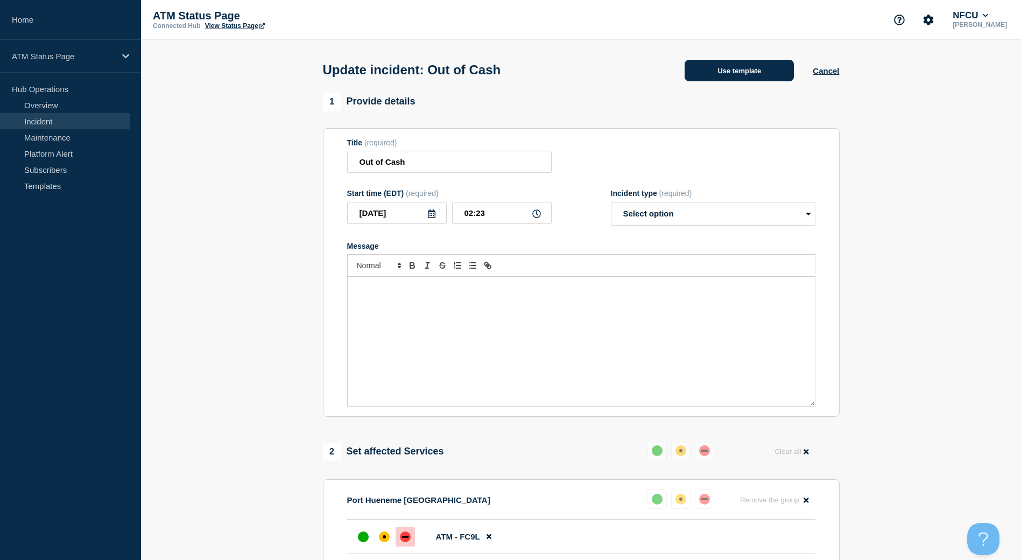
click at [725, 71] on button "Use template" at bounding box center [739, 71] width 109 height 22
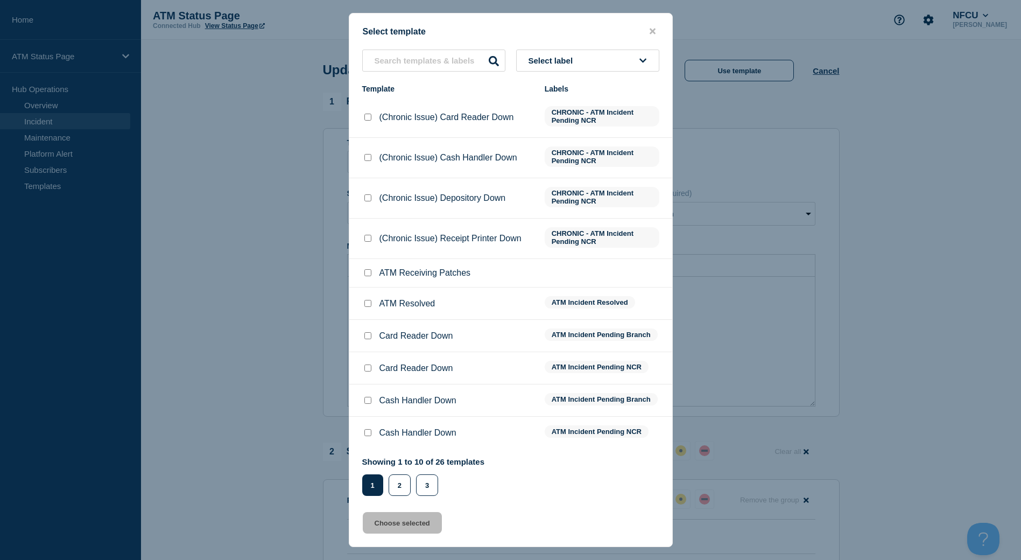
click at [605, 58] on button "Select label" at bounding box center [587, 61] width 143 height 22
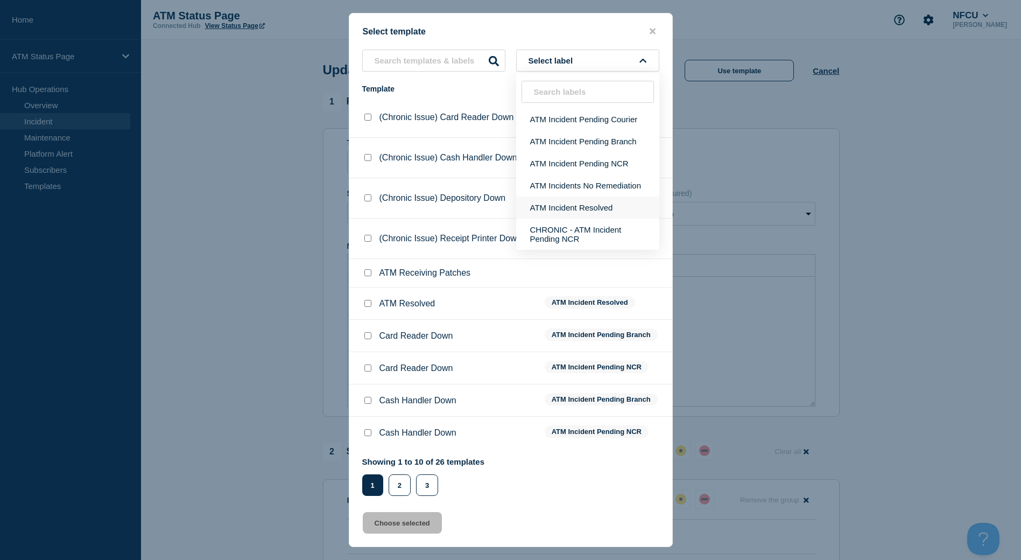
click at [587, 205] on button "ATM Incident Resolved" at bounding box center [587, 207] width 143 height 22
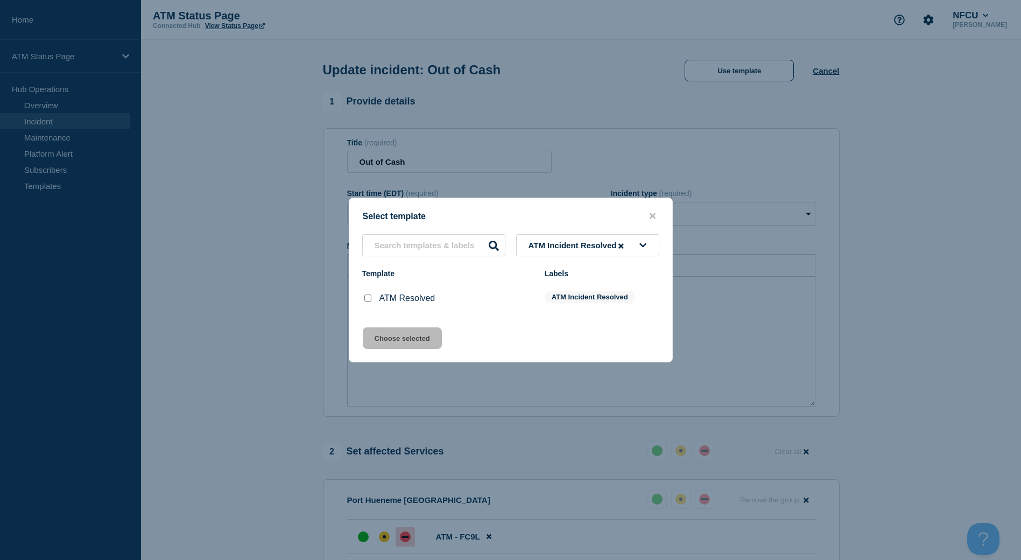
drag, startPoint x: 371, startPoint y: 300, endPoint x: 376, endPoint y: 316, distance: 17.0
click at [370, 300] on input "ATM Resolved checkbox" at bounding box center [367, 297] width 7 height 7
checkbox input "true"
click at [385, 336] on button "Choose selected" at bounding box center [402, 338] width 79 height 22
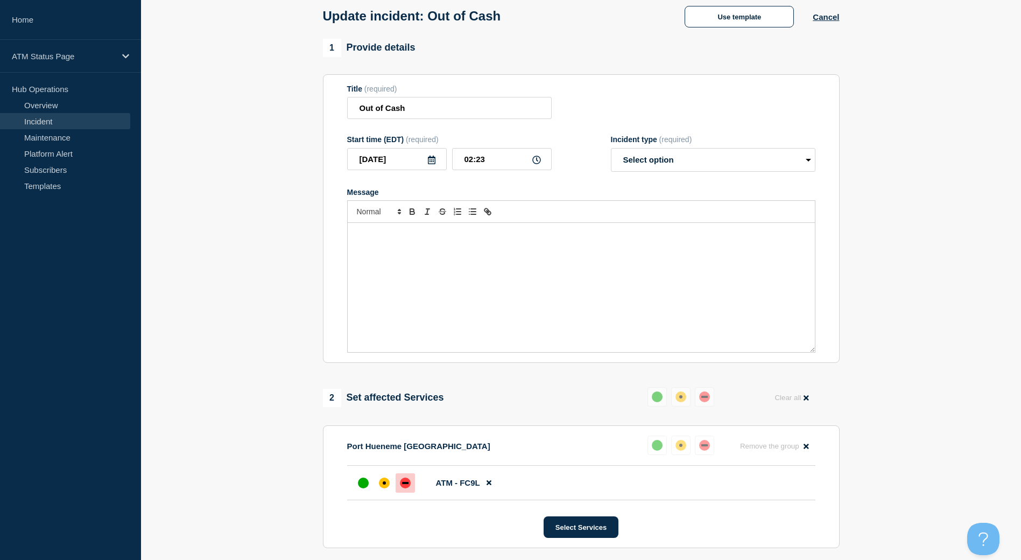
select select "resolved"
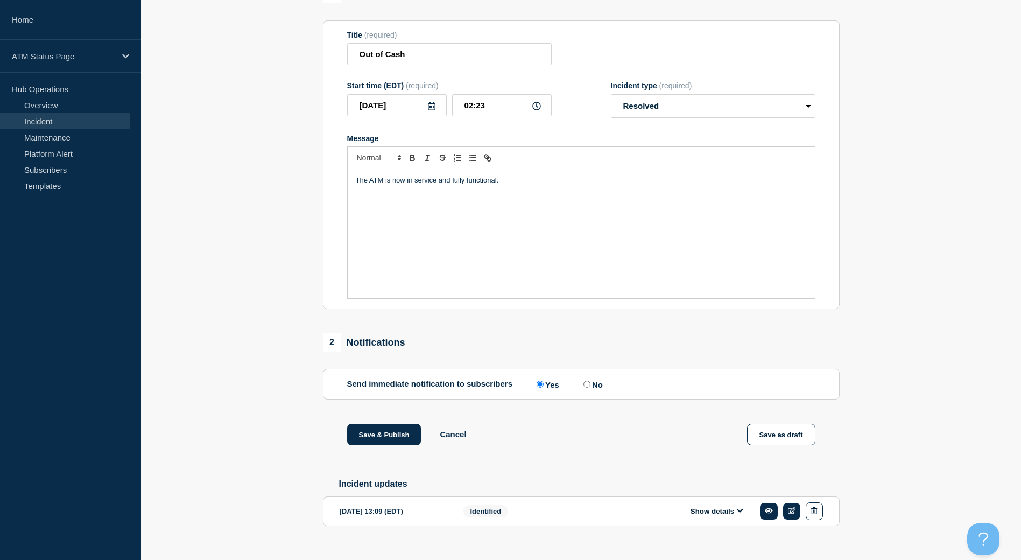
scroll to position [129, 0]
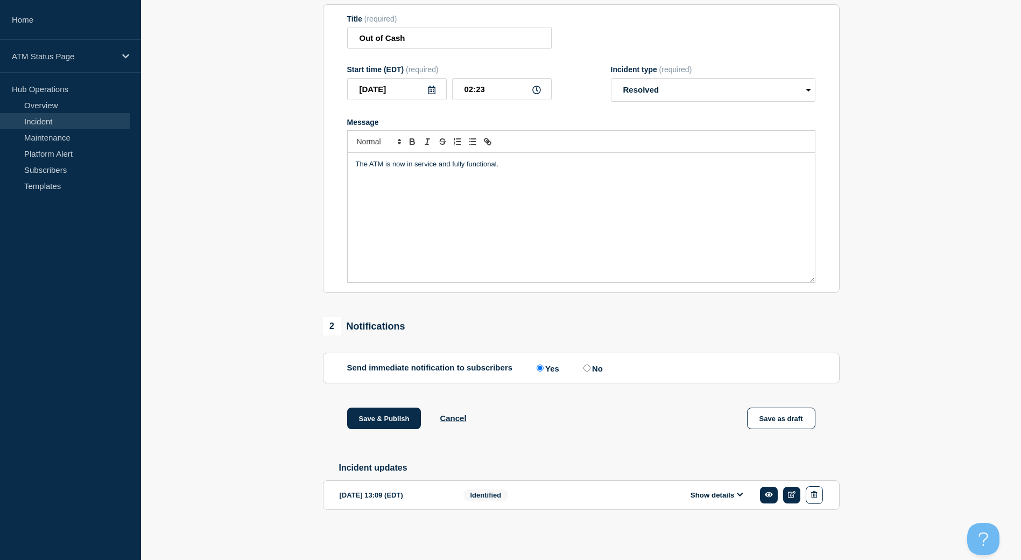
click at [371, 430] on div "Save & Publish Cancel Save as draft" at bounding box center [581, 431] width 517 height 48
click at [400, 418] on button "Save & Publish" at bounding box center [384, 418] width 74 height 22
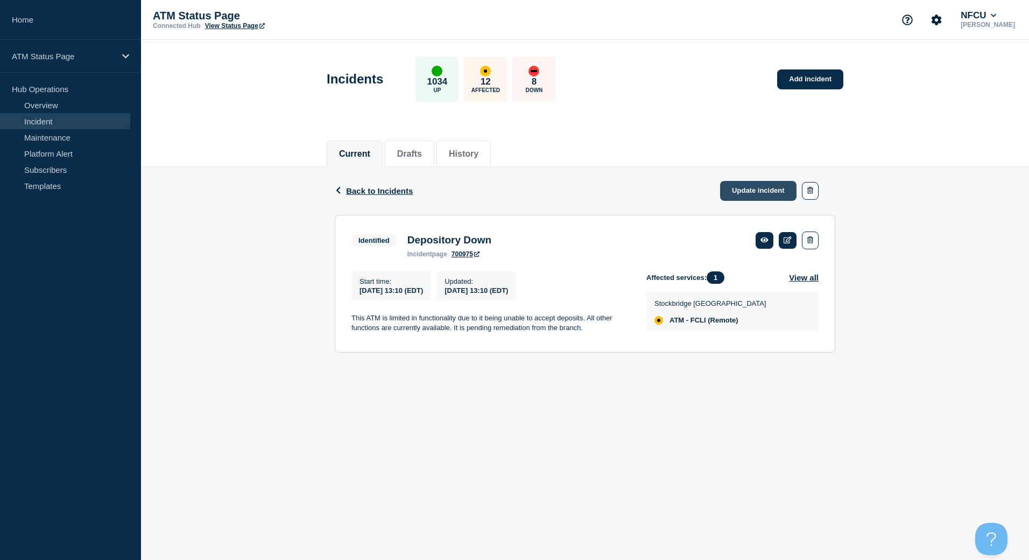
click at [739, 198] on link "Update incident" at bounding box center [758, 191] width 76 height 20
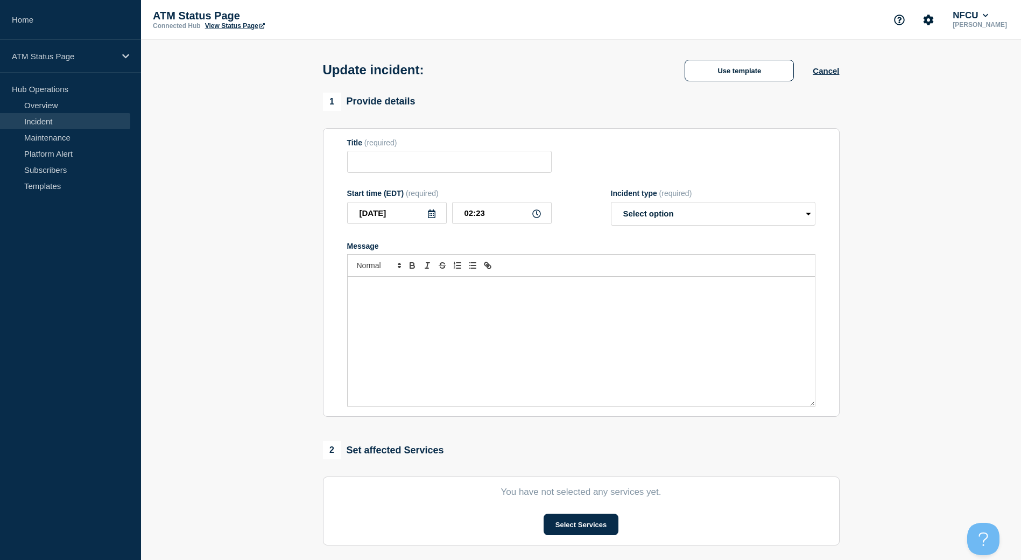
type input "Depository Down"
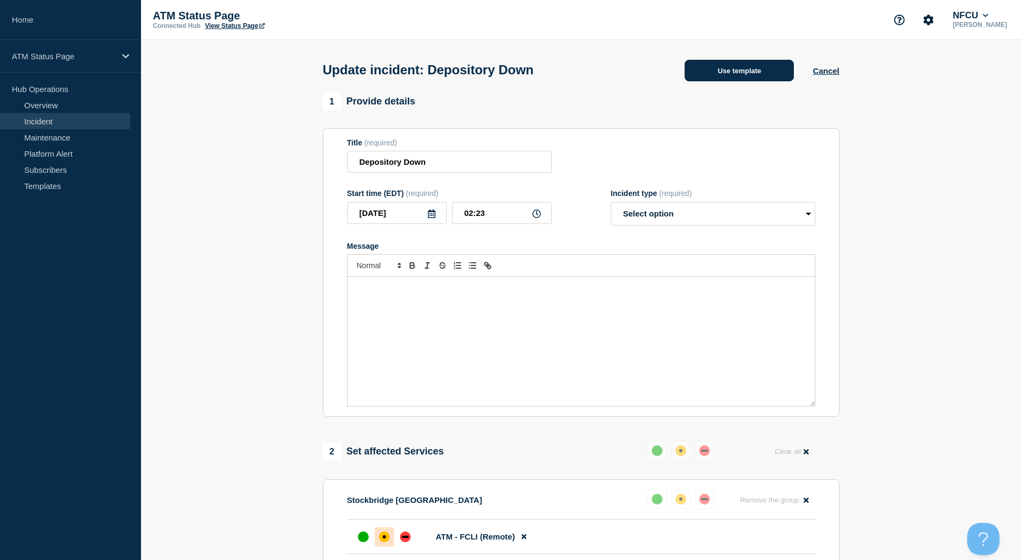
click at [707, 81] on button "Use template" at bounding box center [739, 71] width 109 height 22
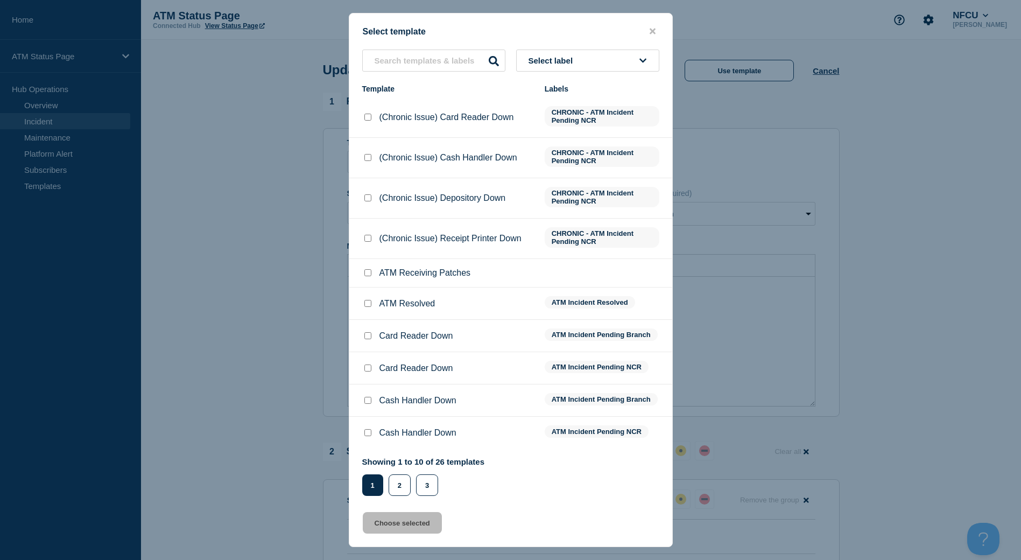
click at [635, 67] on button "Select label" at bounding box center [587, 61] width 143 height 22
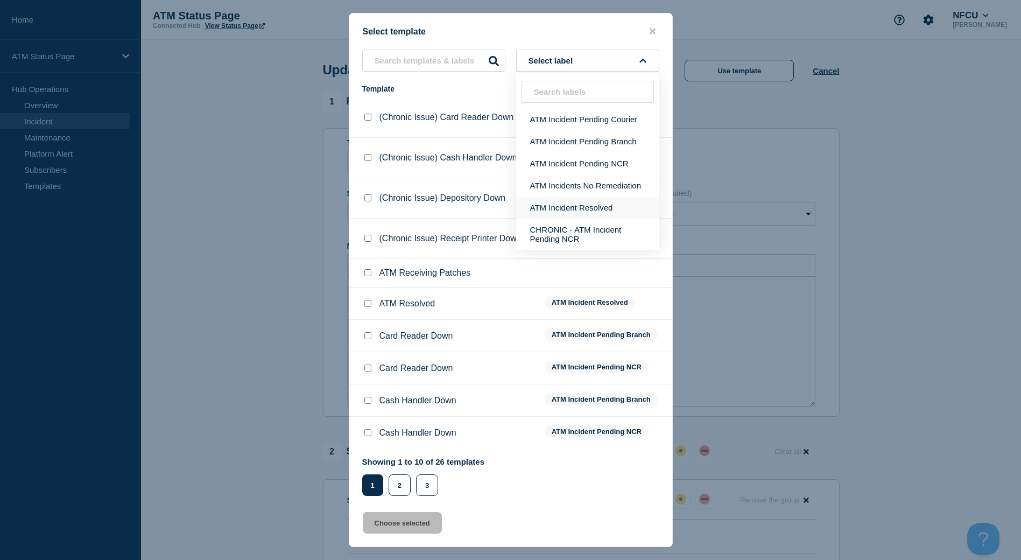
click at [605, 196] on button "ATM Incidents No Remediation" at bounding box center [587, 185] width 143 height 22
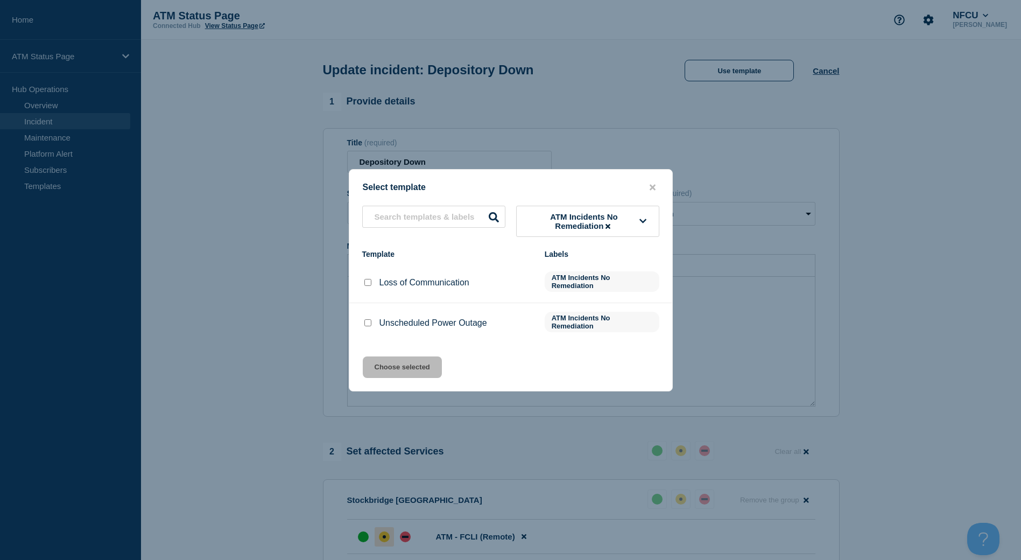
click at [566, 213] on span "ATM Incidents No Remediation" at bounding box center [583, 221] width 111 height 18
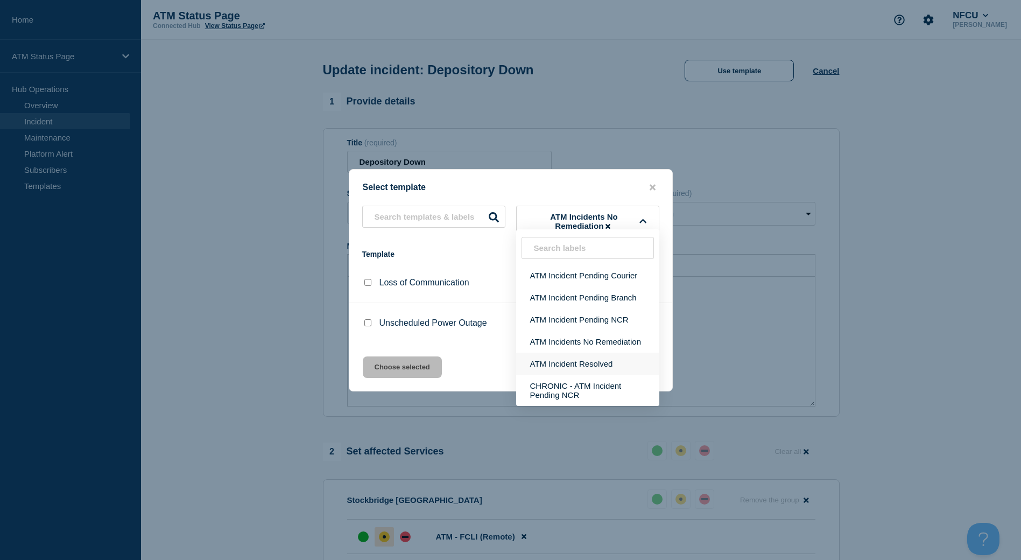
click at [559, 358] on button "ATM Incident Resolved" at bounding box center [587, 364] width 143 height 22
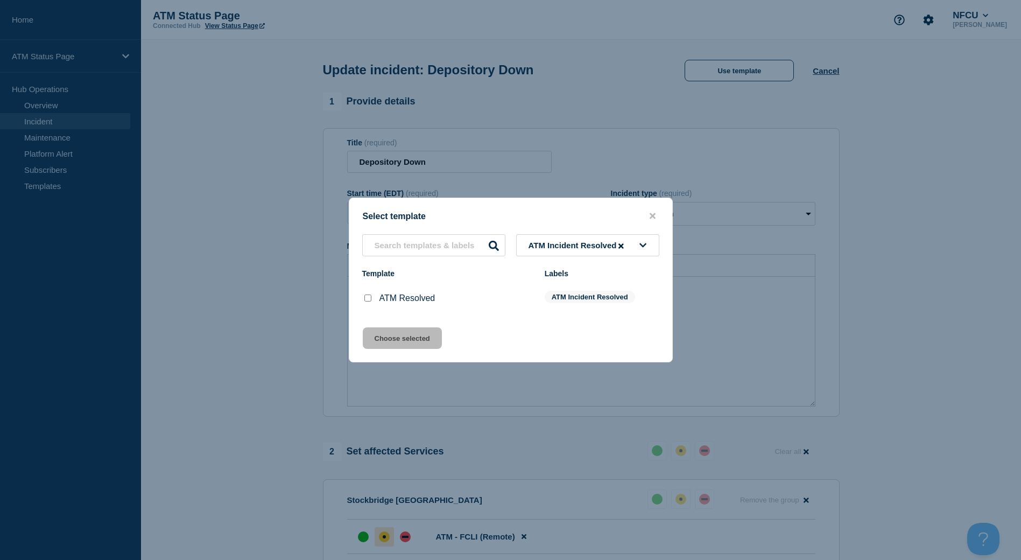
click at [367, 296] on input "ATM Resolved checkbox" at bounding box center [367, 297] width 7 height 7
checkbox input "true"
click at [393, 322] on div "Select template ATM Incident Resolved Template Labels ATM Resolved ATM Incident…" at bounding box center [511, 280] width 324 height 165
drag, startPoint x: 398, startPoint y: 335, endPoint x: 405, endPoint y: 336, distance: 7.1
click at [398, 336] on button "Choose selected" at bounding box center [402, 338] width 79 height 22
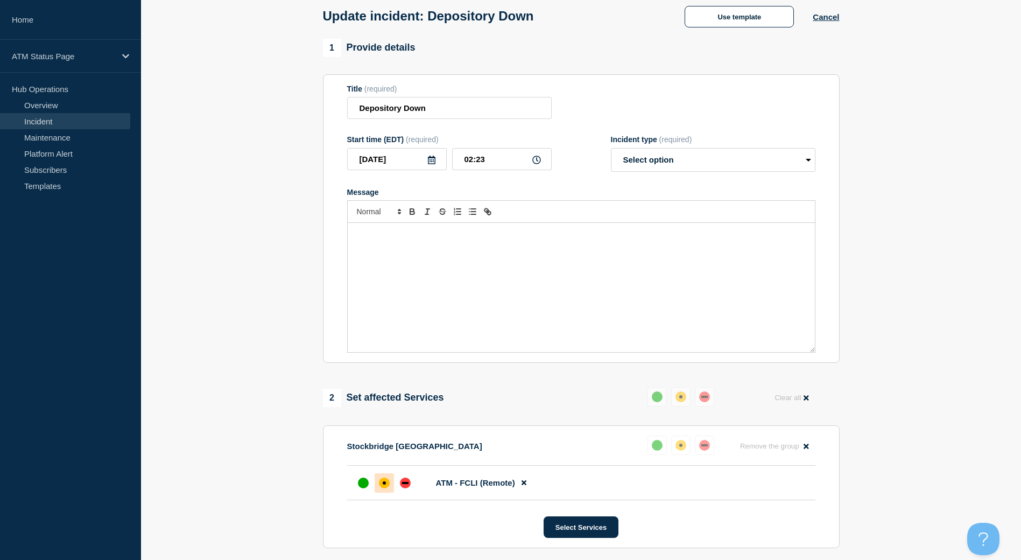
select select "resolved"
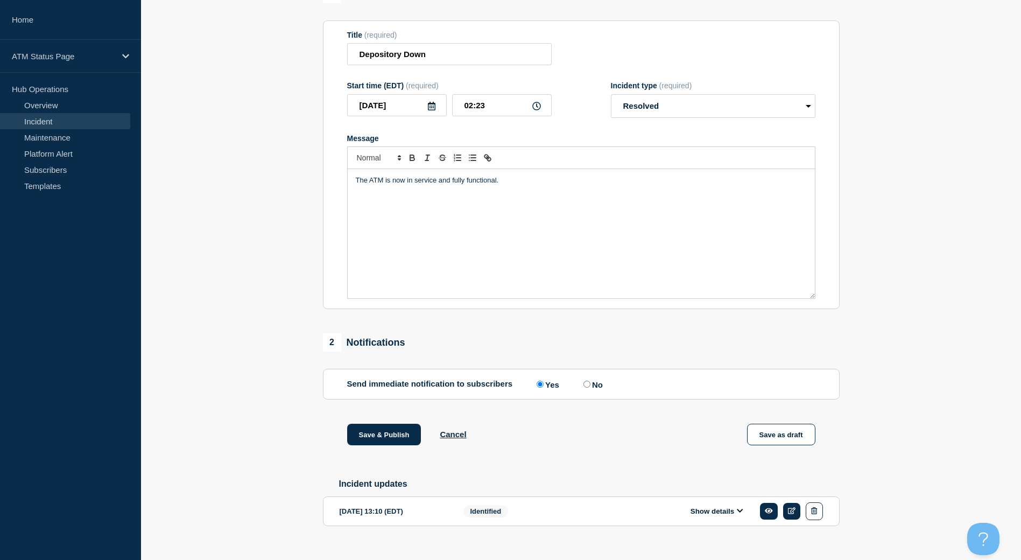
scroll to position [129, 0]
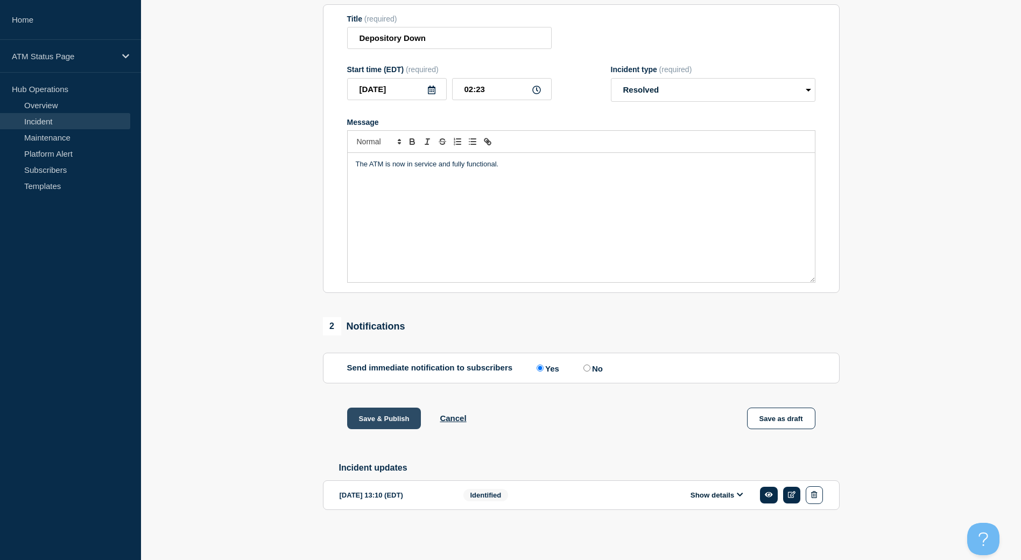
click at [377, 410] on button "Save & Publish" at bounding box center [384, 418] width 74 height 22
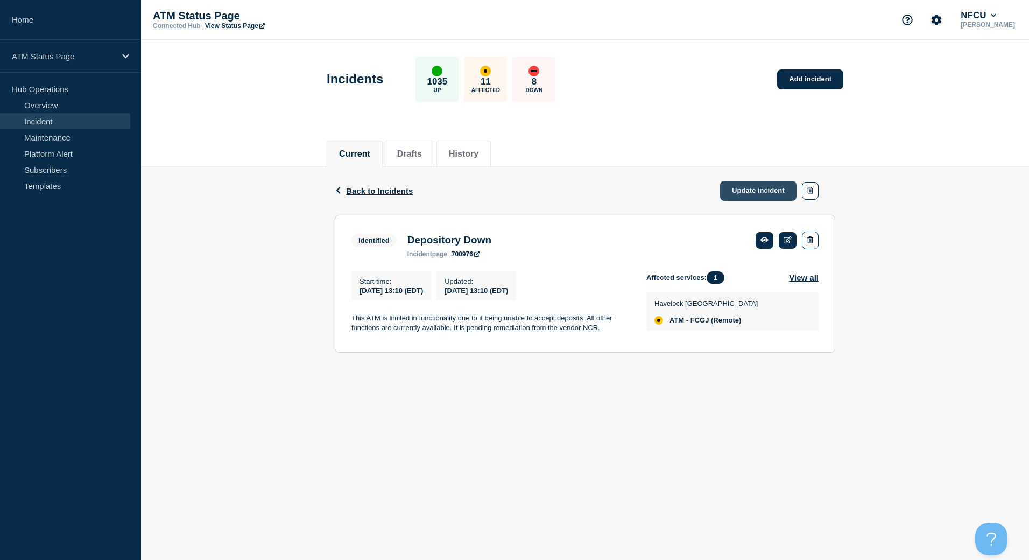
click at [734, 191] on link "Update incident" at bounding box center [758, 191] width 76 height 20
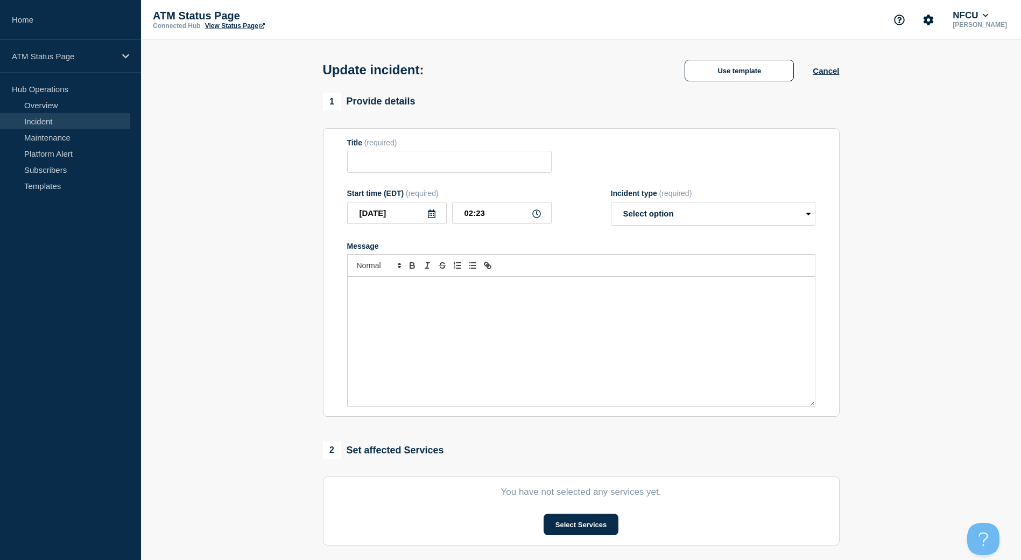
type input "Depository Down"
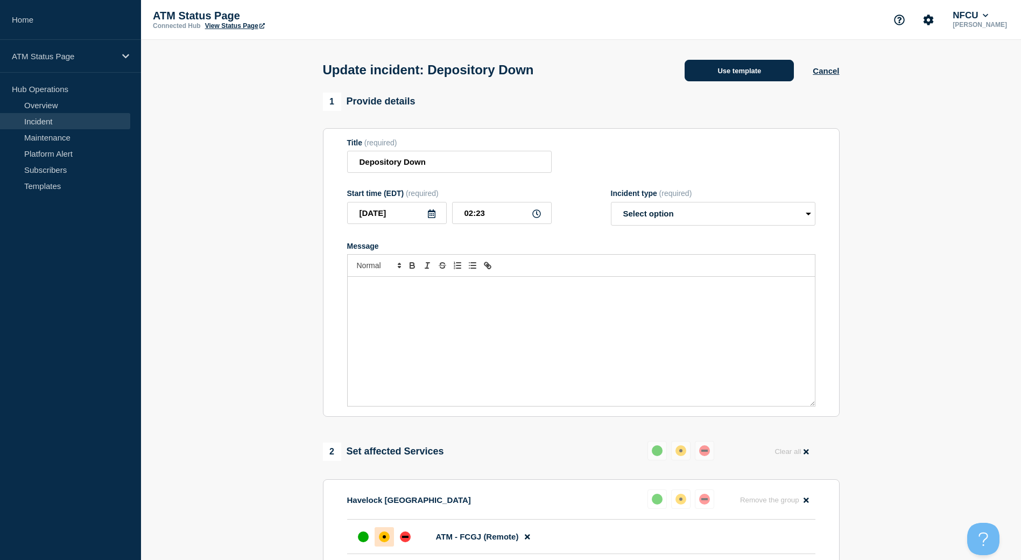
click at [718, 72] on button "Use template" at bounding box center [739, 71] width 109 height 22
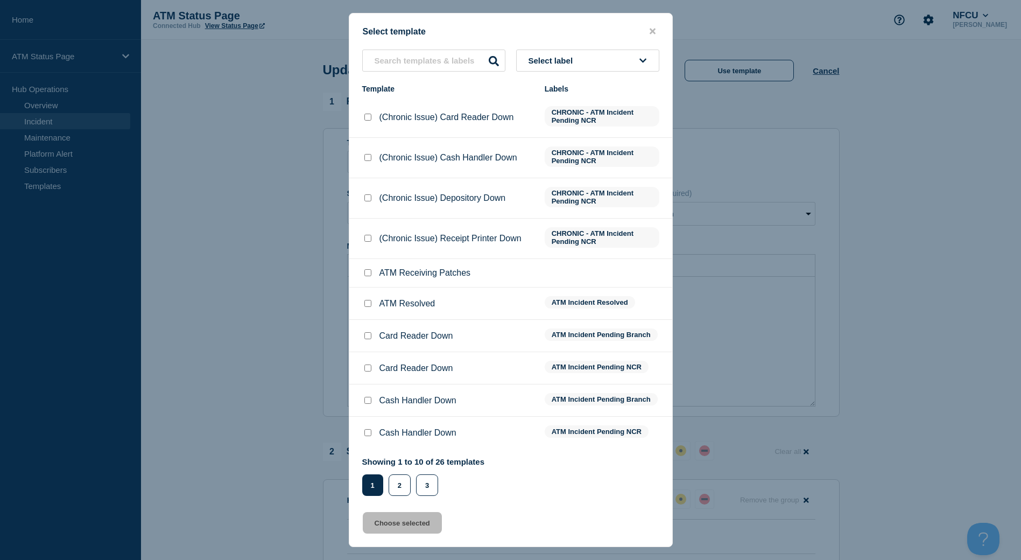
click at [615, 53] on button "Select label" at bounding box center [587, 61] width 143 height 22
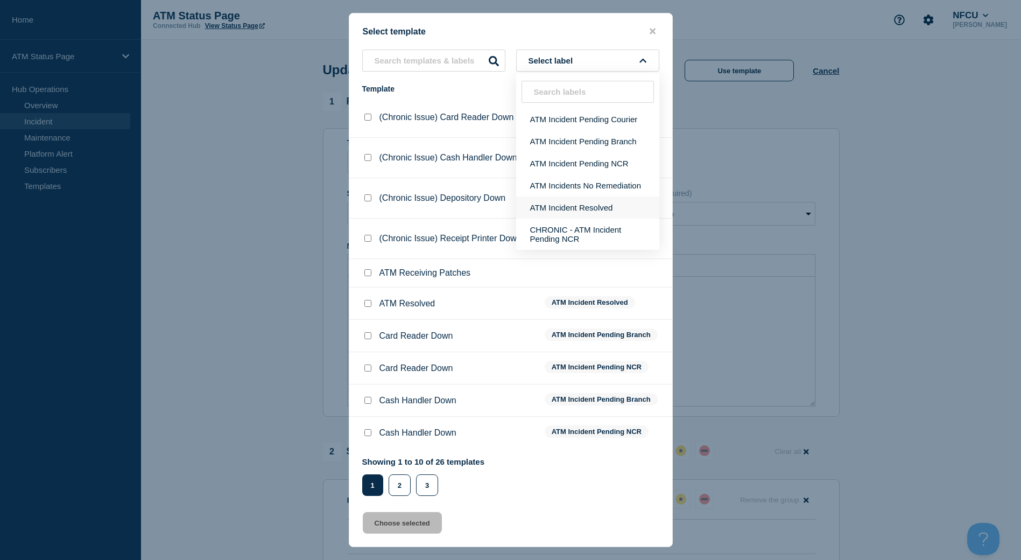
click at [609, 196] on button "ATM Incident Resolved" at bounding box center [587, 207] width 143 height 22
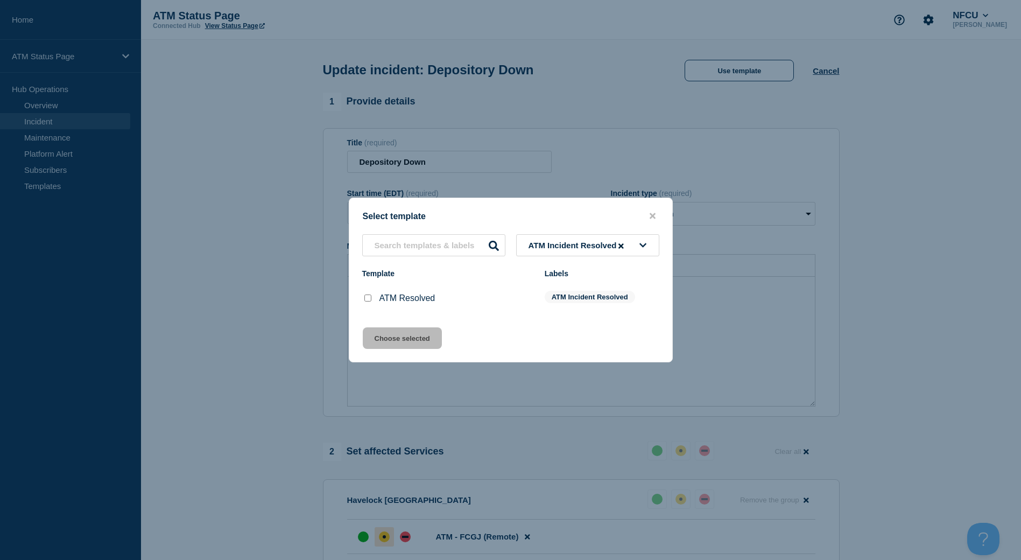
click at [366, 297] on input "ATM Resolved checkbox" at bounding box center [367, 297] width 7 height 7
checkbox input "true"
click at [383, 335] on button "Choose selected" at bounding box center [402, 338] width 79 height 22
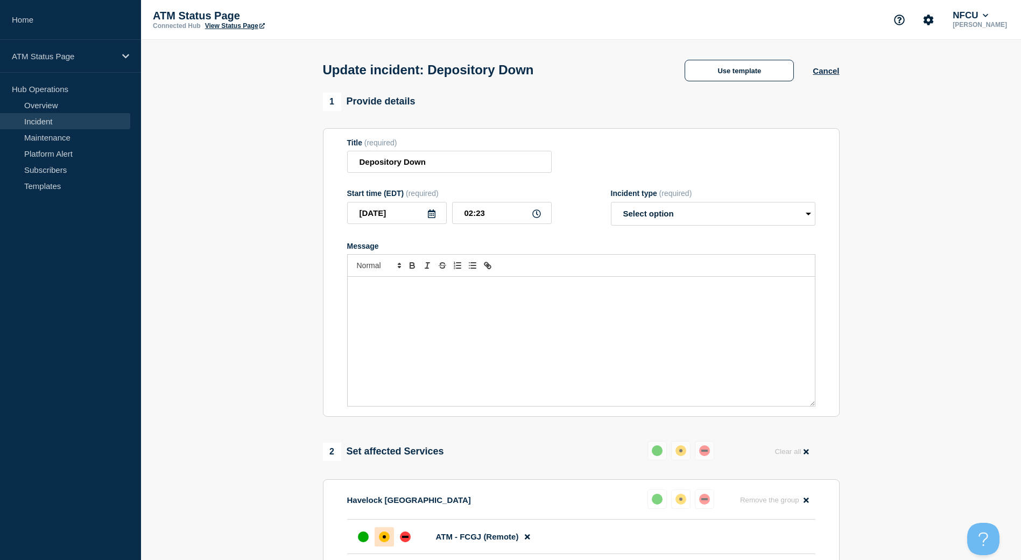
select select "resolved"
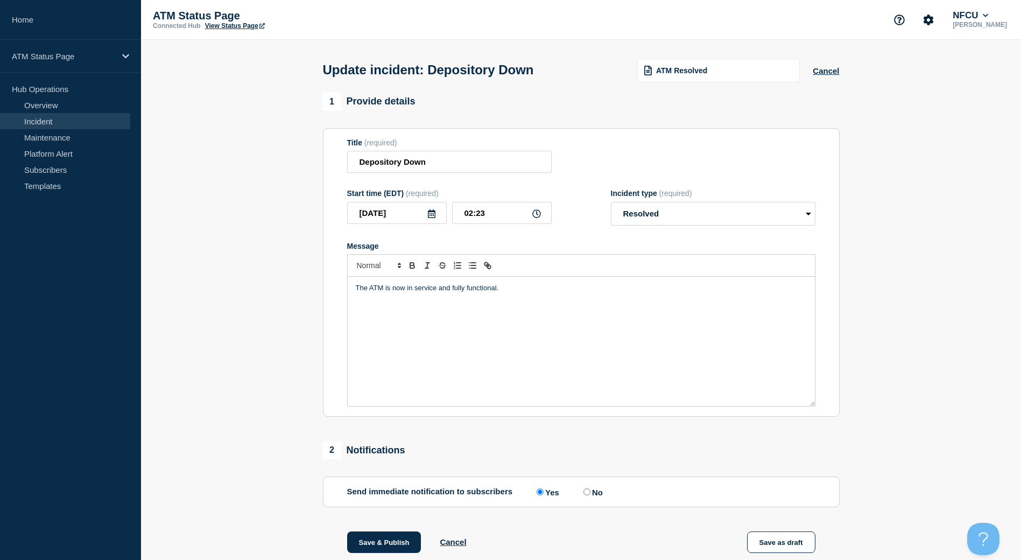
scroll to position [54, 0]
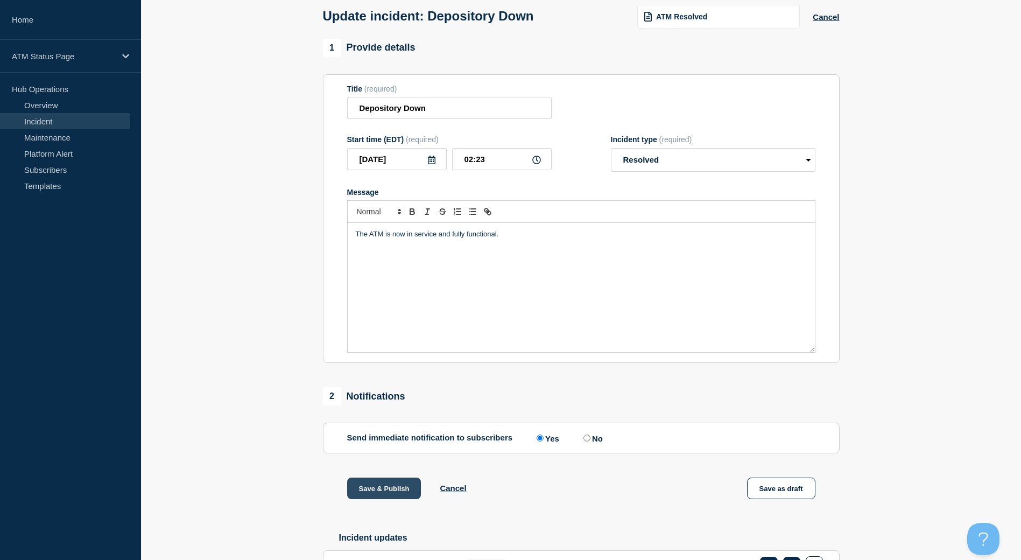
click at [383, 492] on button "Save & Publish" at bounding box center [384, 488] width 74 height 22
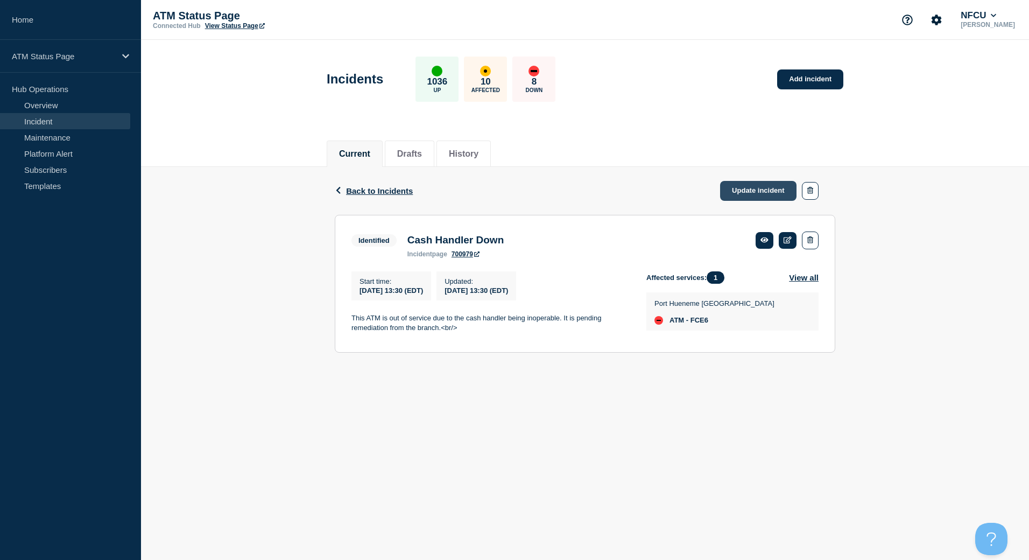
click at [742, 198] on link "Update incident" at bounding box center [758, 191] width 76 height 20
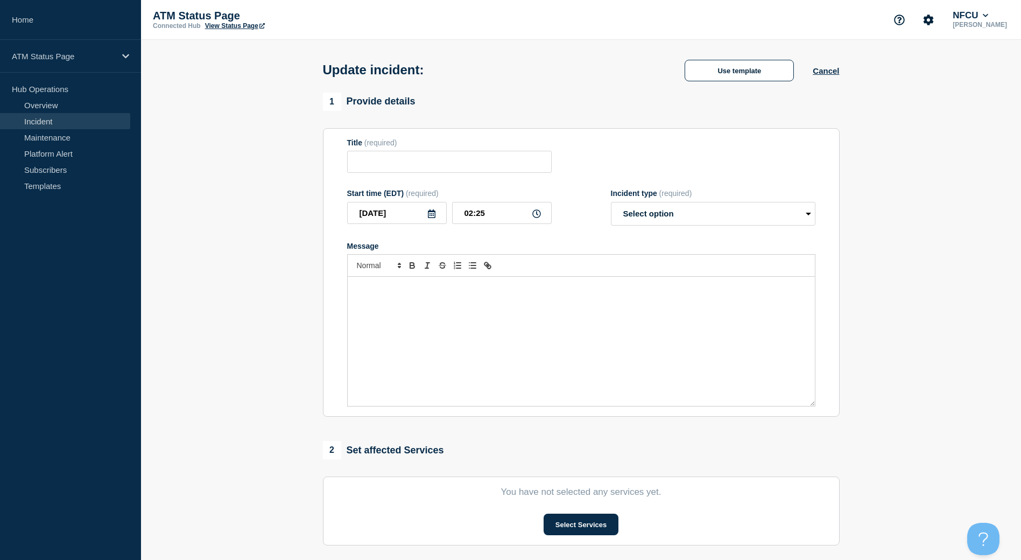
type input "Cash Handler Down"
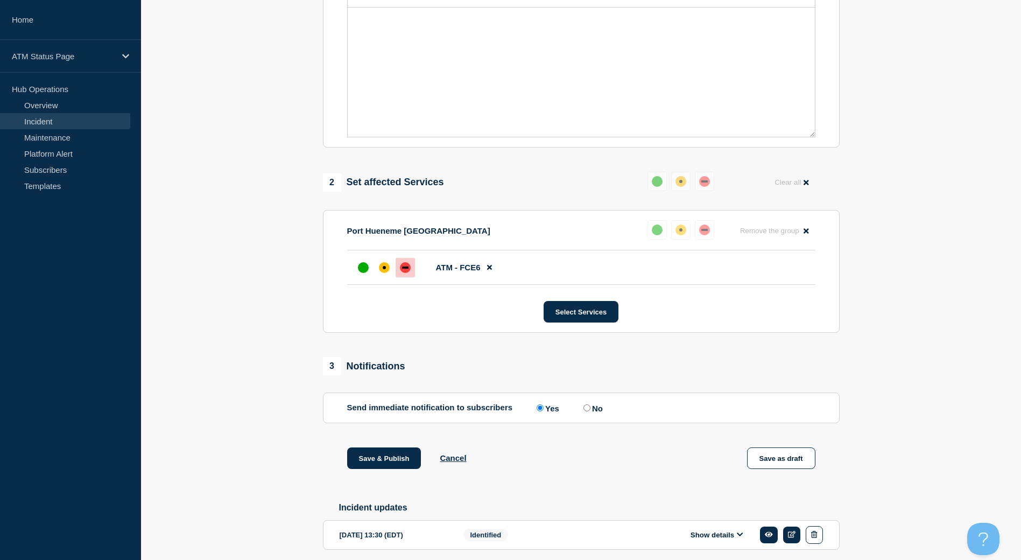
scroll to position [215, 0]
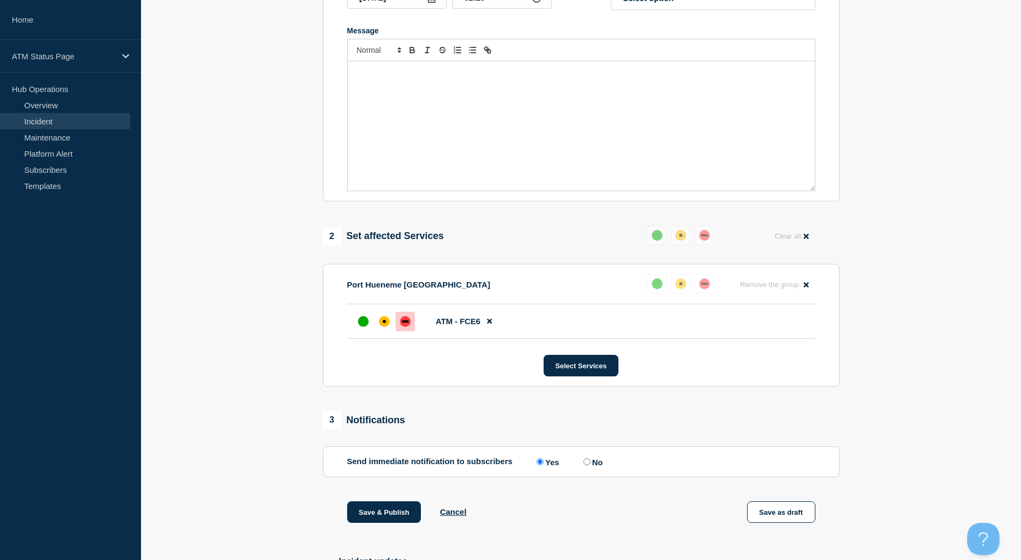
click at [590, 463] on input "No" at bounding box center [586, 461] width 7 height 7
radio input "true"
radio input "false"
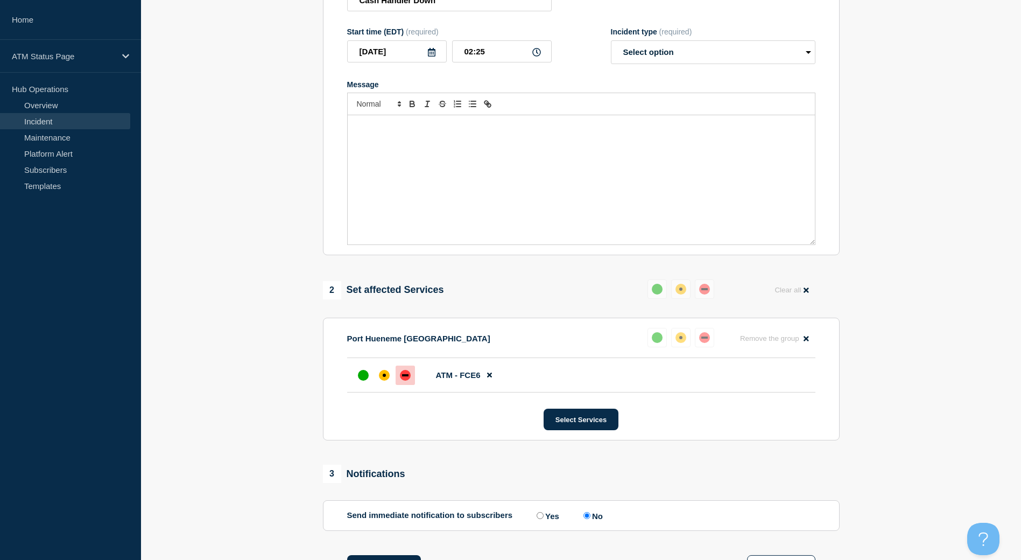
scroll to position [54, 0]
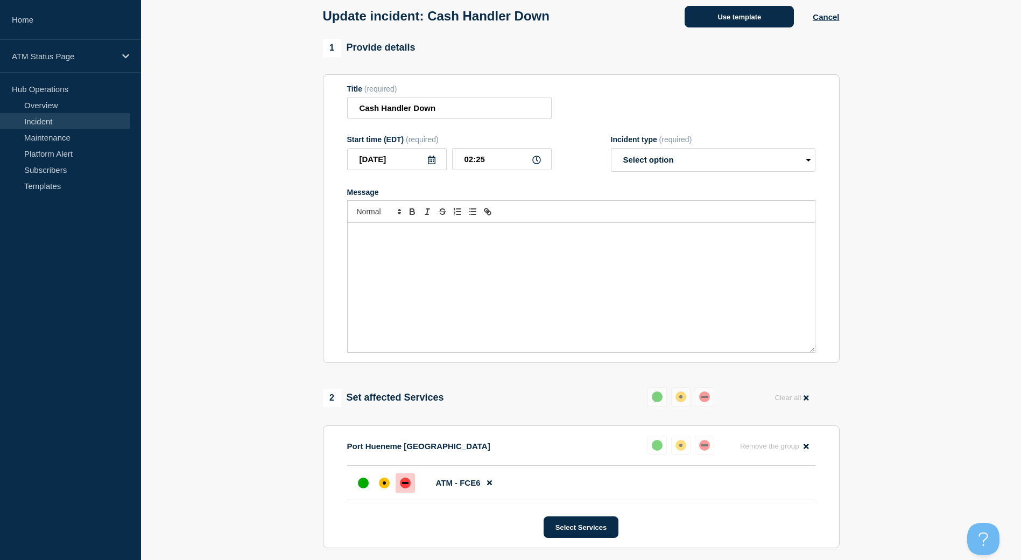
click at [716, 27] on button "Use template" at bounding box center [739, 17] width 109 height 22
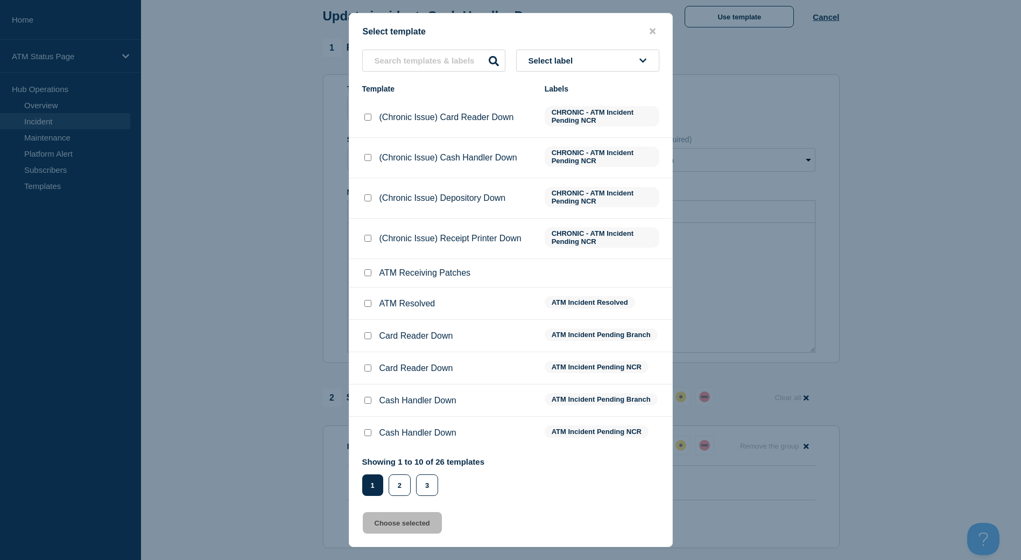
click at [542, 57] on span "Select label" at bounding box center [552, 60] width 49 height 9
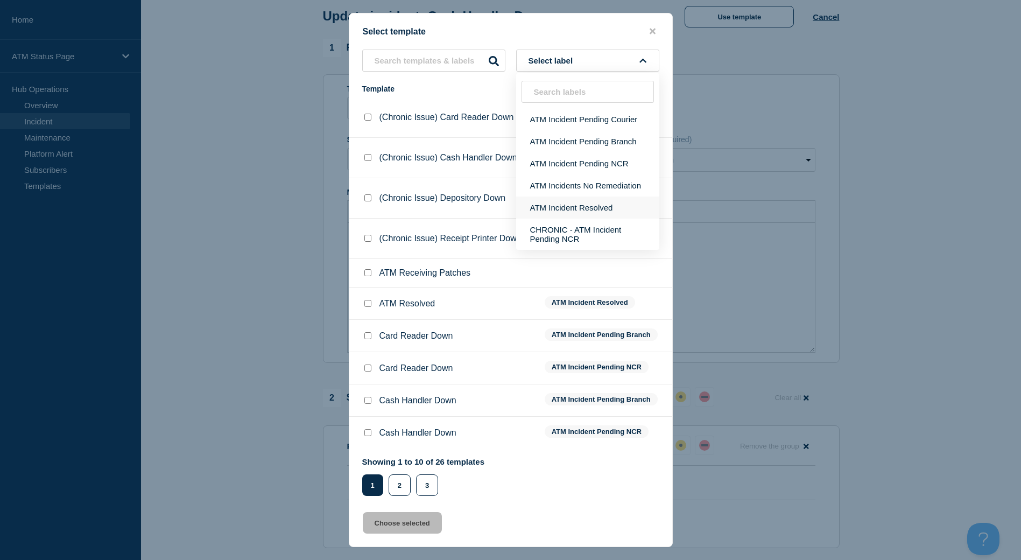
click at [546, 206] on button "ATM Incident Resolved" at bounding box center [587, 207] width 143 height 22
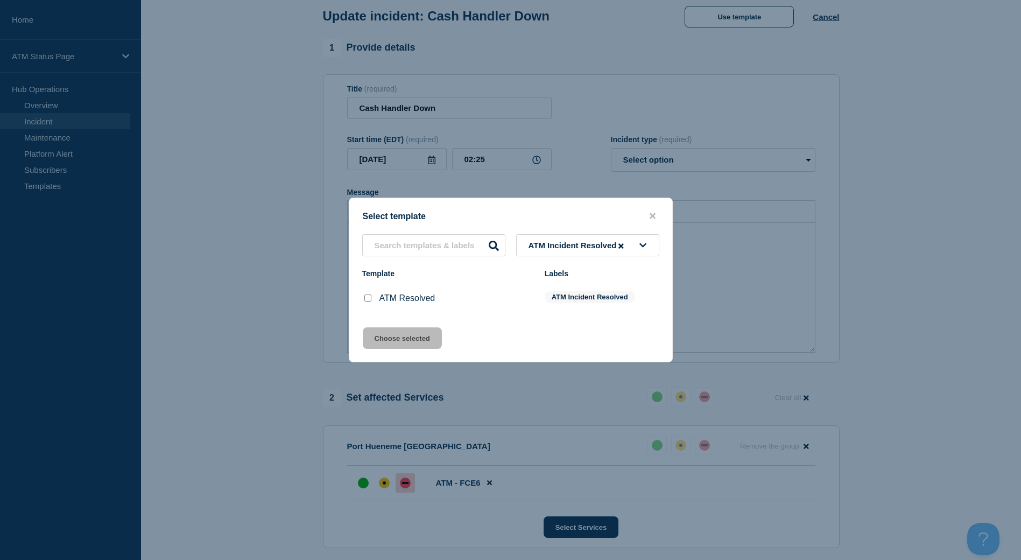
click at [363, 301] on div at bounding box center [367, 298] width 11 height 11
click at [369, 300] on input "ATM Resolved checkbox" at bounding box center [367, 297] width 7 height 7
checkbox input "true"
click at [373, 336] on button "Choose selected" at bounding box center [402, 338] width 79 height 22
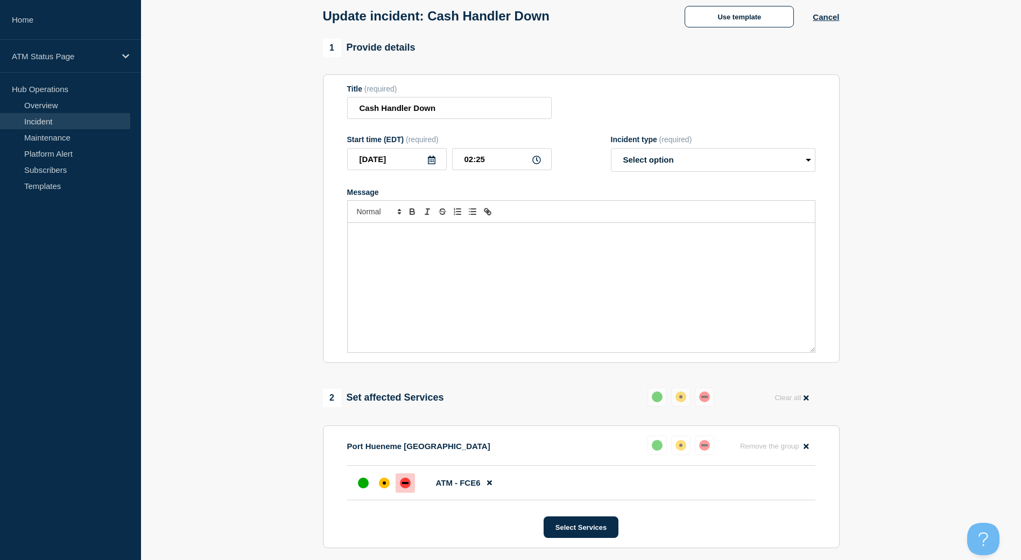
select select "resolved"
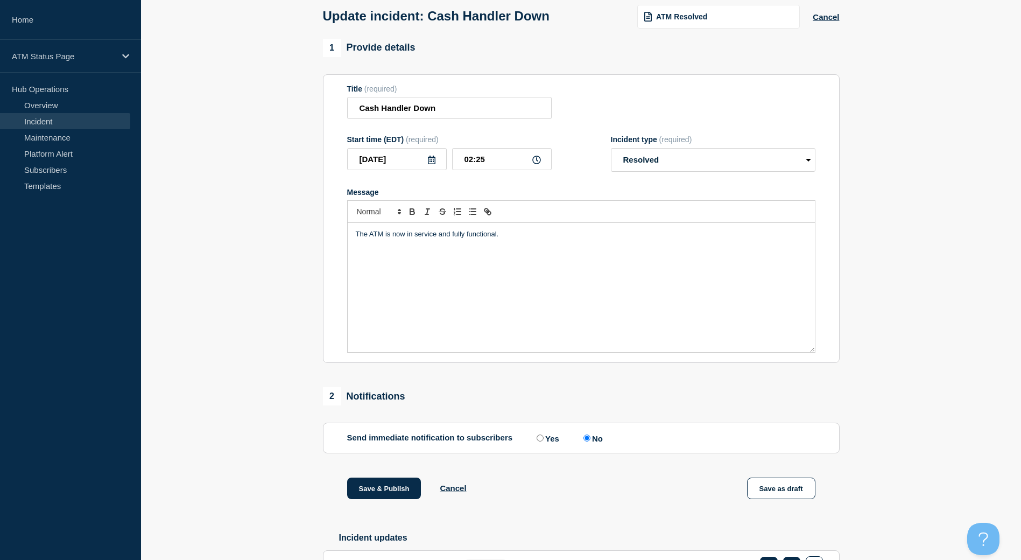
scroll to position [129, 0]
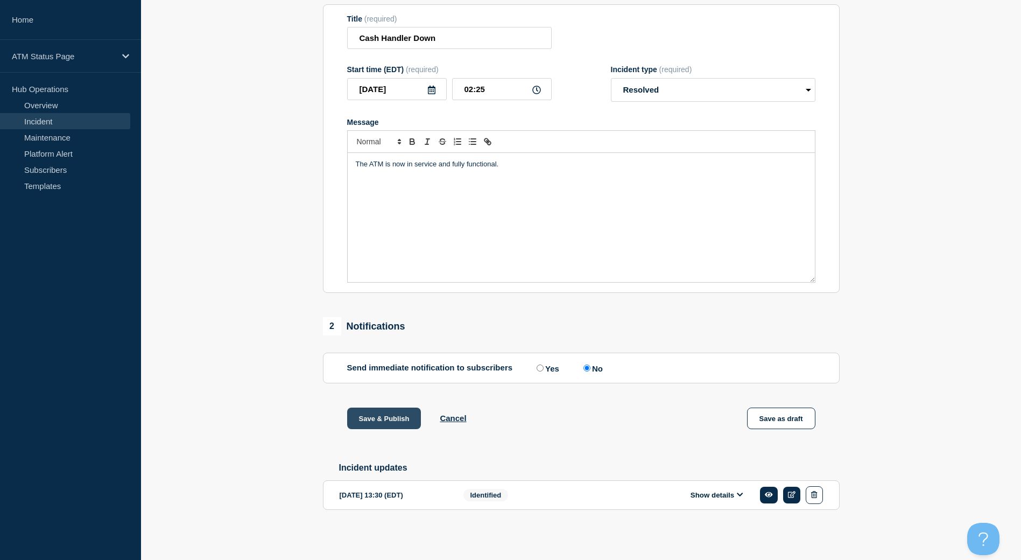
click at [397, 412] on button "Save & Publish" at bounding box center [384, 418] width 74 height 22
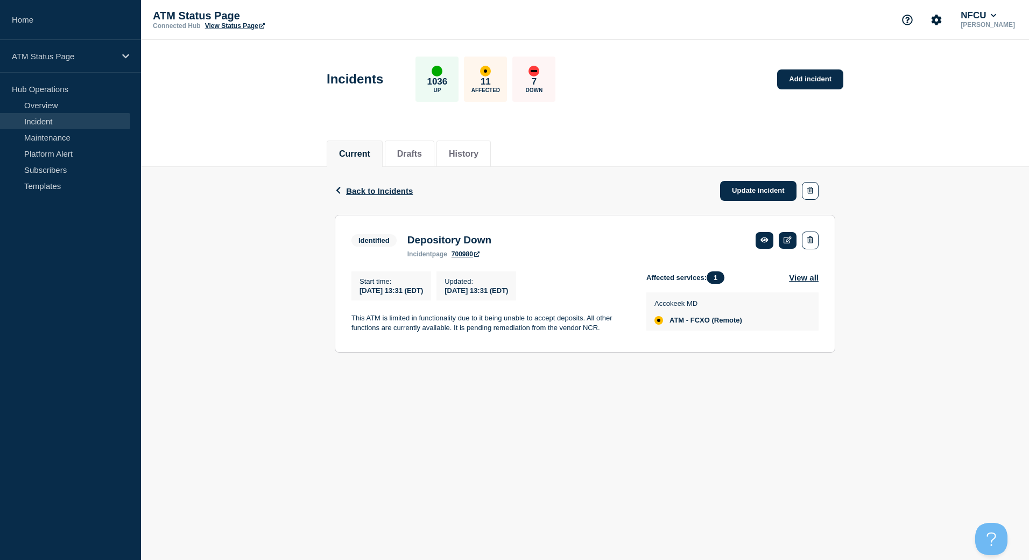
click at [710, 320] on span "ATM - FCXO (Remote)" at bounding box center [705, 320] width 73 height 9
click at [709, 320] on span "ATM - FCXO (Remote)" at bounding box center [705, 320] width 73 height 9
copy span "FCXO"
click at [757, 195] on link "Update incident" at bounding box center [758, 191] width 76 height 20
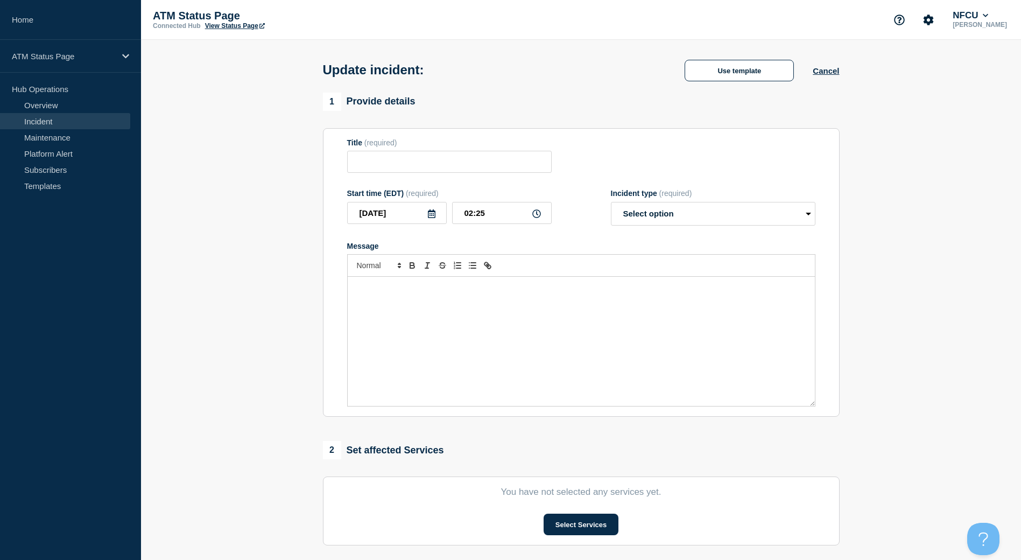
type input "Depository Down"
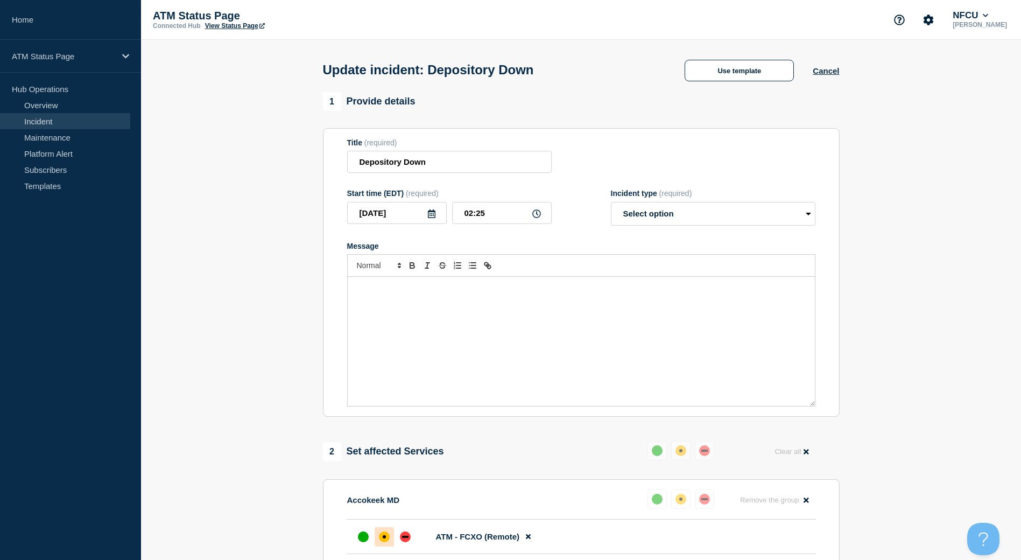
click at [750, 83] on div "Update incident: Depository Down Use template Cancel" at bounding box center [581, 66] width 541 height 53
click at [749, 76] on button "Use template" at bounding box center [739, 71] width 109 height 22
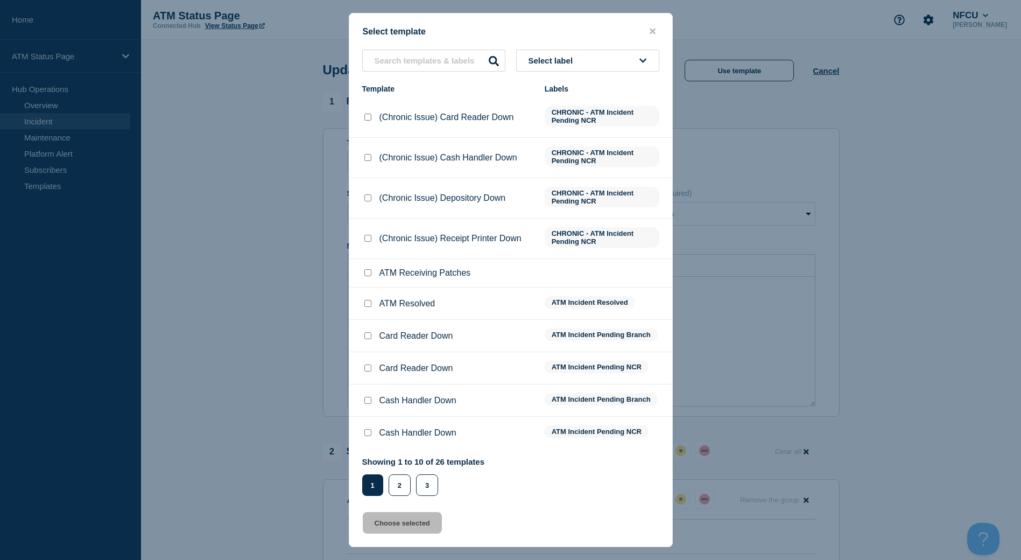
click at [639, 48] on div "Select template Select label Template Labels (Chronic Issue) Card Reader Down C…" at bounding box center [511, 280] width 324 height 534
click at [632, 62] on button "Select label" at bounding box center [587, 61] width 143 height 22
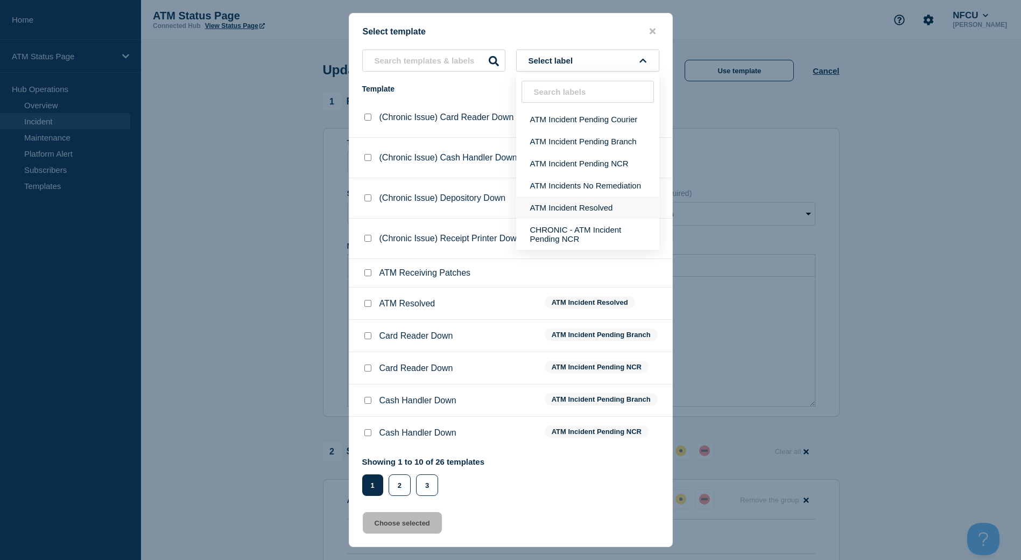
click at [605, 205] on button "ATM Incident Resolved" at bounding box center [587, 207] width 143 height 22
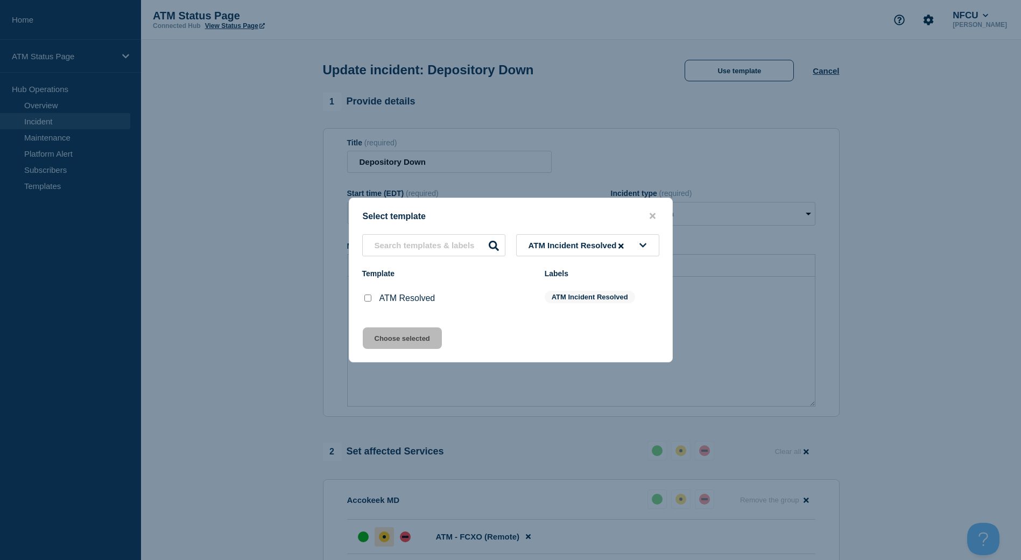
click at [371, 299] on div at bounding box center [367, 298] width 11 height 11
click at [367, 300] on input "ATM Resolved checkbox" at bounding box center [367, 297] width 7 height 7
checkbox input "true"
click at [377, 335] on button "Choose selected" at bounding box center [402, 338] width 79 height 22
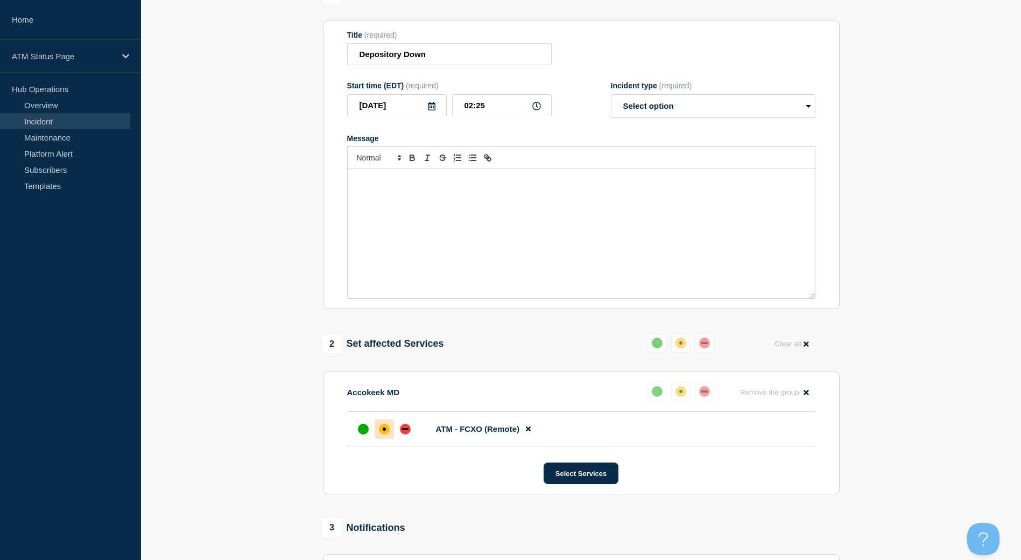
select select "resolved"
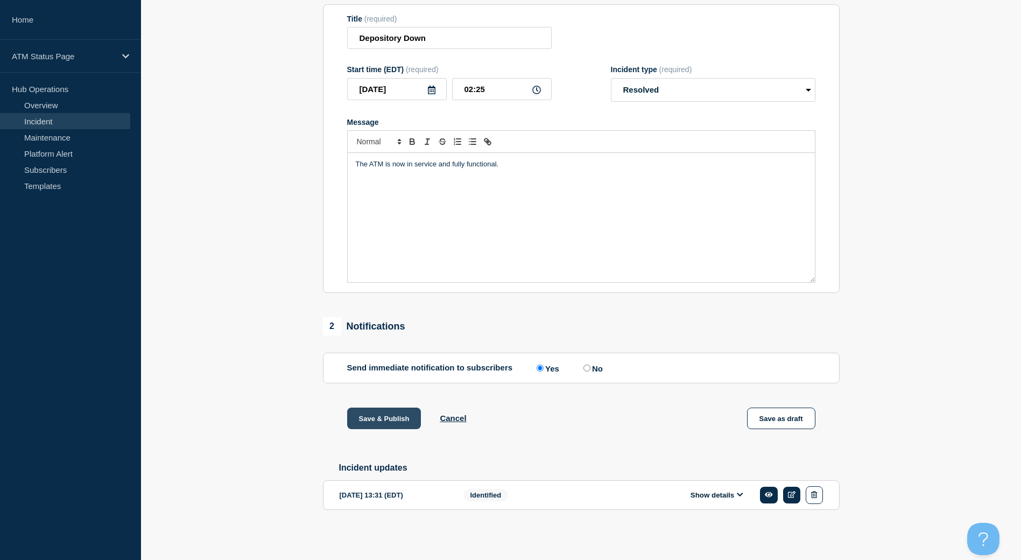
click at [366, 407] on button "Save & Publish" at bounding box center [384, 418] width 74 height 22
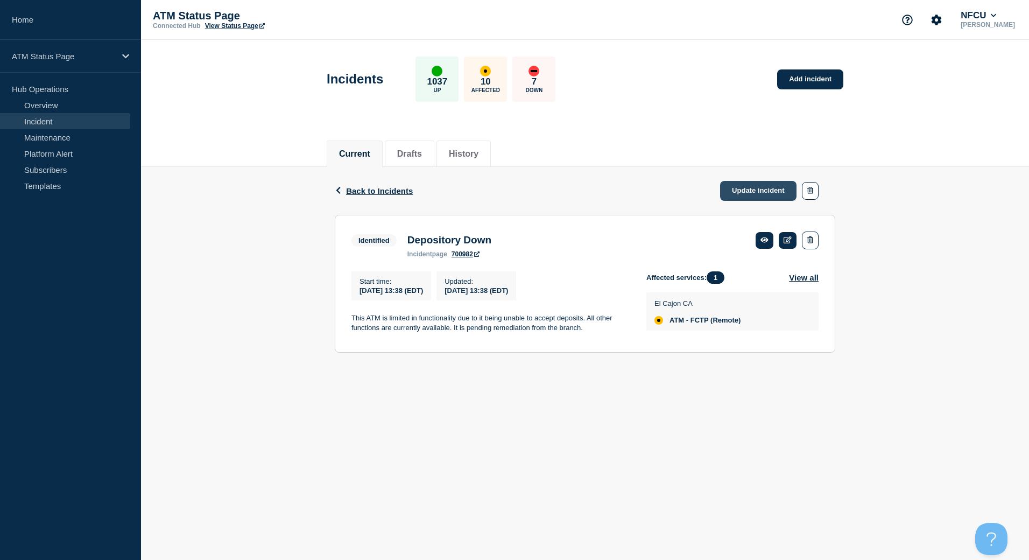
click at [756, 192] on link "Update incident" at bounding box center [758, 191] width 76 height 20
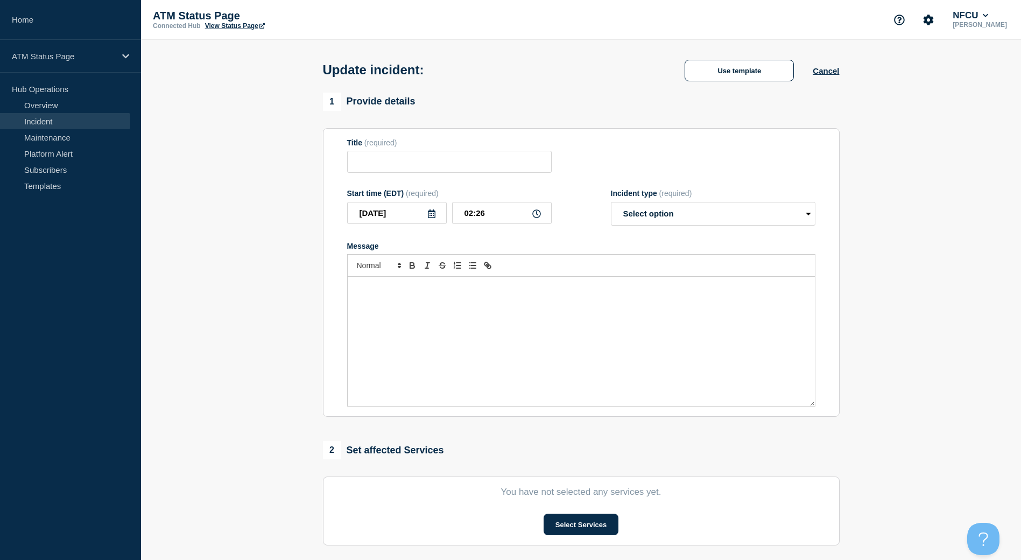
type input "Depository Down"
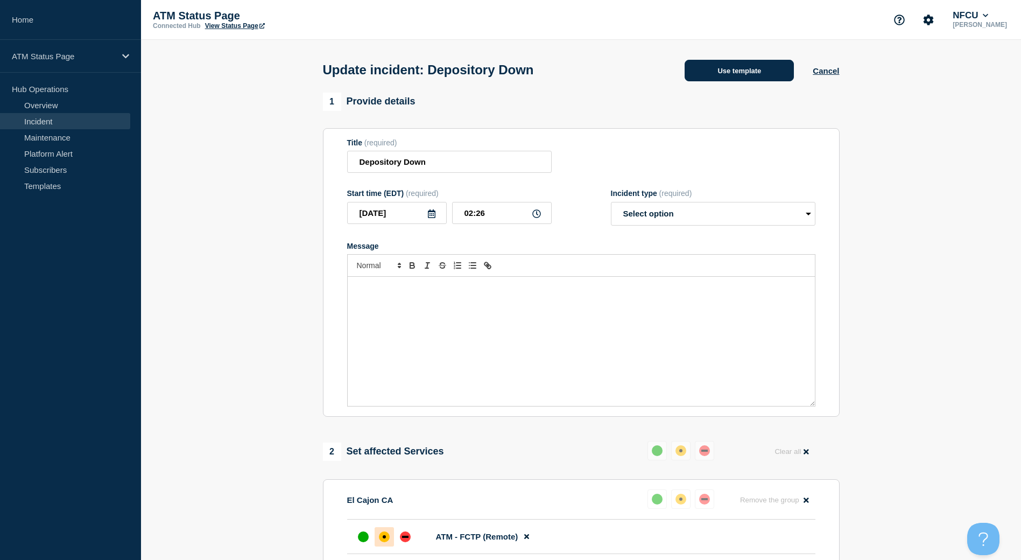
click at [713, 73] on button "Use template" at bounding box center [739, 71] width 109 height 22
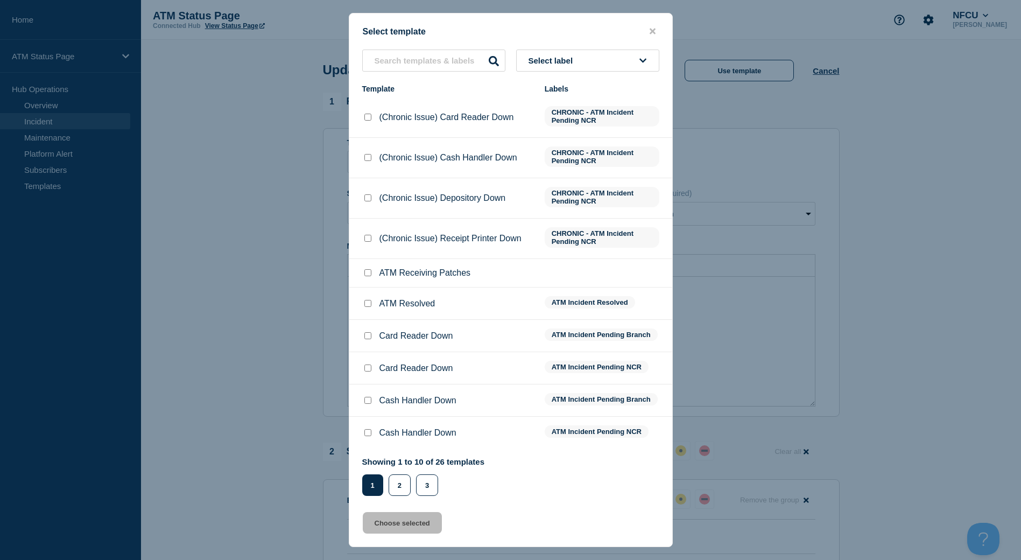
click at [620, 46] on div "Select template Select label Template Labels (Chronic Issue) Card Reader Down C…" at bounding box center [511, 280] width 324 height 534
click at [618, 66] on button "Select label" at bounding box center [587, 61] width 143 height 22
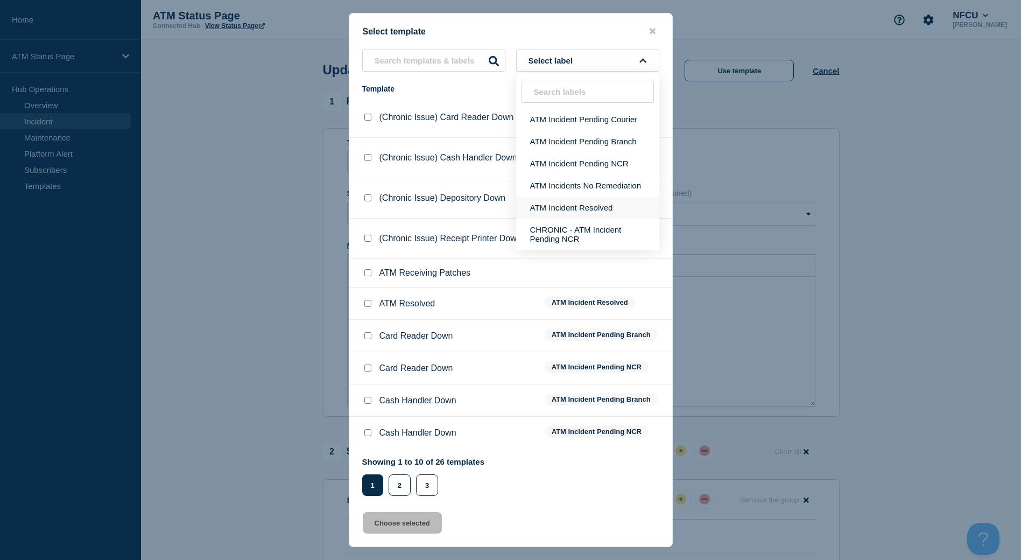
click at [577, 207] on button "ATM Incident Resolved" at bounding box center [587, 207] width 143 height 22
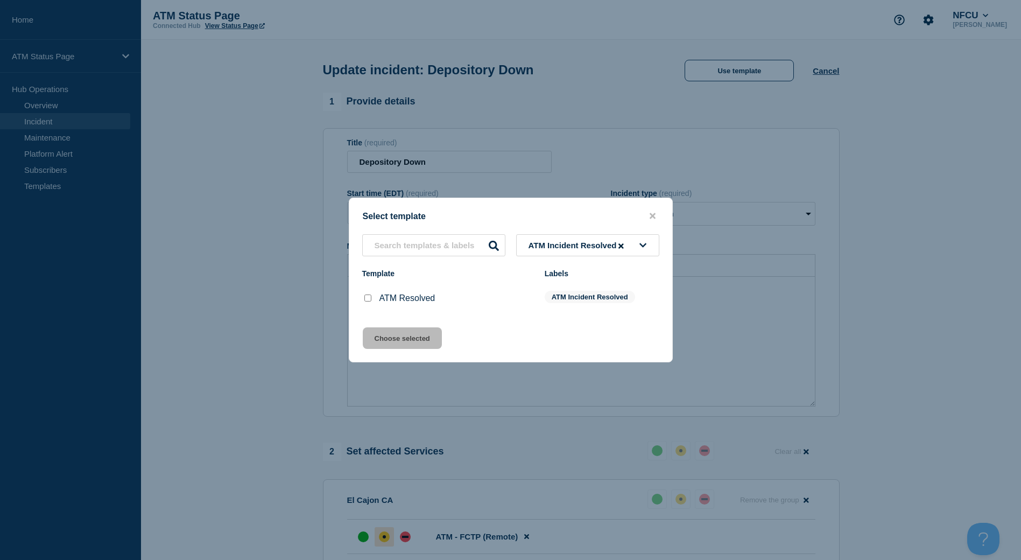
click at [367, 301] on input "ATM Resolved checkbox" at bounding box center [367, 297] width 7 height 7
checkbox input "true"
click at [377, 332] on button "Choose selected" at bounding box center [402, 338] width 79 height 22
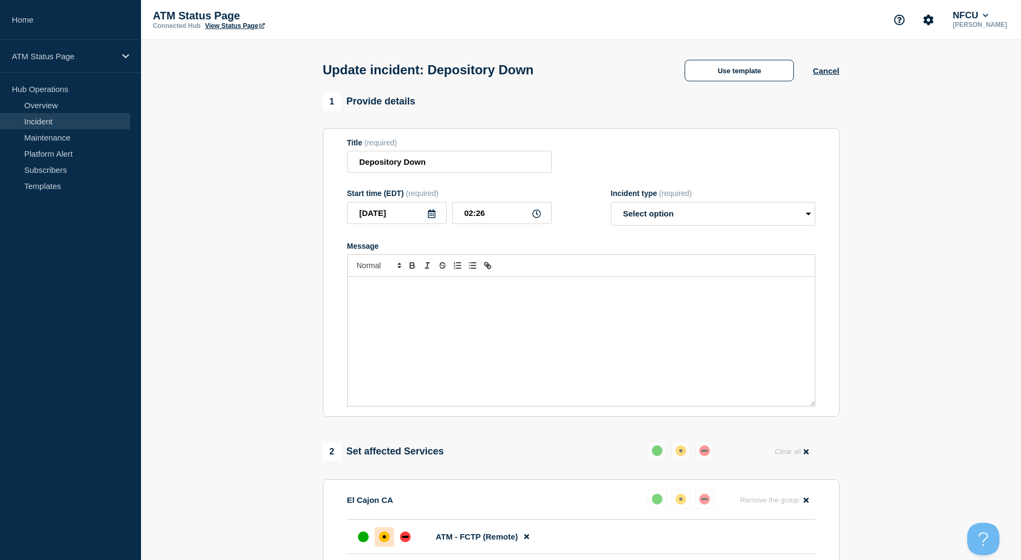
select select "resolved"
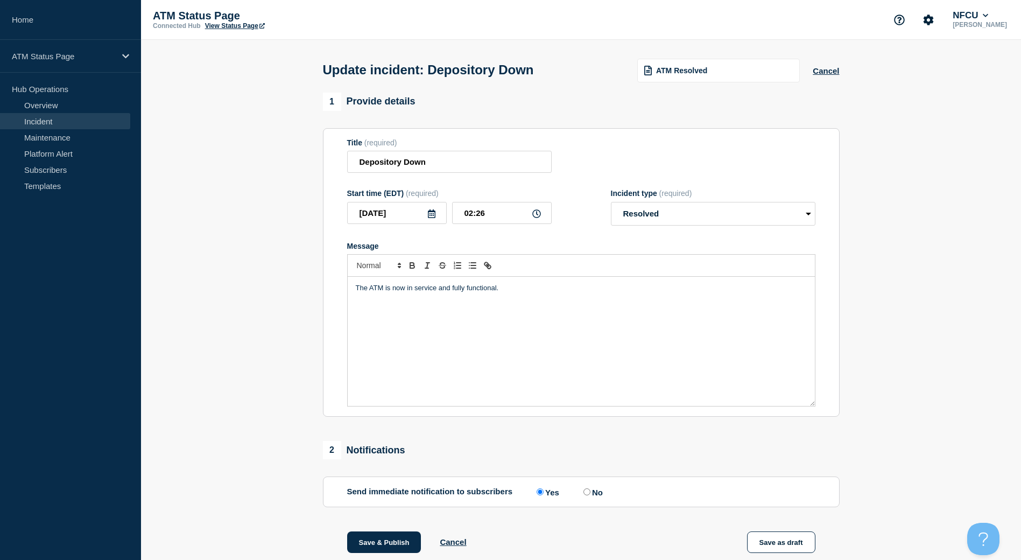
scroll to position [129, 0]
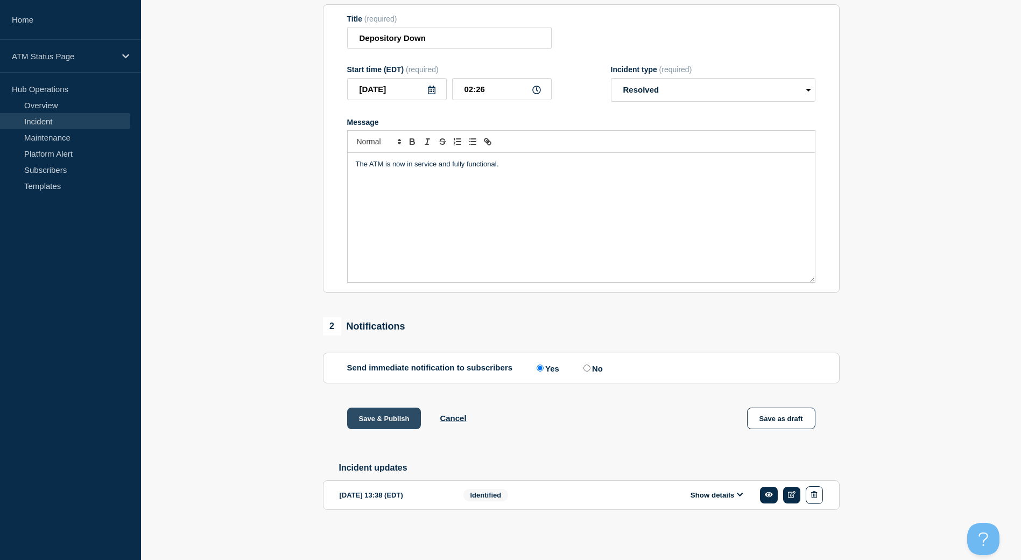
click at [403, 415] on button "Save & Publish" at bounding box center [384, 418] width 74 height 22
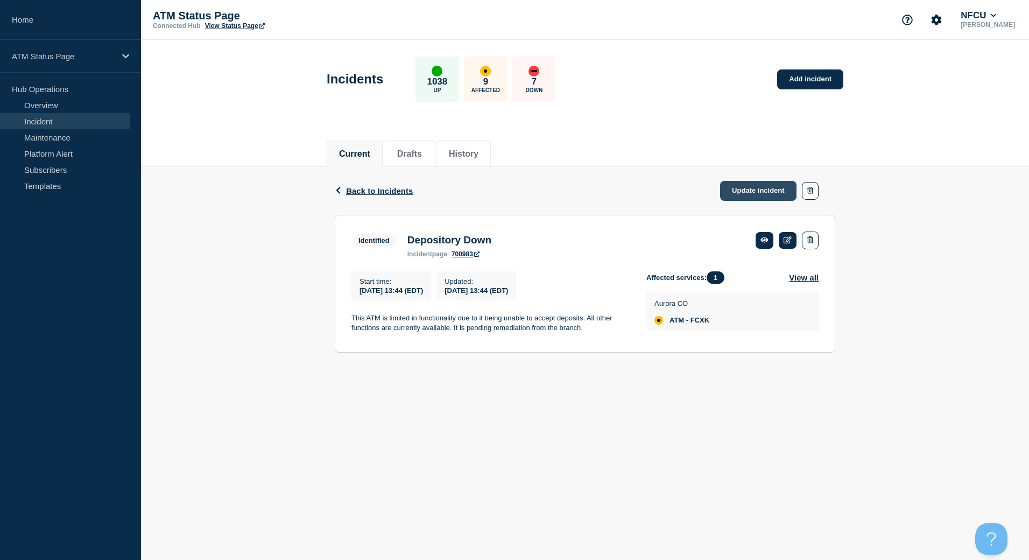
drag, startPoint x: 772, startPoint y: 196, endPoint x: 769, endPoint y: 189, distance: 8.0
click at [772, 196] on link "Update incident" at bounding box center [758, 191] width 76 height 20
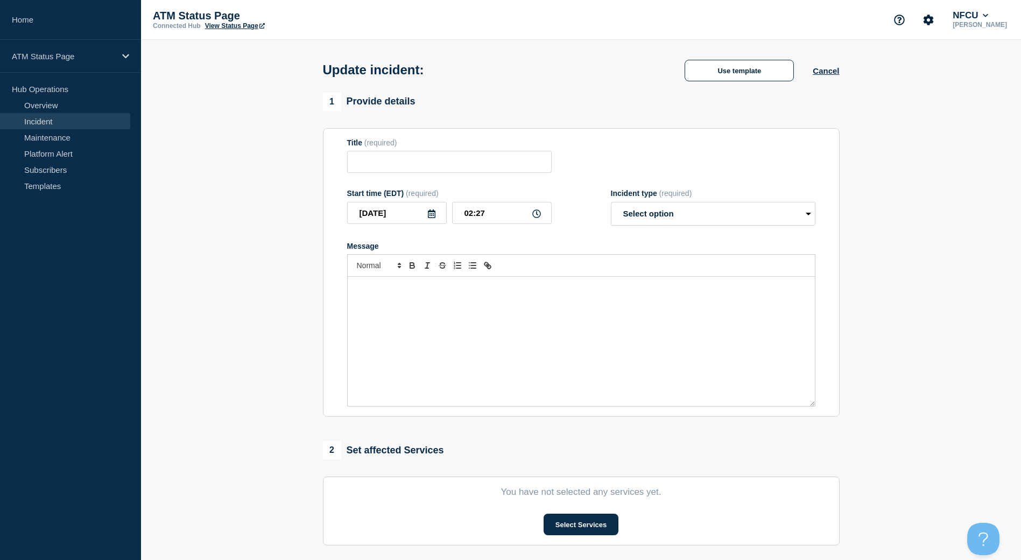
type input "Depository Down"
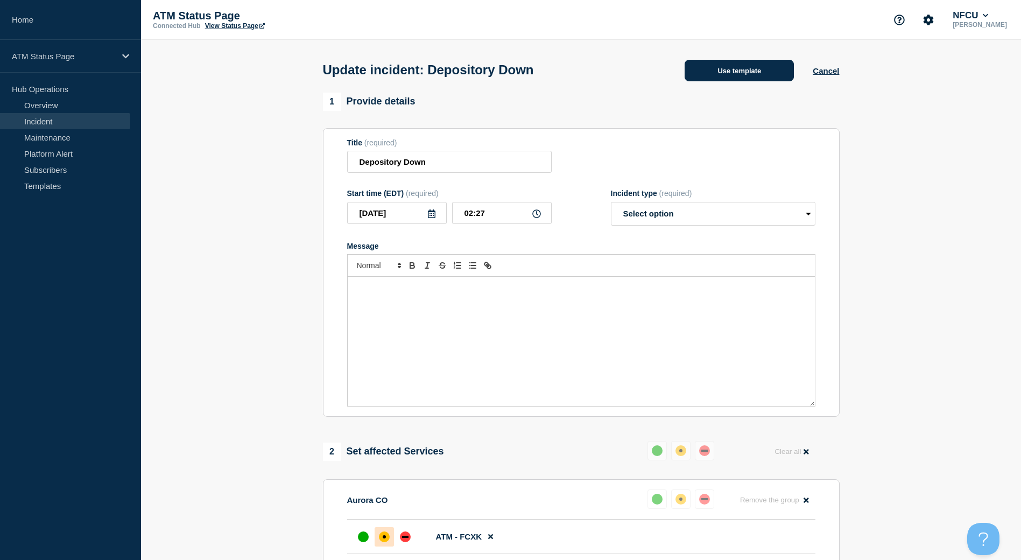
click at [738, 71] on button "Use template" at bounding box center [739, 71] width 109 height 22
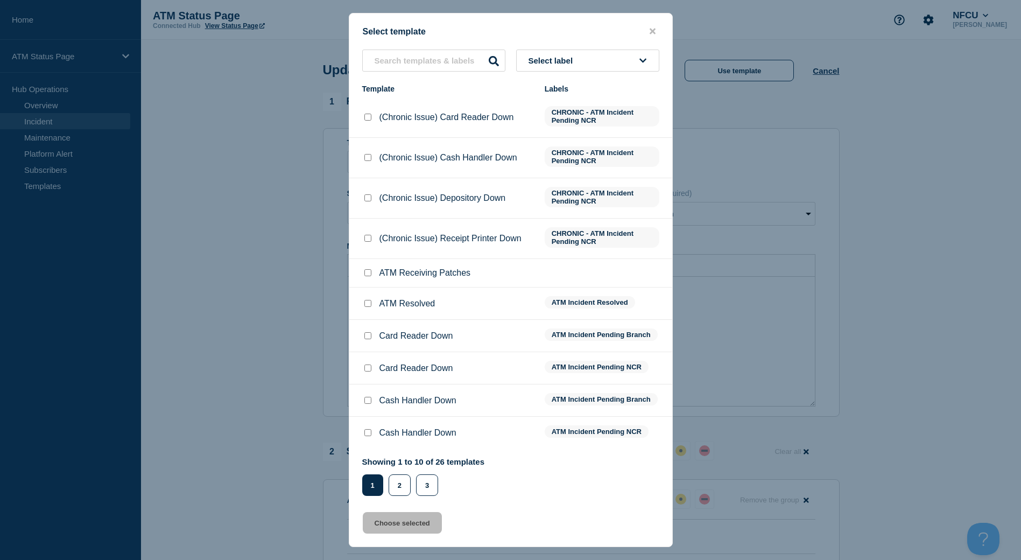
click at [628, 59] on button "Select label" at bounding box center [587, 61] width 143 height 22
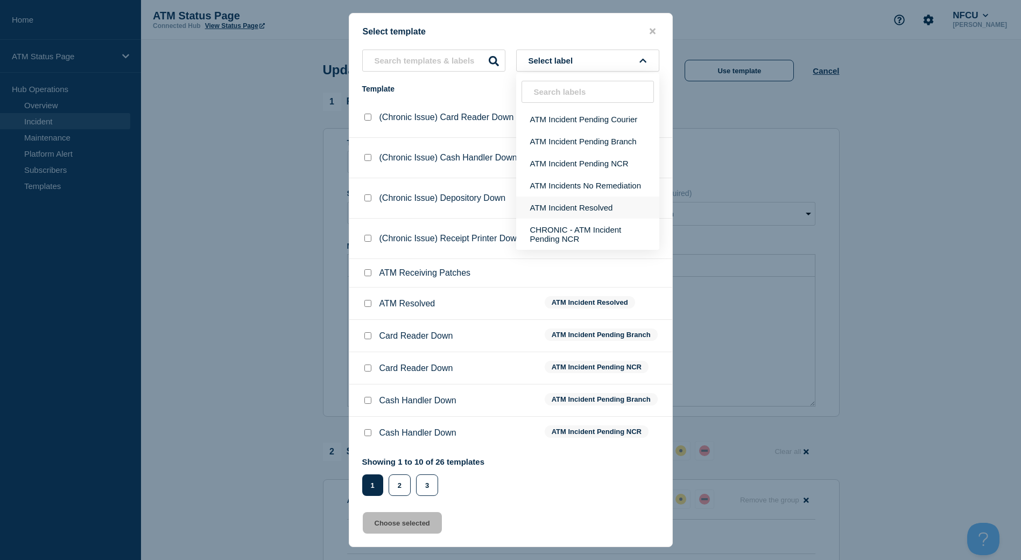
click at [607, 200] on button "ATM Incident Resolved" at bounding box center [587, 207] width 143 height 22
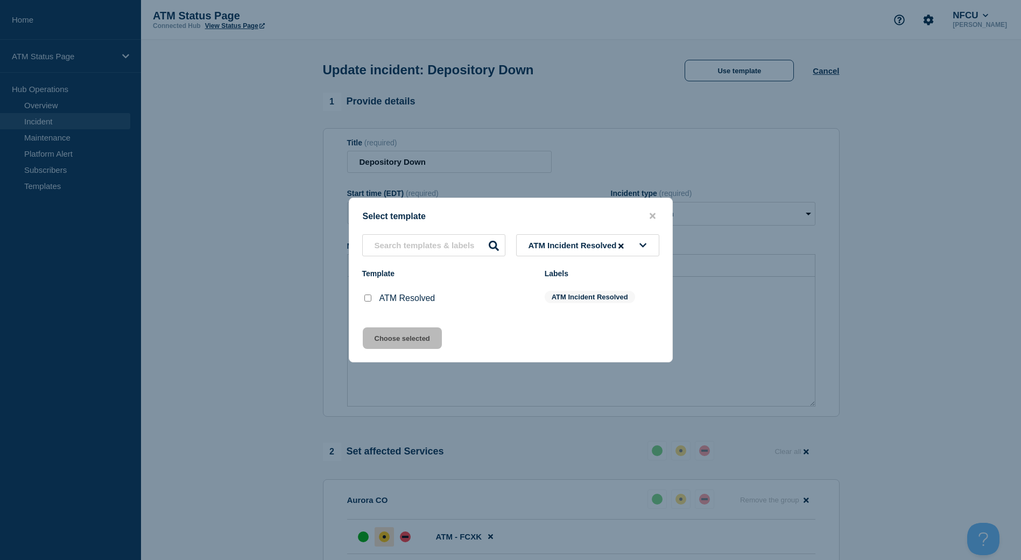
click at [369, 299] on input "ATM Resolved checkbox" at bounding box center [367, 297] width 7 height 7
checkbox input "true"
click at [390, 333] on button "Choose selected" at bounding box center [402, 338] width 79 height 22
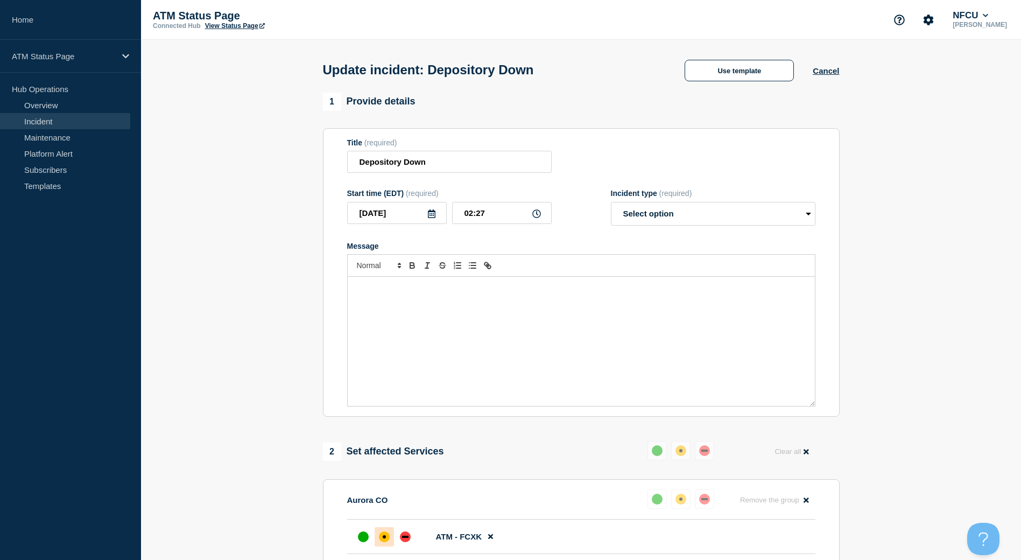
select select "resolved"
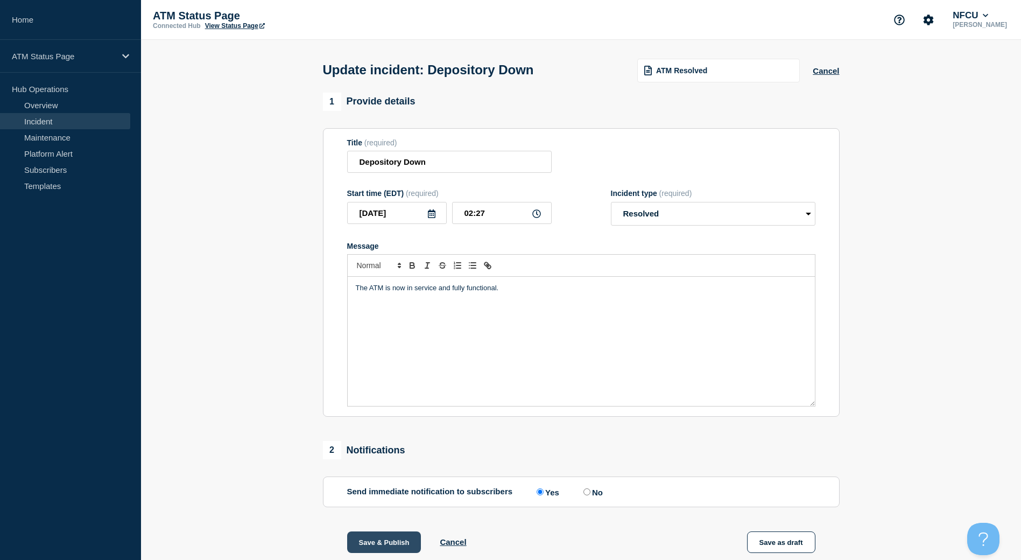
click at [394, 534] on button "Save & Publish" at bounding box center [384, 542] width 74 height 22
